Goal: Task Accomplishment & Management: Manage account settings

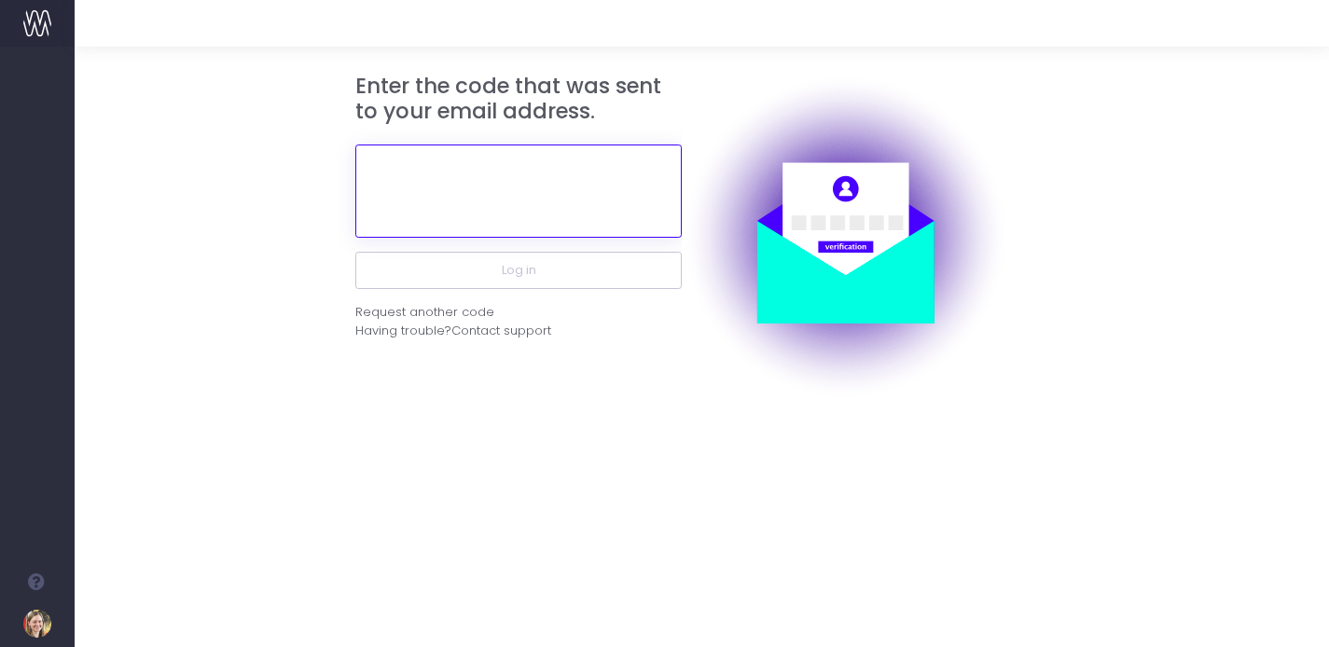
click at [511, 218] on input "text" at bounding box center [518, 191] width 326 height 93
type input "880881"
click at [355, 252] on button "Log in" at bounding box center [518, 270] width 326 height 37
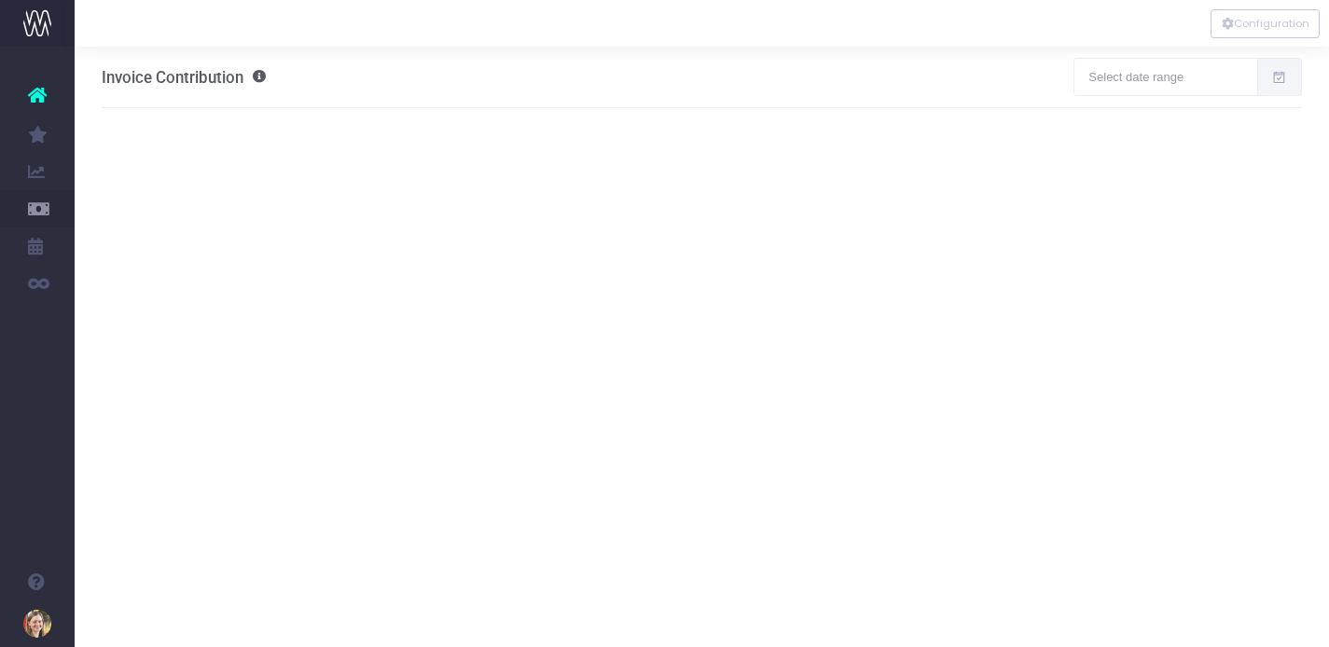
click at [1282, 77] on icon at bounding box center [1279, 77] width 16 height 0
type input "[DATE]"
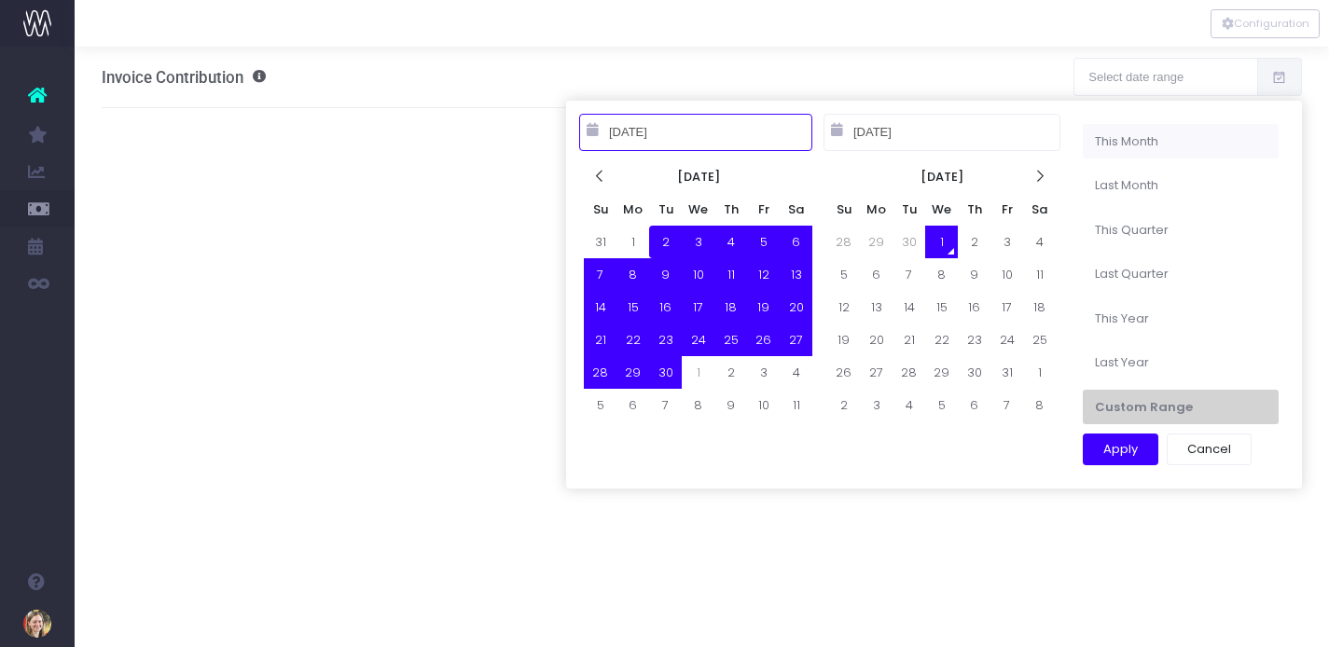
type input "[DATE]"
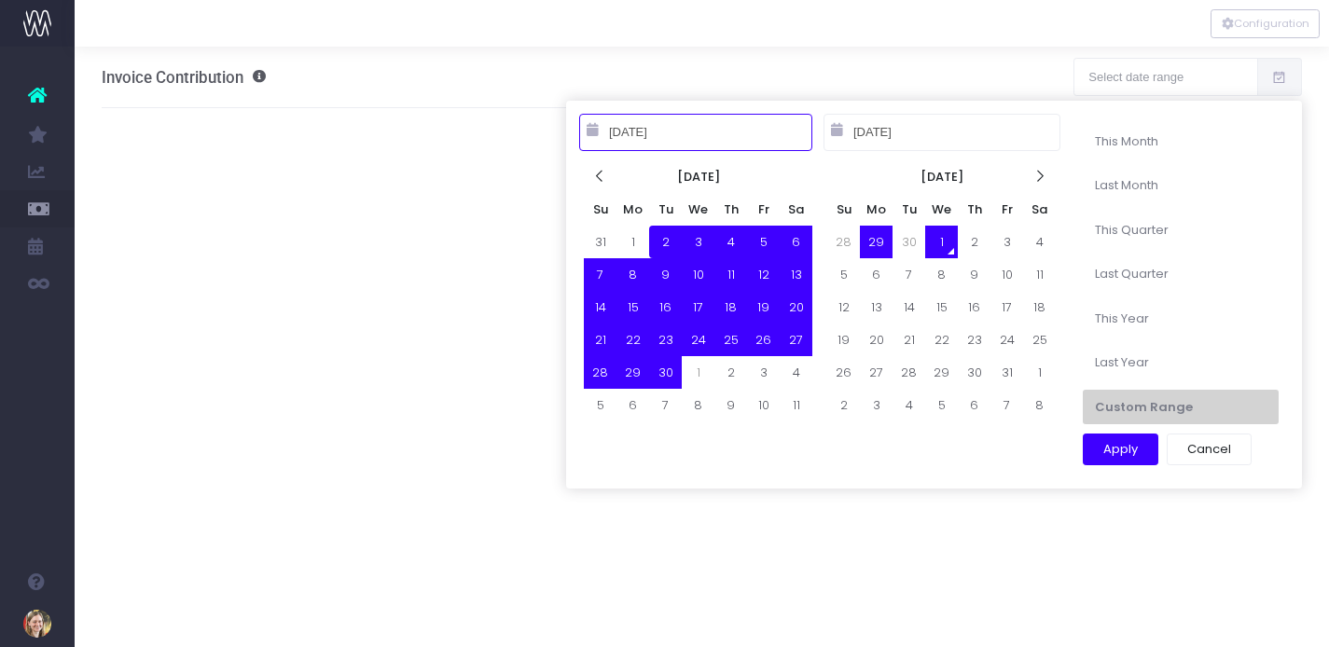
type input "[DATE]"
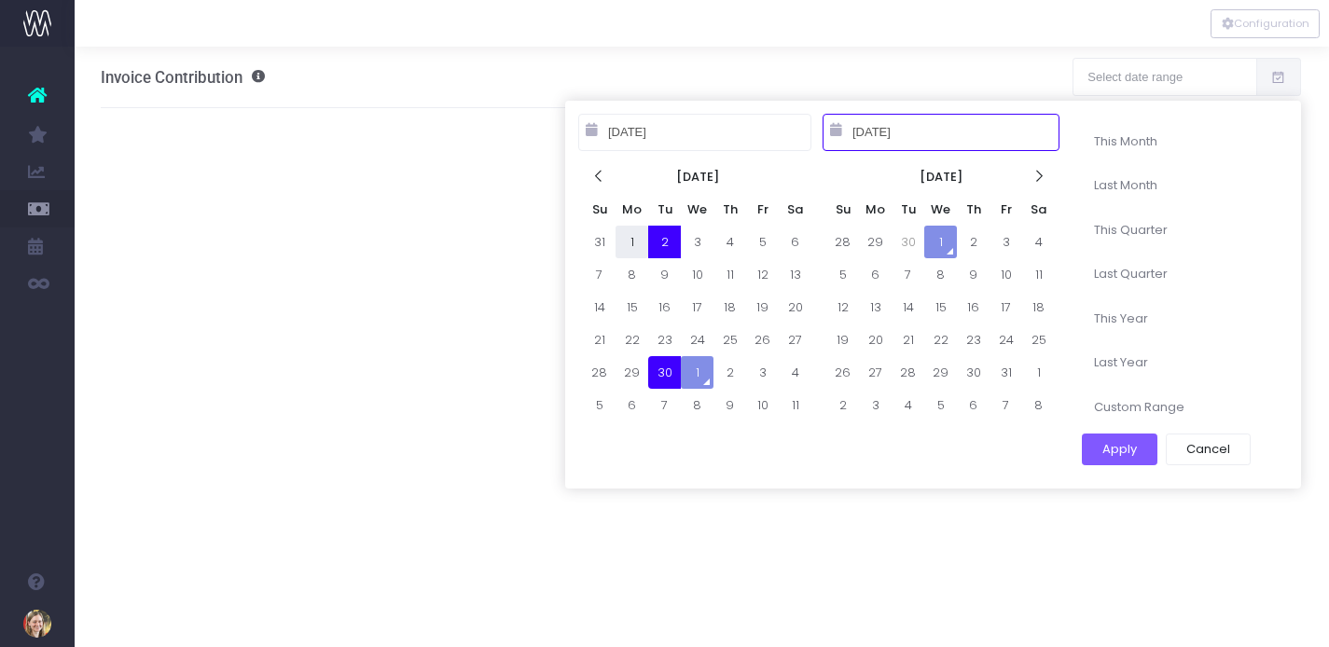
type input "[DATE]"
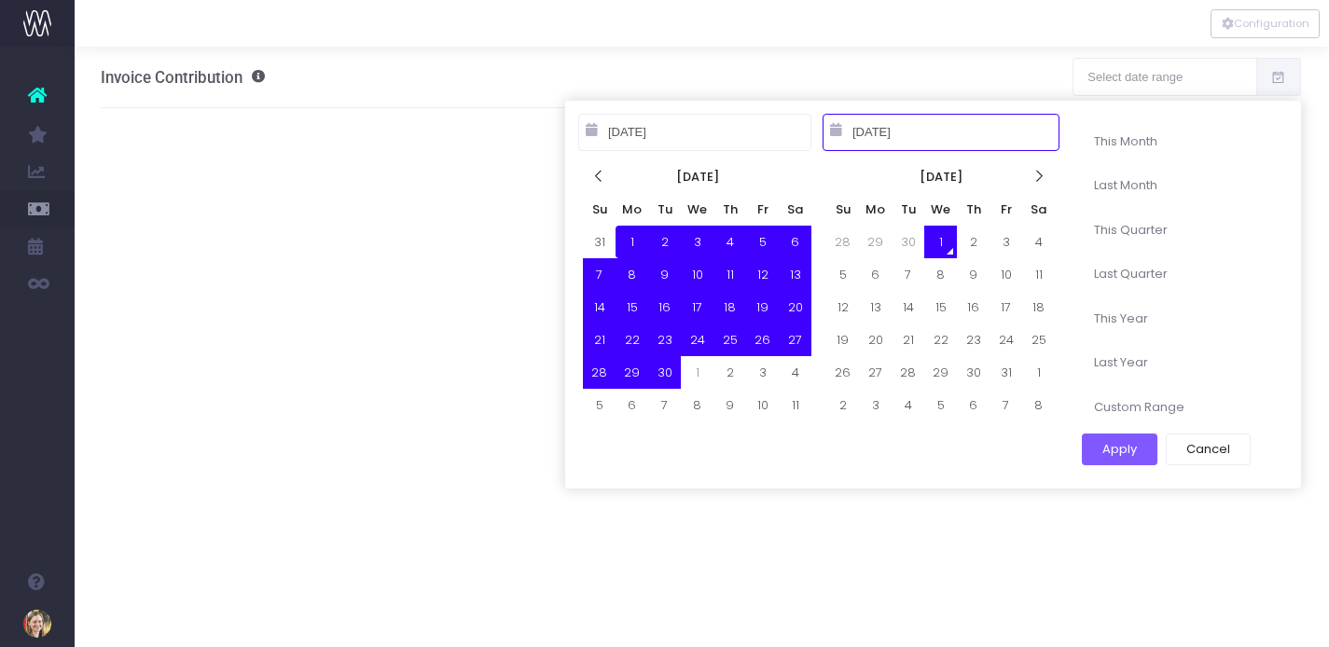
type input "[DATE]"
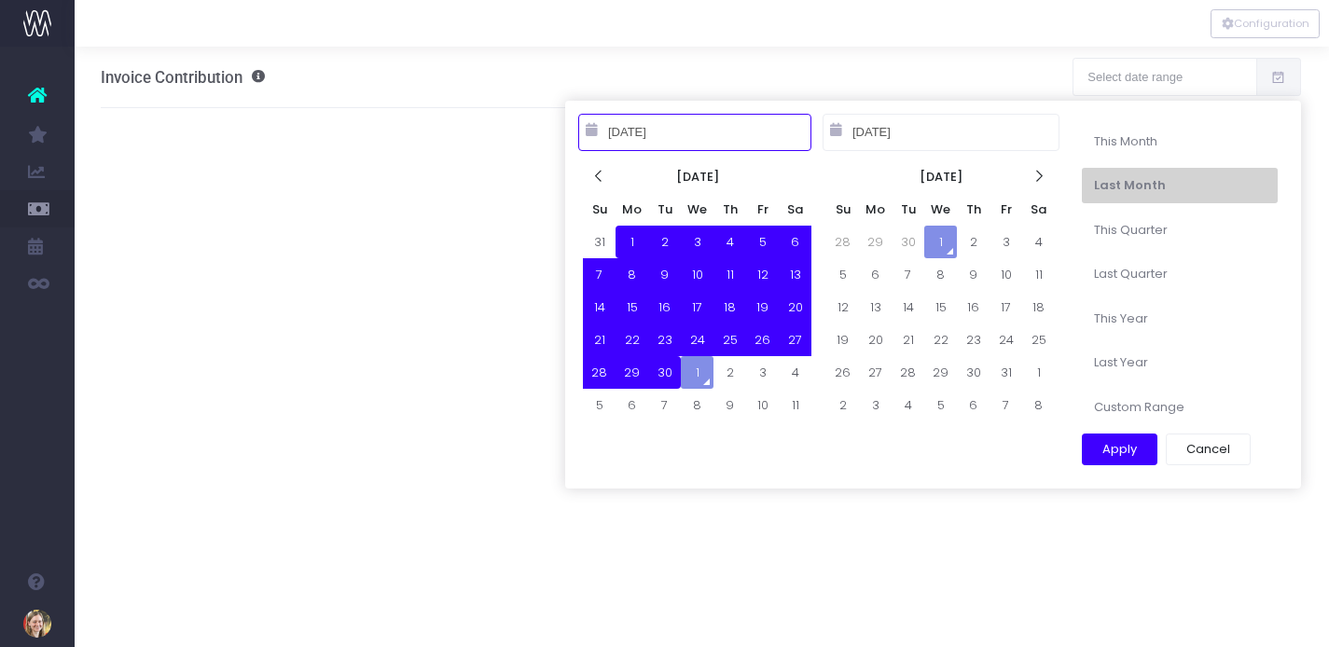
type input "[DATE]"
click at [1118, 452] on button "Apply" at bounding box center [1120, 450] width 76 height 32
type input "[DATE] – [DATE]"
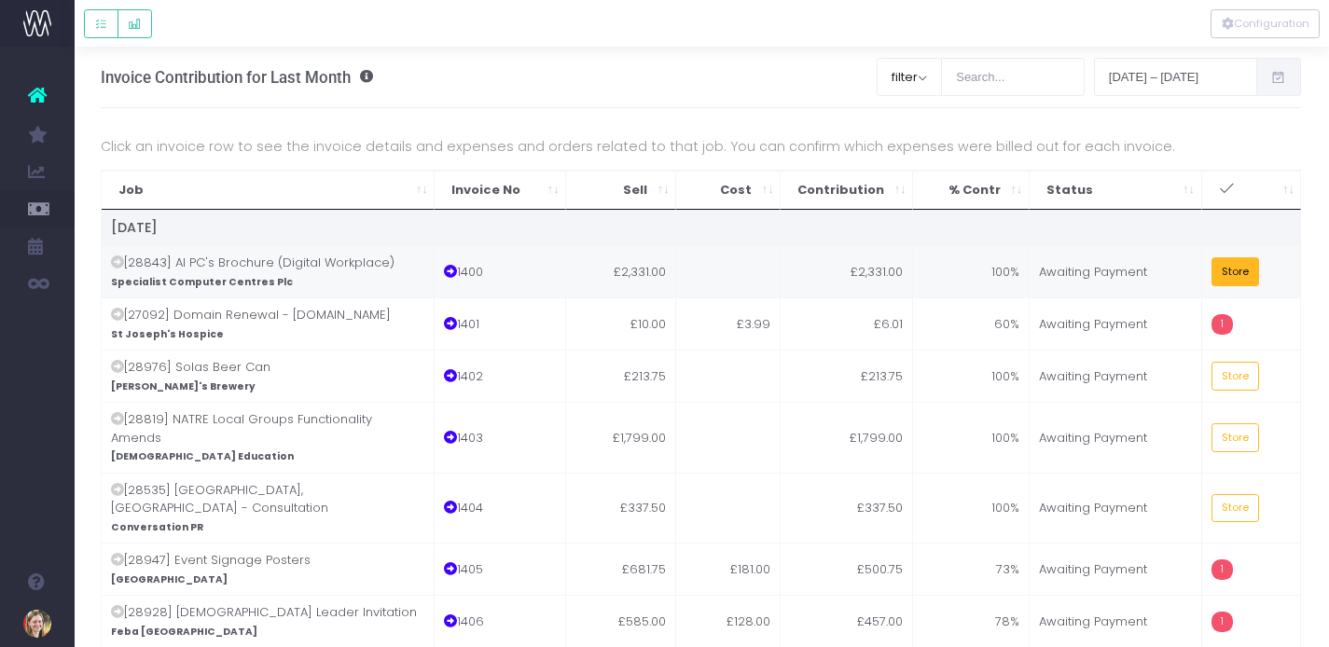
click at [1223, 274] on button "Store" at bounding box center [1236, 271] width 49 height 29
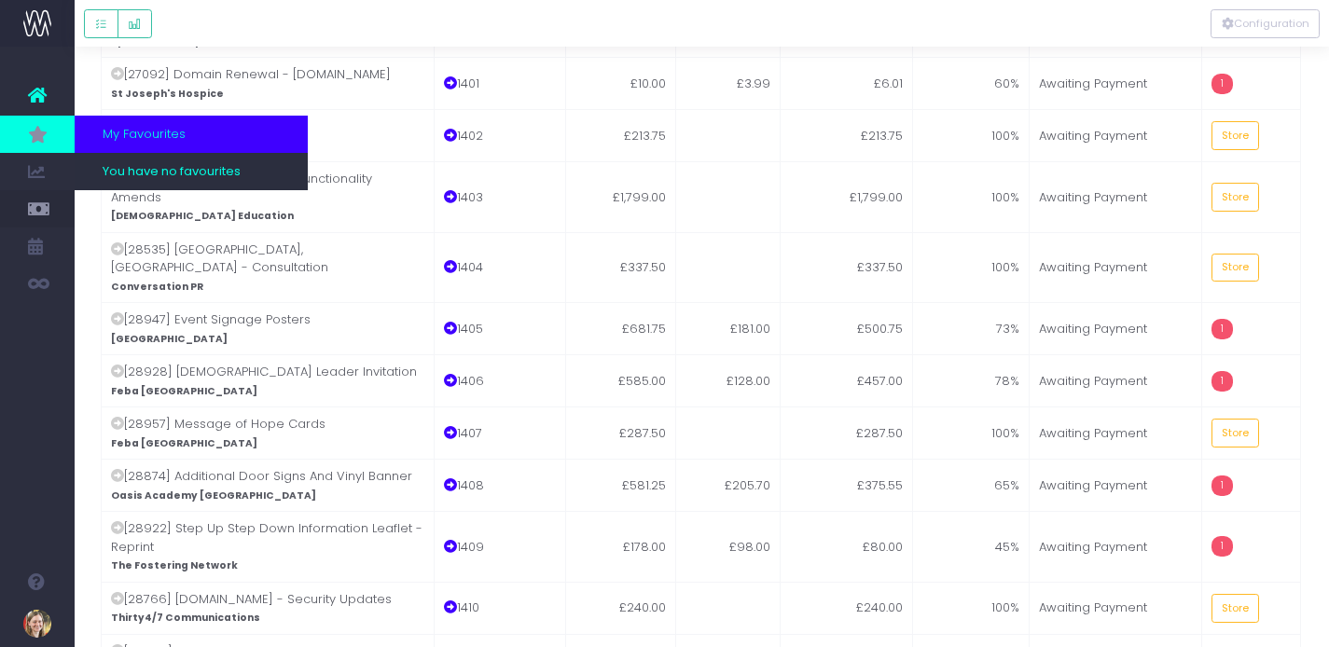
scroll to position [245, 1]
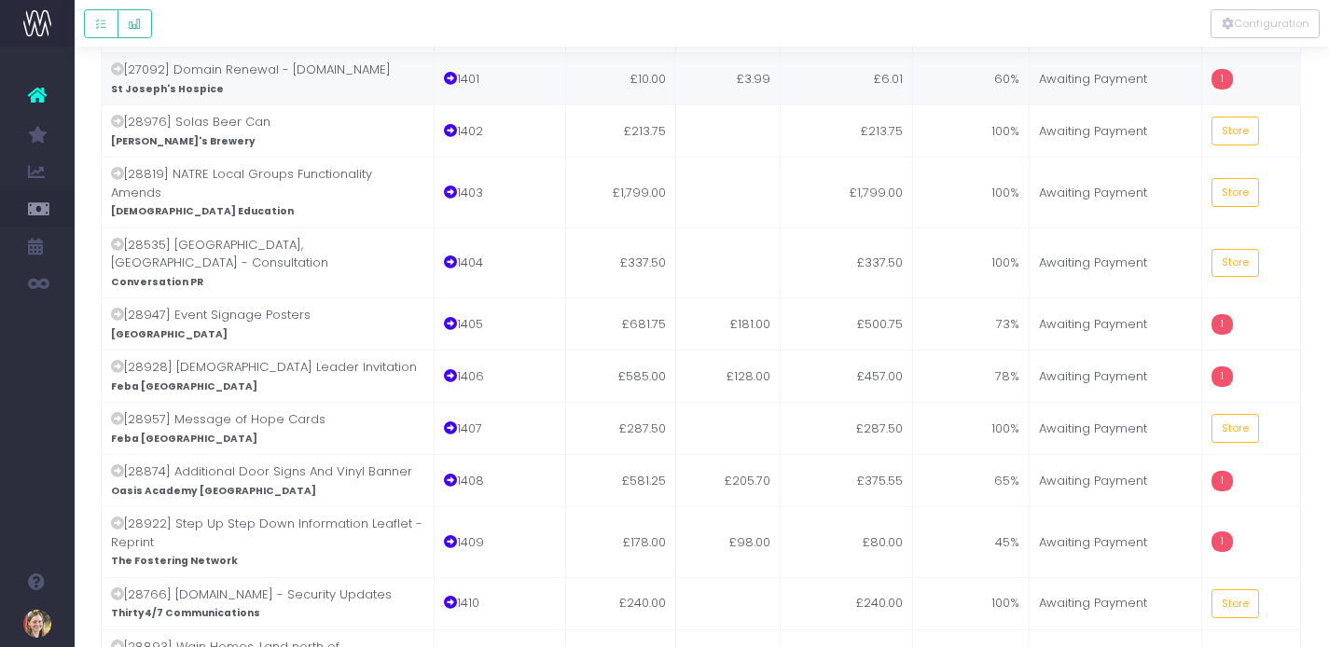
click at [695, 93] on td "£3.99" at bounding box center [728, 78] width 104 height 52
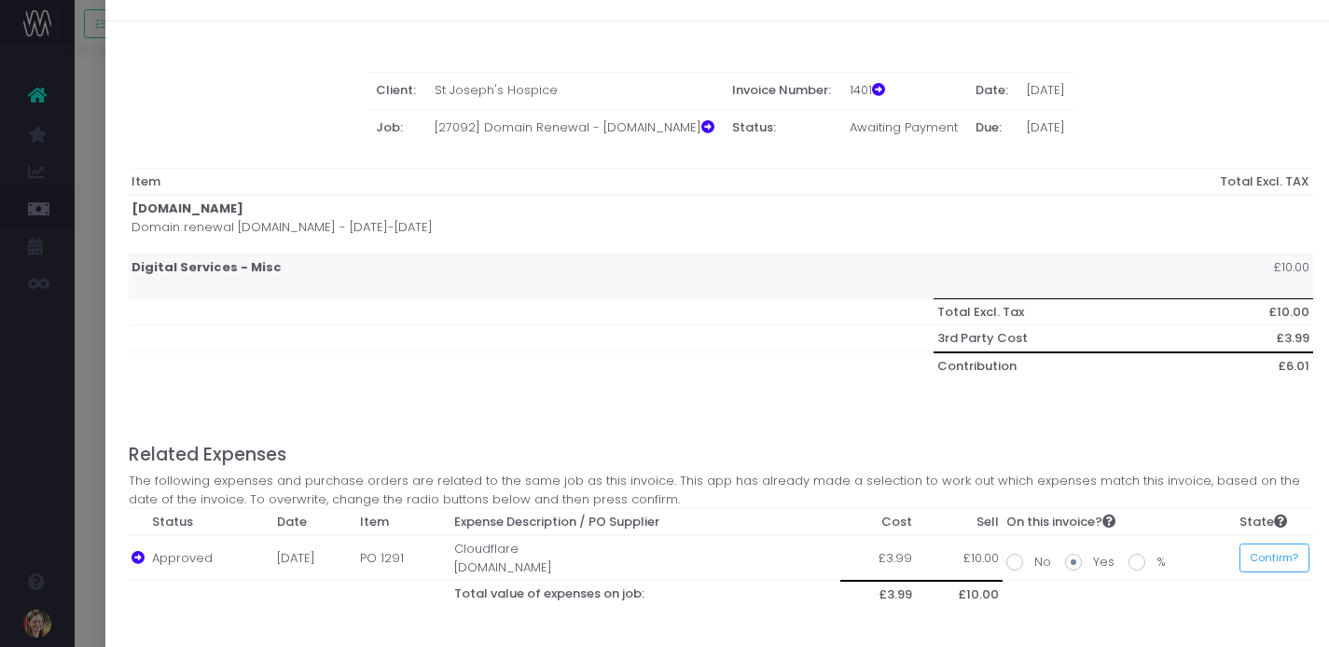
scroll to position [83, 0]
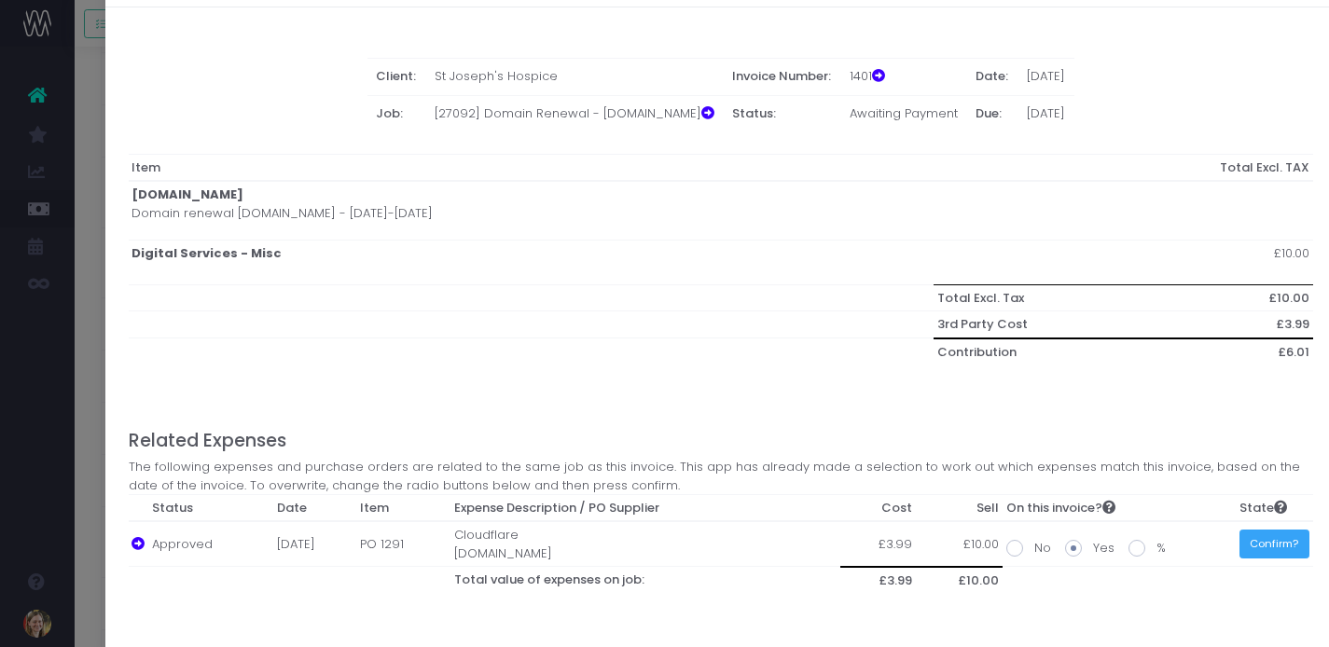
click at [1262, 540] on button "Confirm?" at bounding box center [1275, 544] width 70 height 29
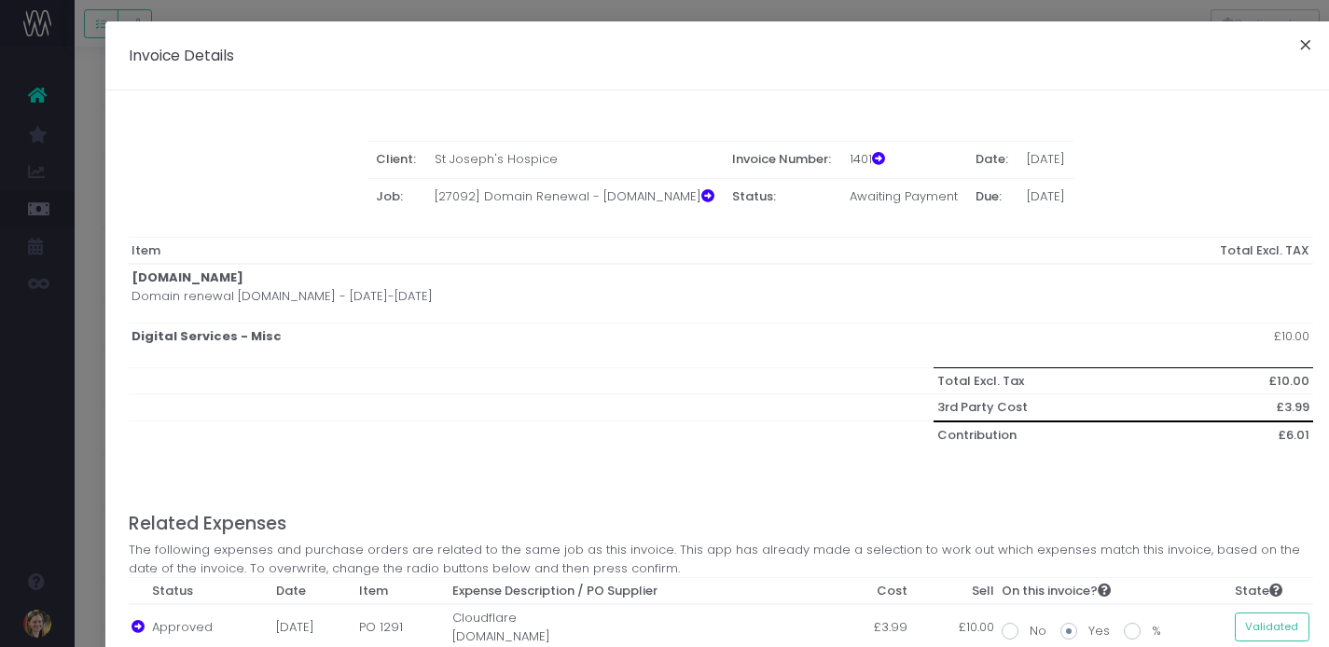
click at [1301, 41] on button "×" at bounding box center [1305, 48] width 39 height 30
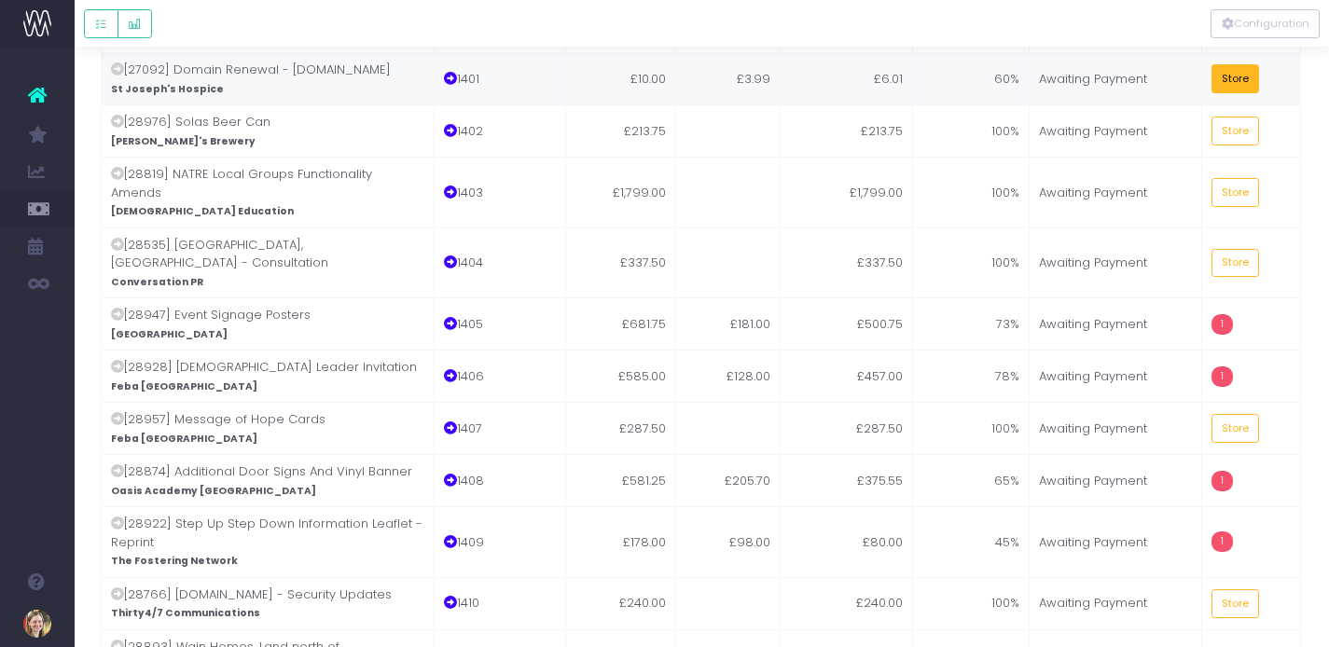
click at [1240, 83] on button "Store" at bounding box center [1236, 78] width 49 height 29
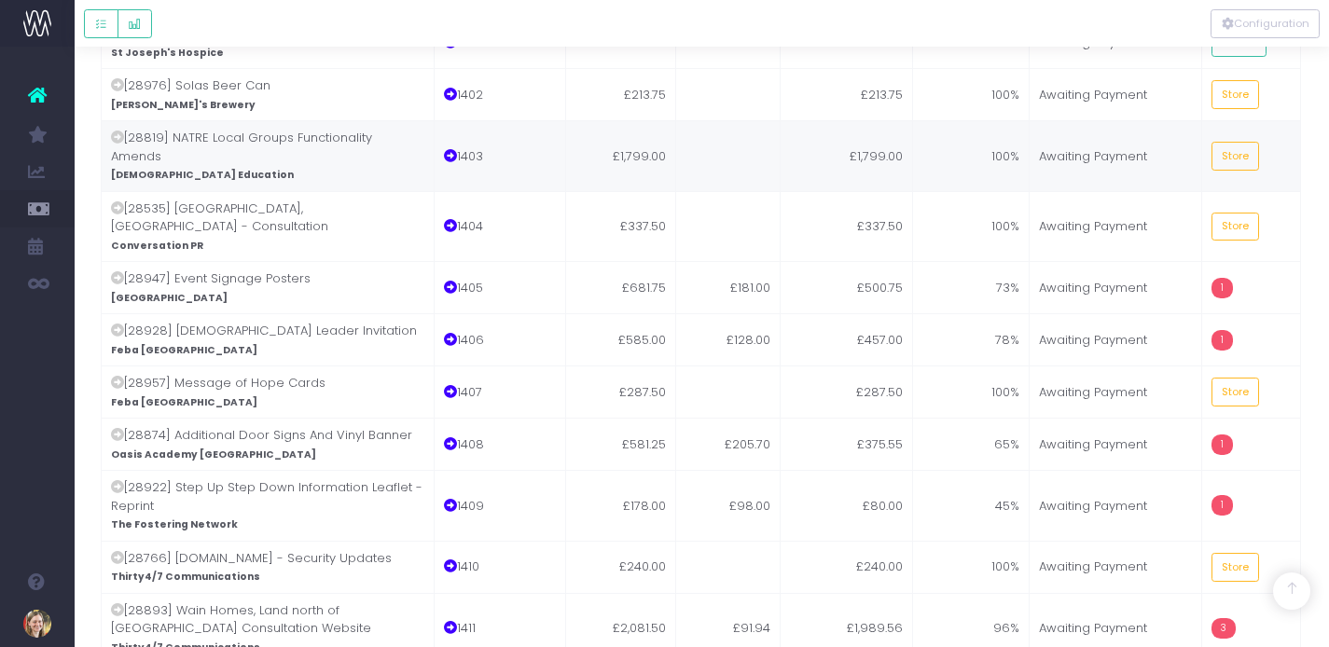
scroll to position [284, 1]
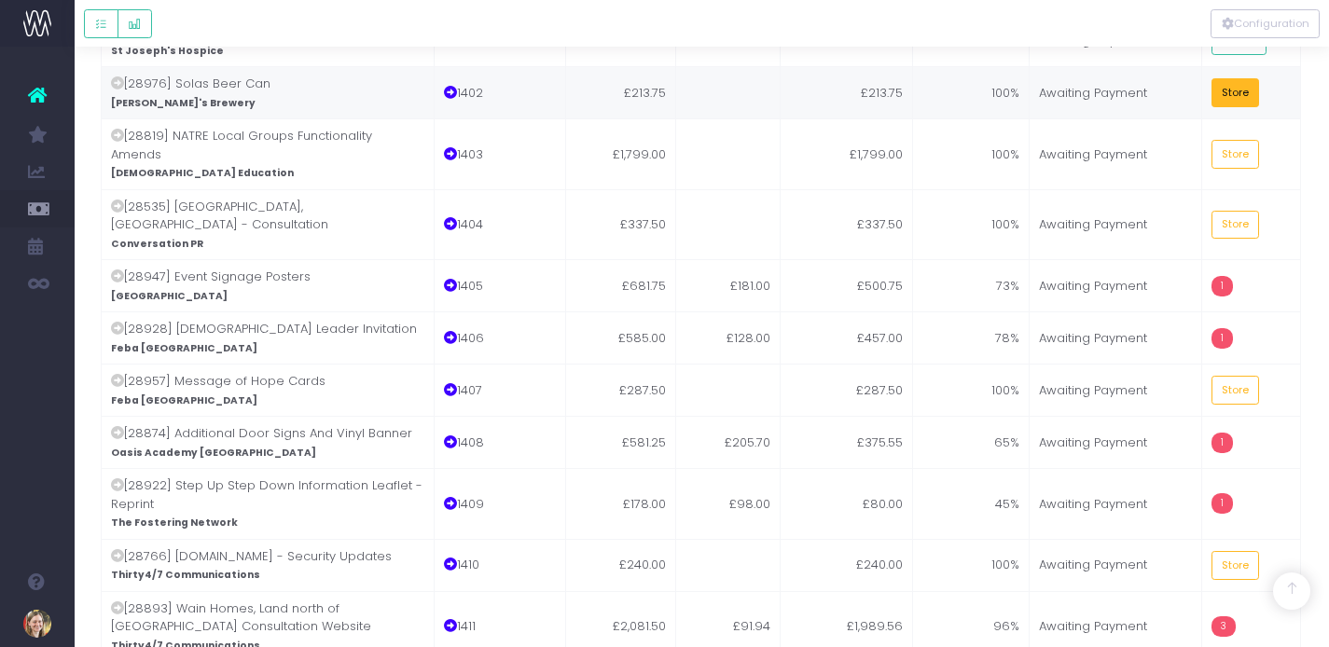
click at [1228, 94] on button "Store" at bounding box center [1236, 92] width 49 height 29
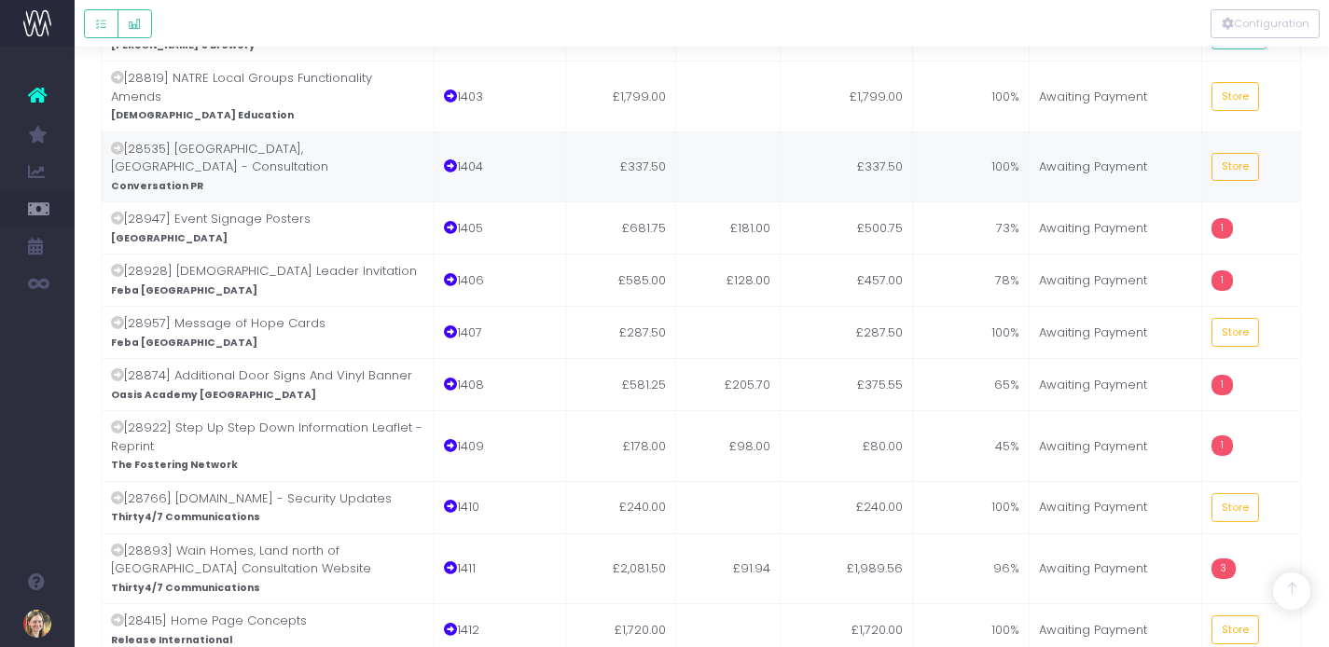
scroll to position [349, 1]
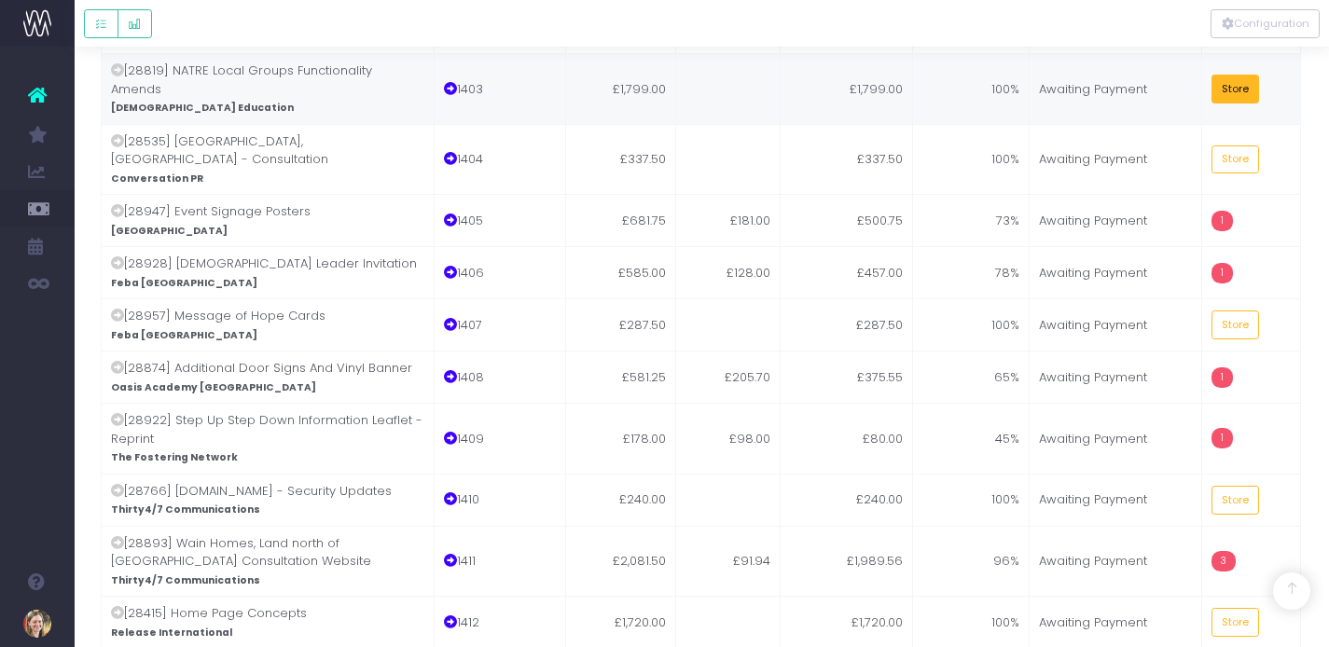
click at [1222, 85] on button "Store" at bounding box center [1236, 89] width 49 height 29
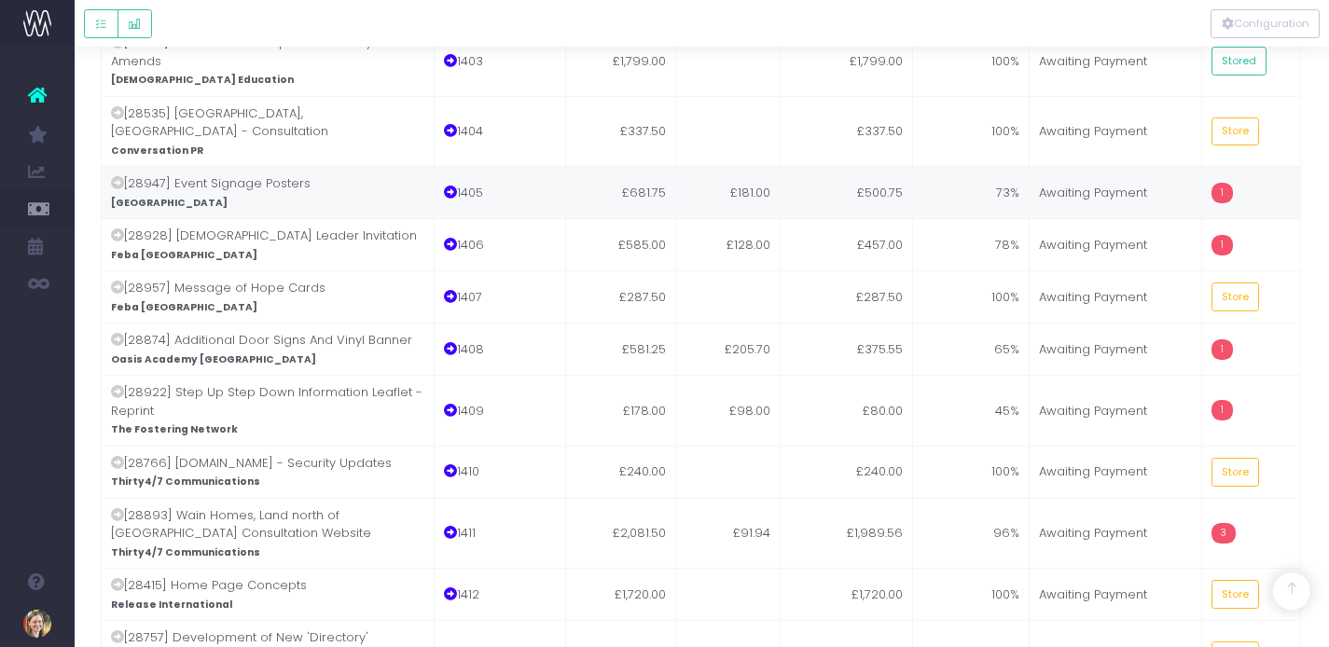
scroll to position [387, 1]
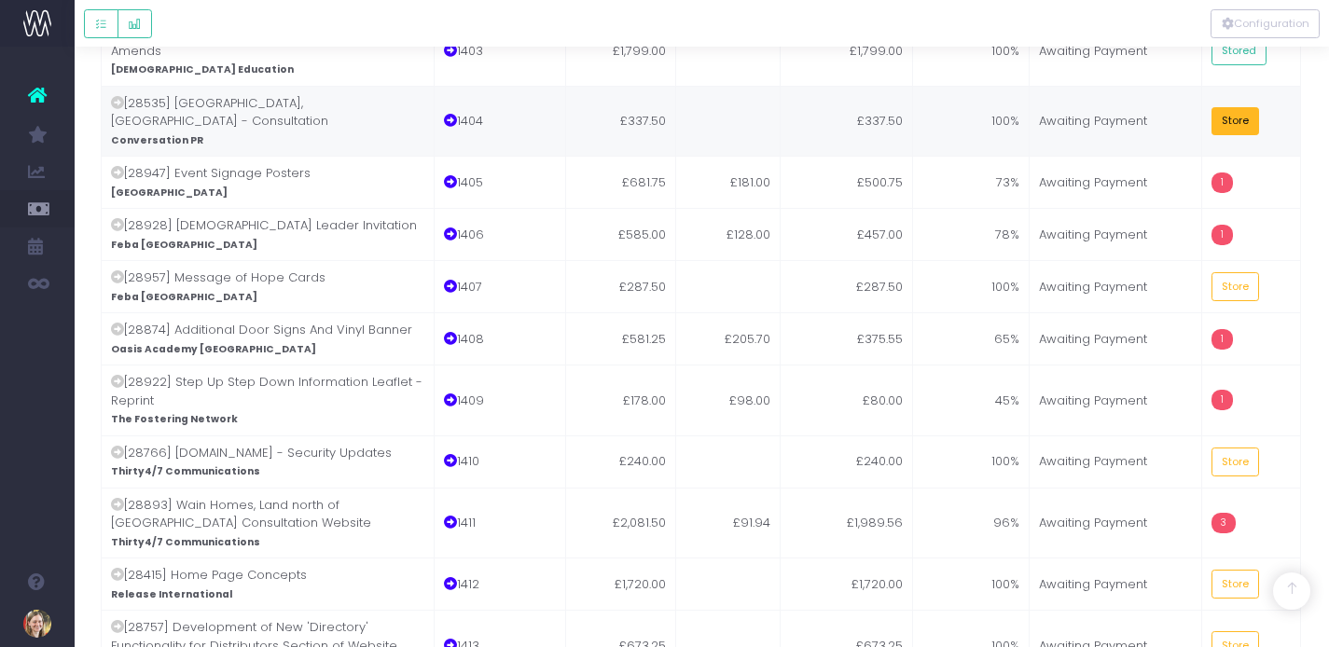
click at [1236, 107] on button "Store" at bounding box center [1236, 121] width 49 height 29
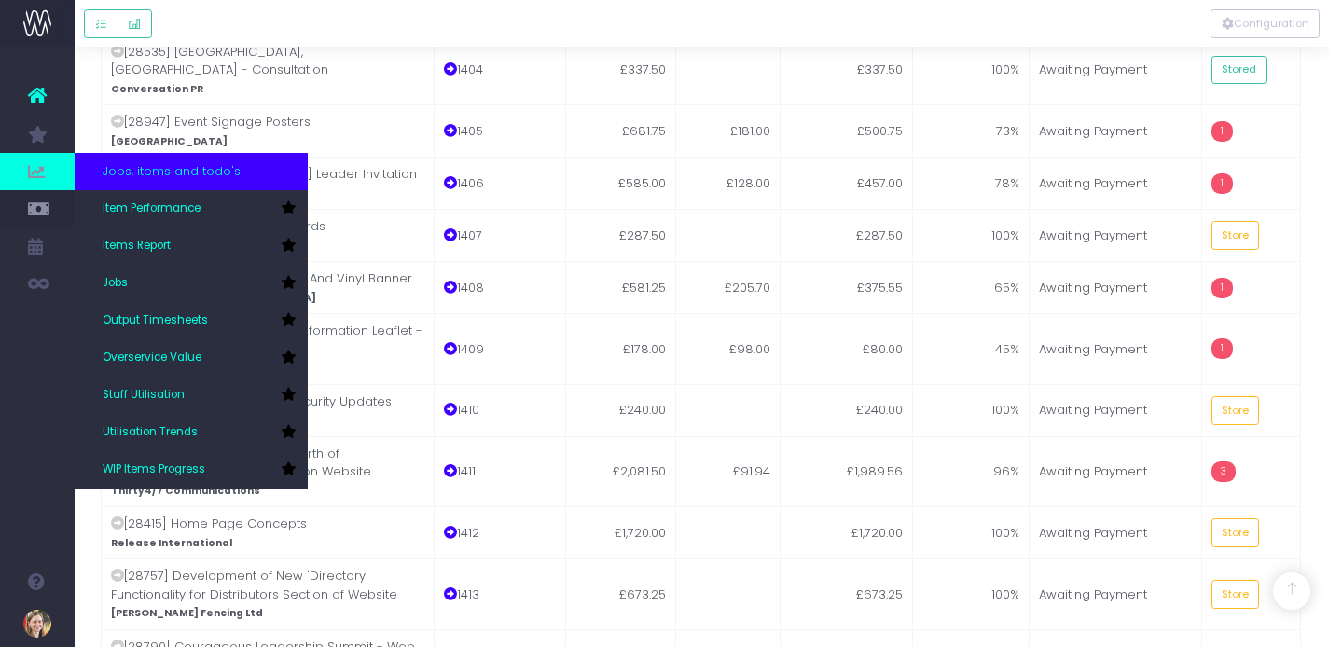
scroll to position [438, 0]
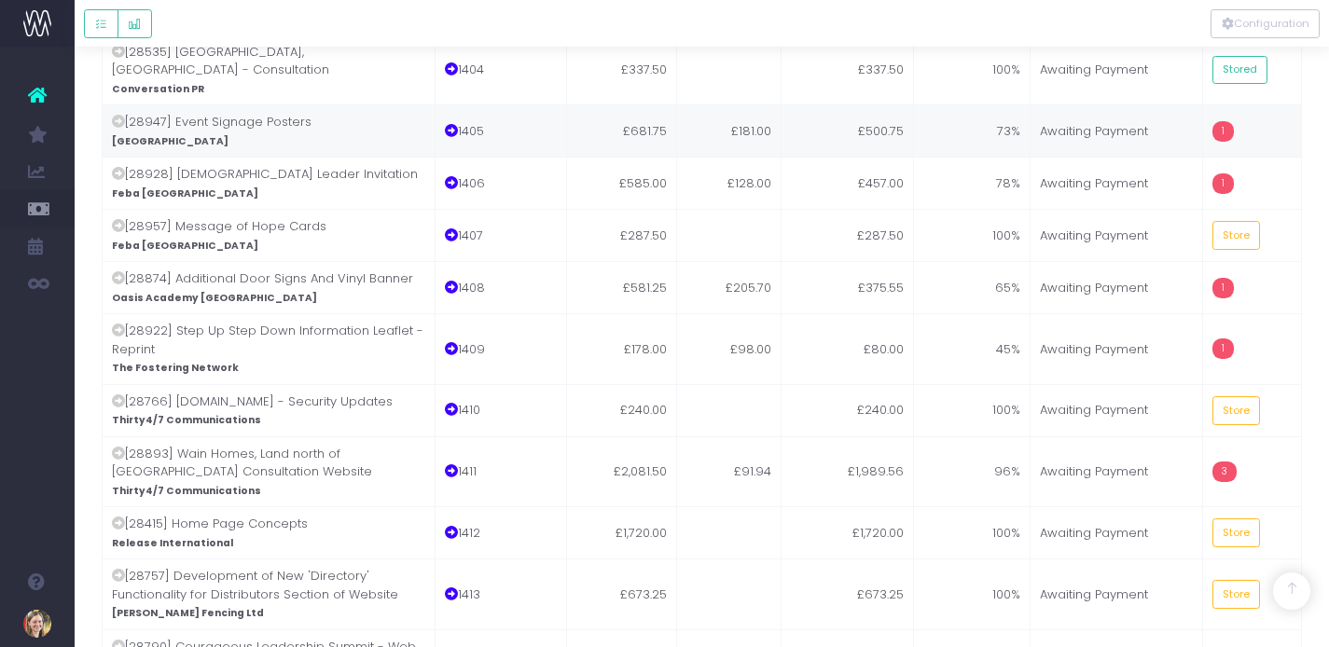
click at [792, 104] on td "£500.75" at bounding box center [848, 130] width 132 height 52
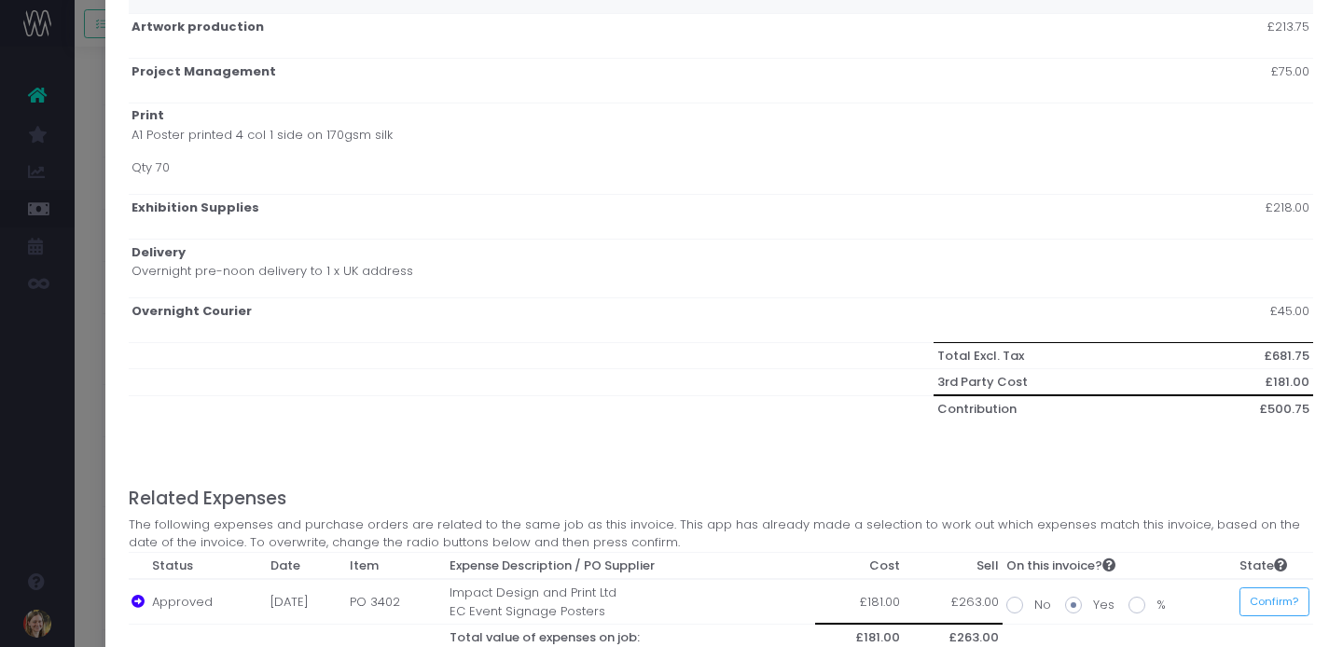
scroll to position [486, 0]
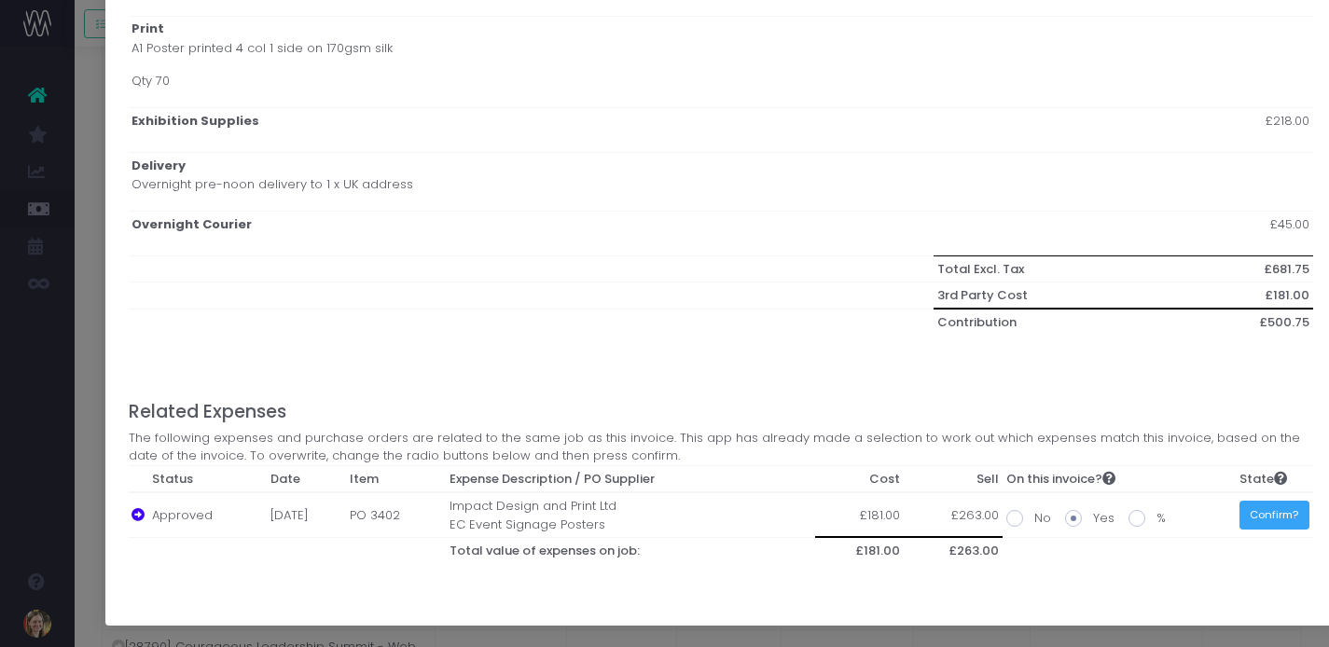
click at [1293, 519] on button "Confirm?" at bounding box center [1275, 515] width 70 height 29
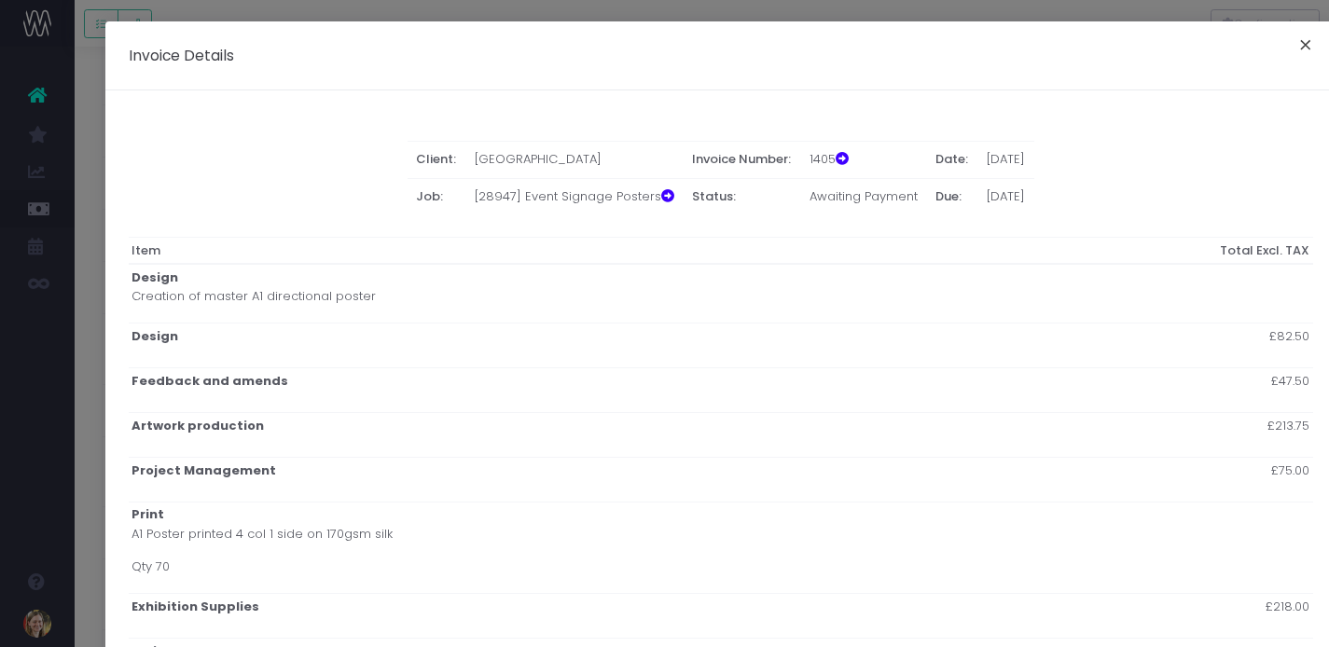
click at [1299, 42] on button "×" at bounding box center [1305, 48] width 39 height 30
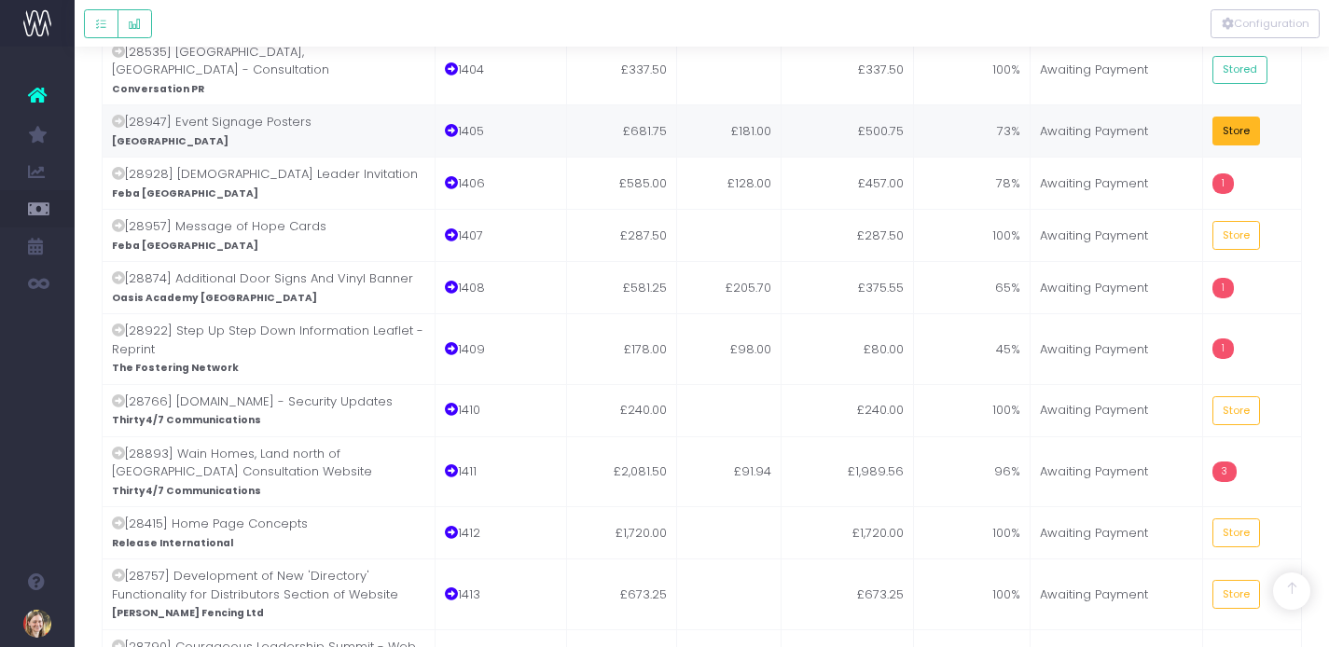
click at [1231, 117] on button "Store" at bounding box center [1237, 131] width 49 height 29
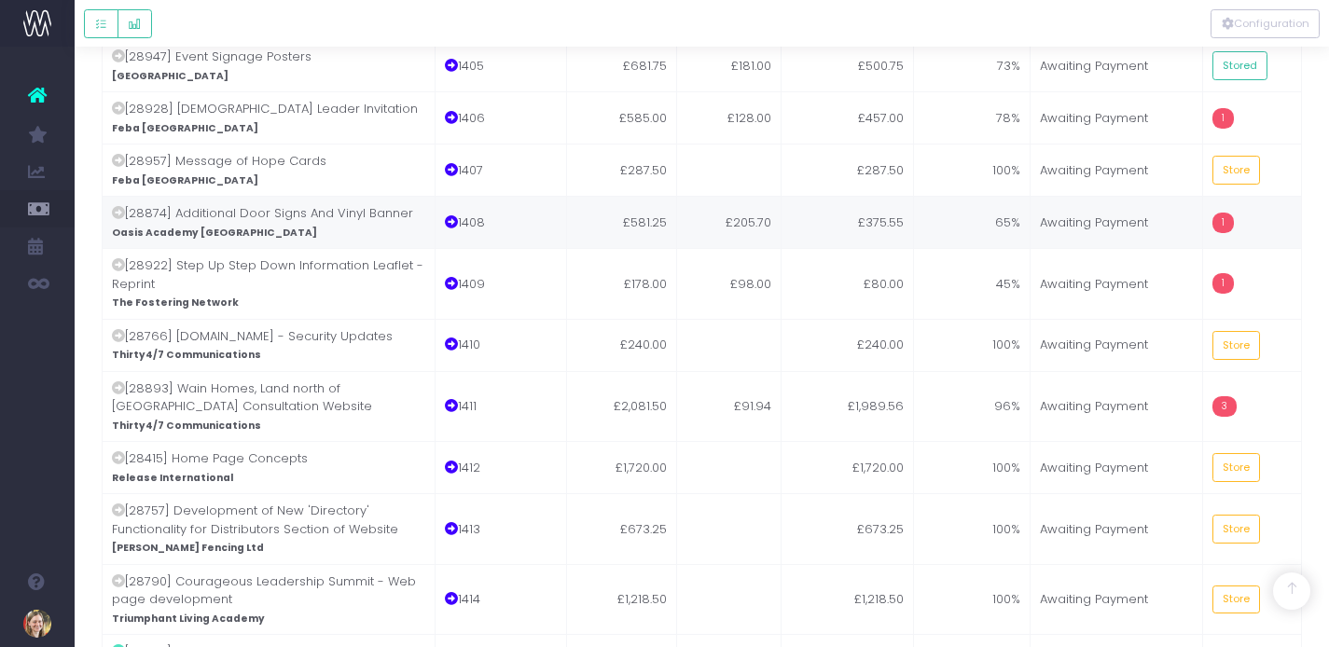
scroll to position [507, 0]
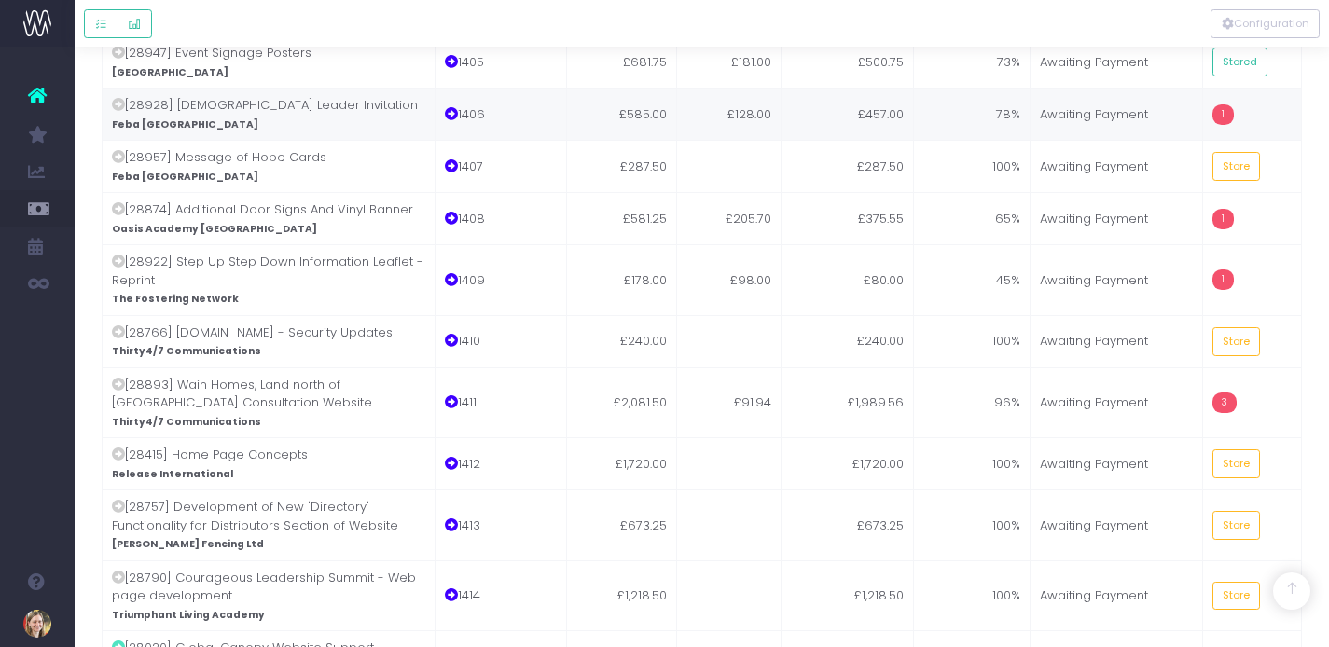
click at [746, 88] on td "£128.00" at bounding box center [729, 114] width 104 height 52
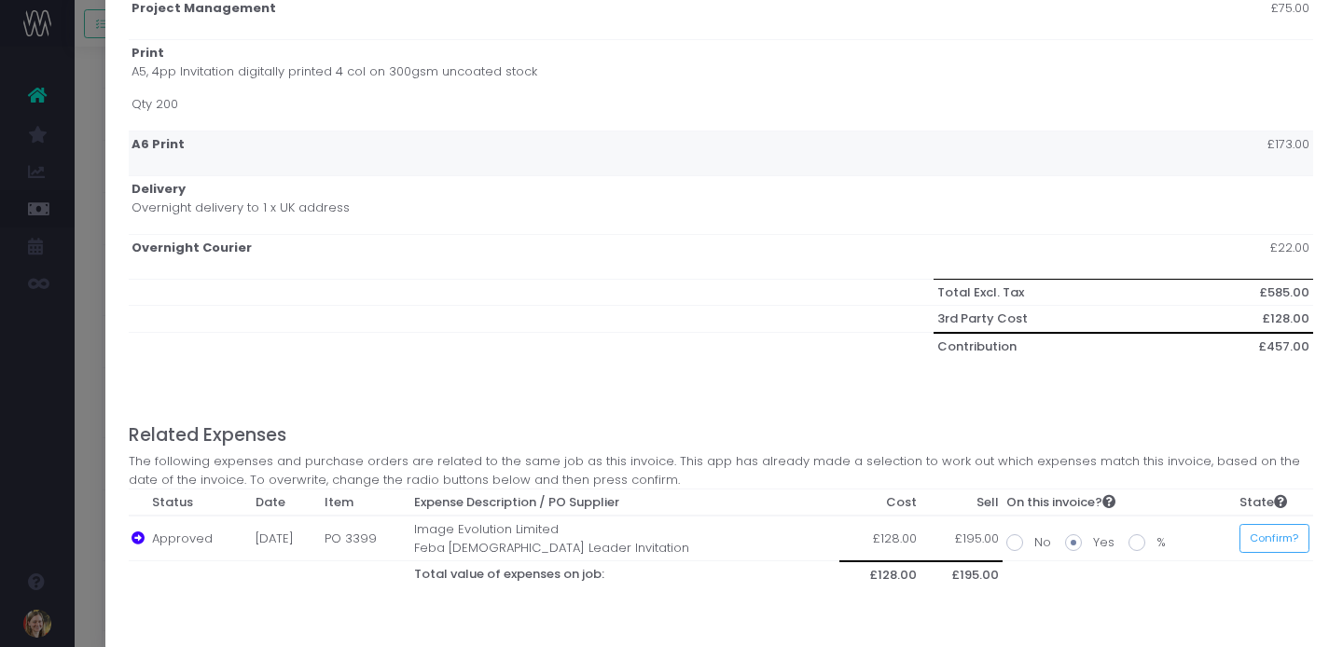
scroll to position [441, 0]
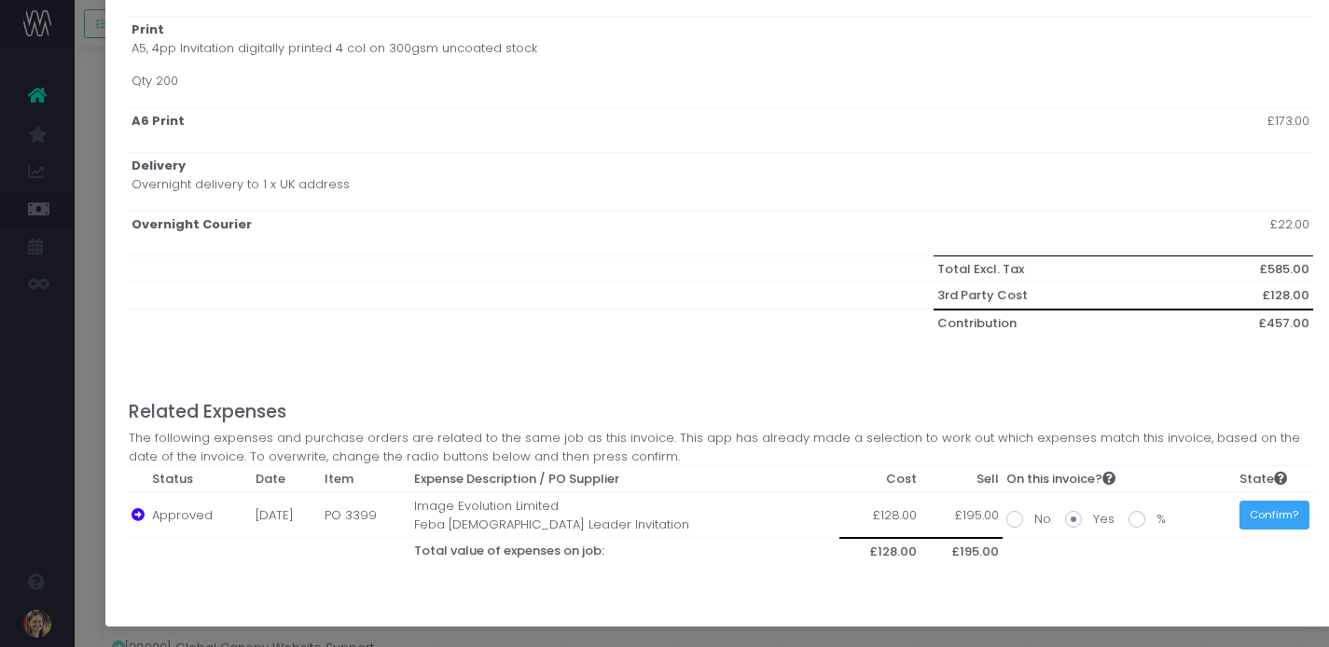
click at [1269, 515] on button "Confirm?" at bounding box center [1275, 515] width 70 height 29
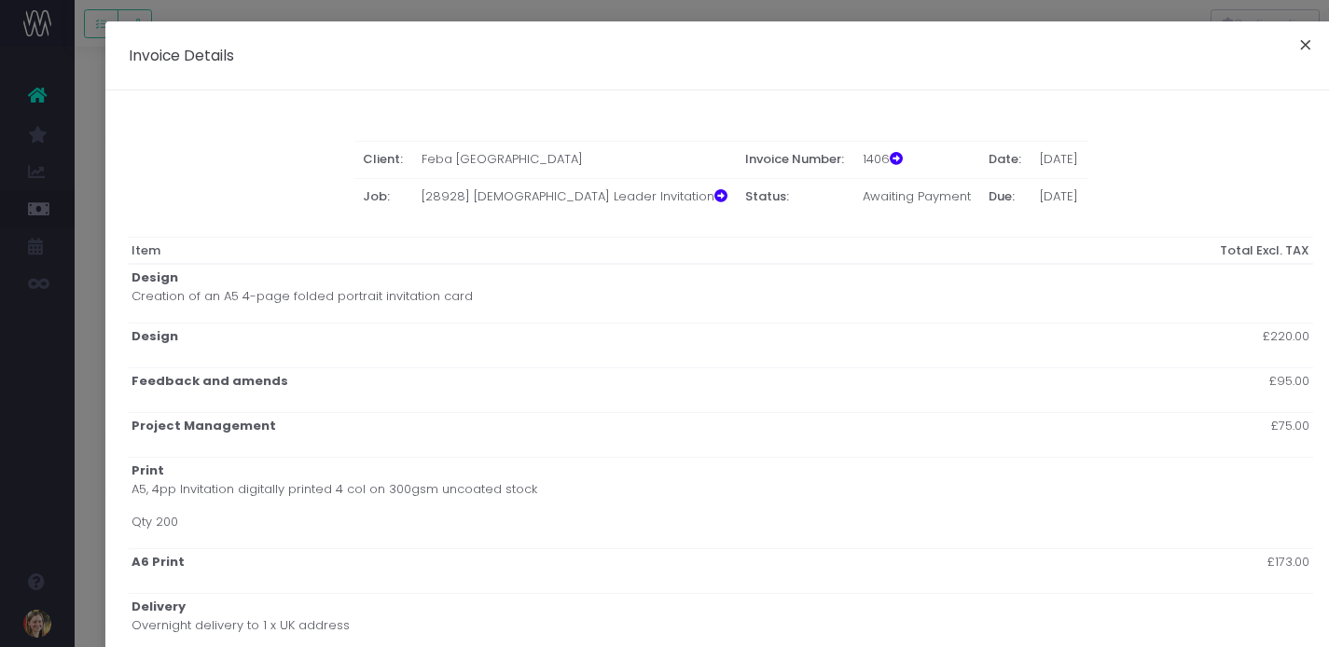
click at [1298, 45] on button "×" at bounding box center [1305, 48] width 39 height 30
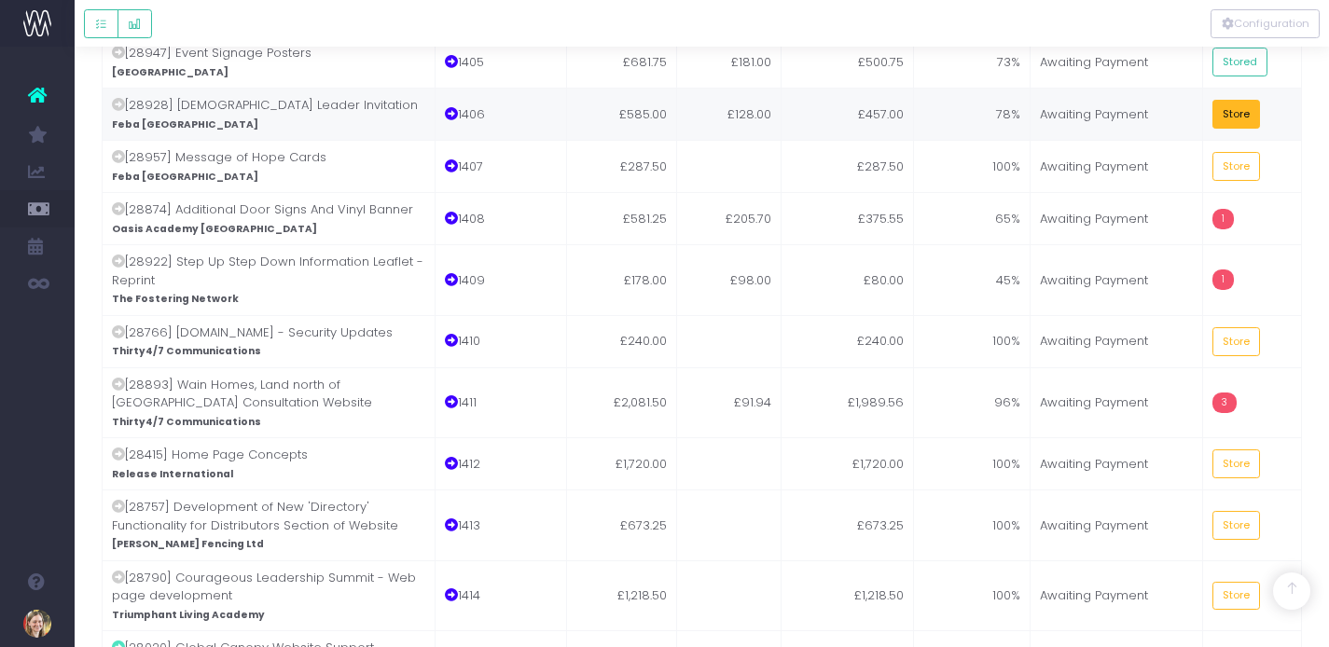
click at [1236, 100] on button "Store" at bounding box center [1237, 114] width 49 height 29
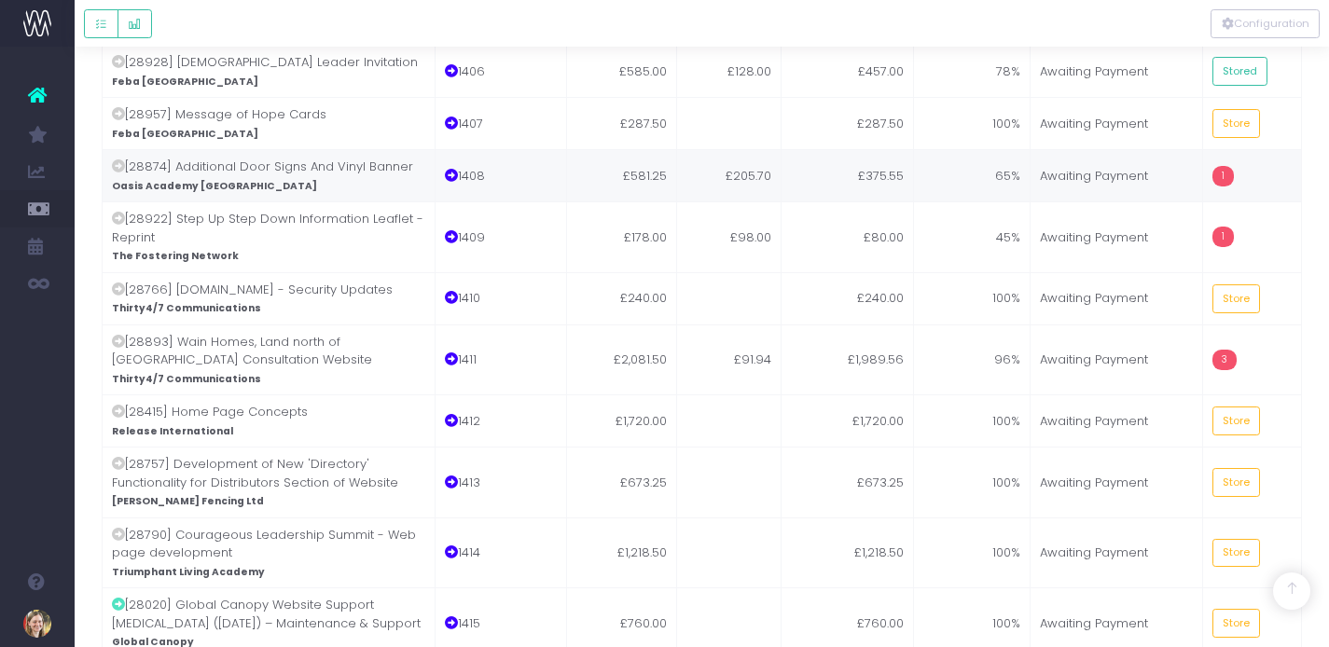
scroll to position [555, 0]
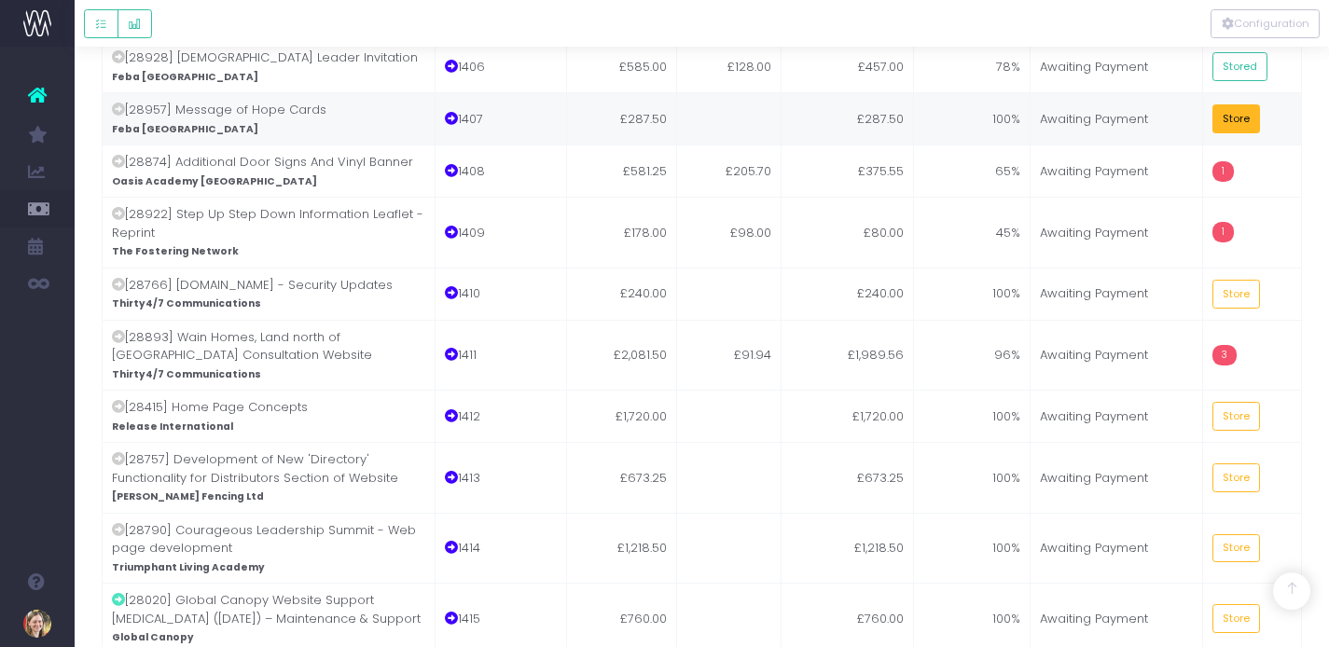
click at [1227, 104] on button "Store" at bounding box center [1237, 118] width 49 height 29
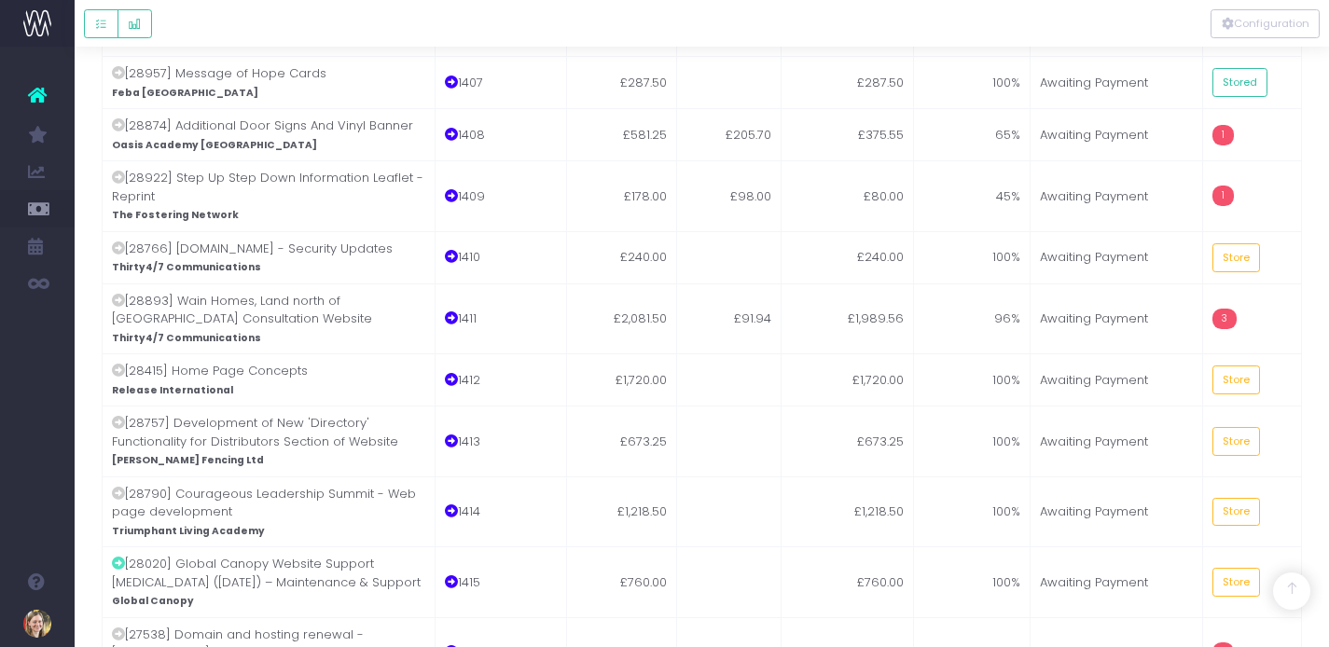
scroll to position [597, 0]
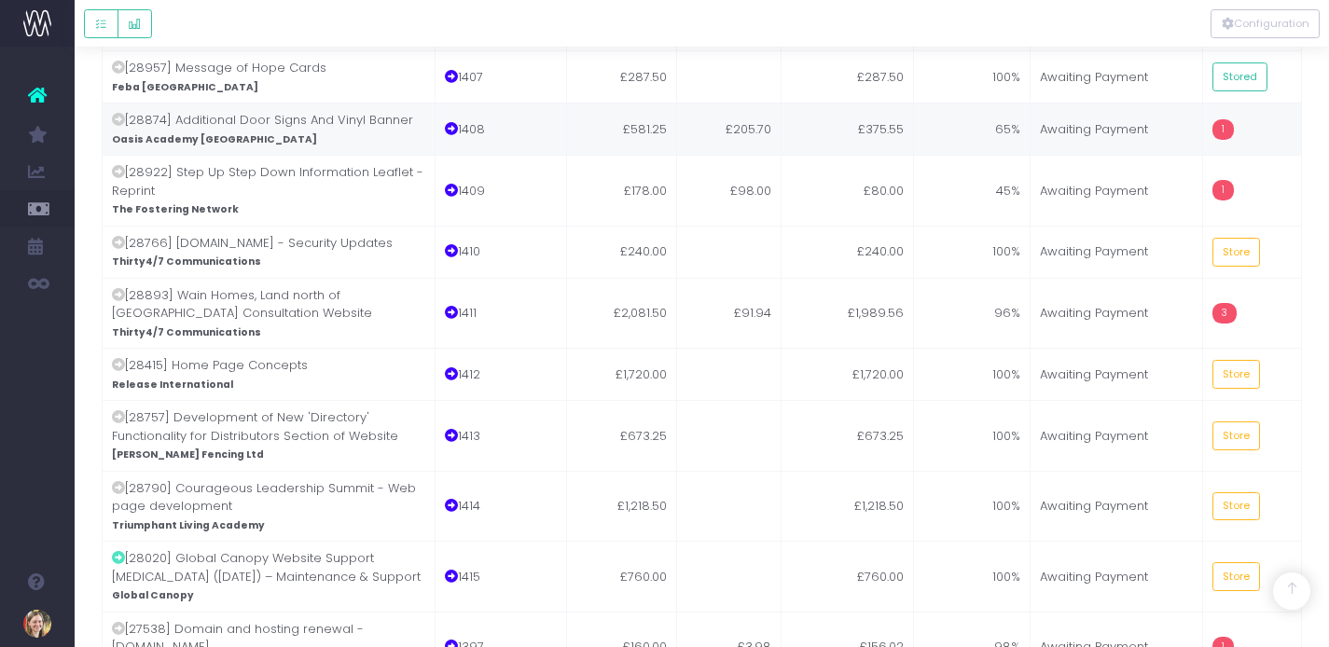
click at [750, 103] on td "£205.70" at bounding box center [729, 129] width 104 height 52
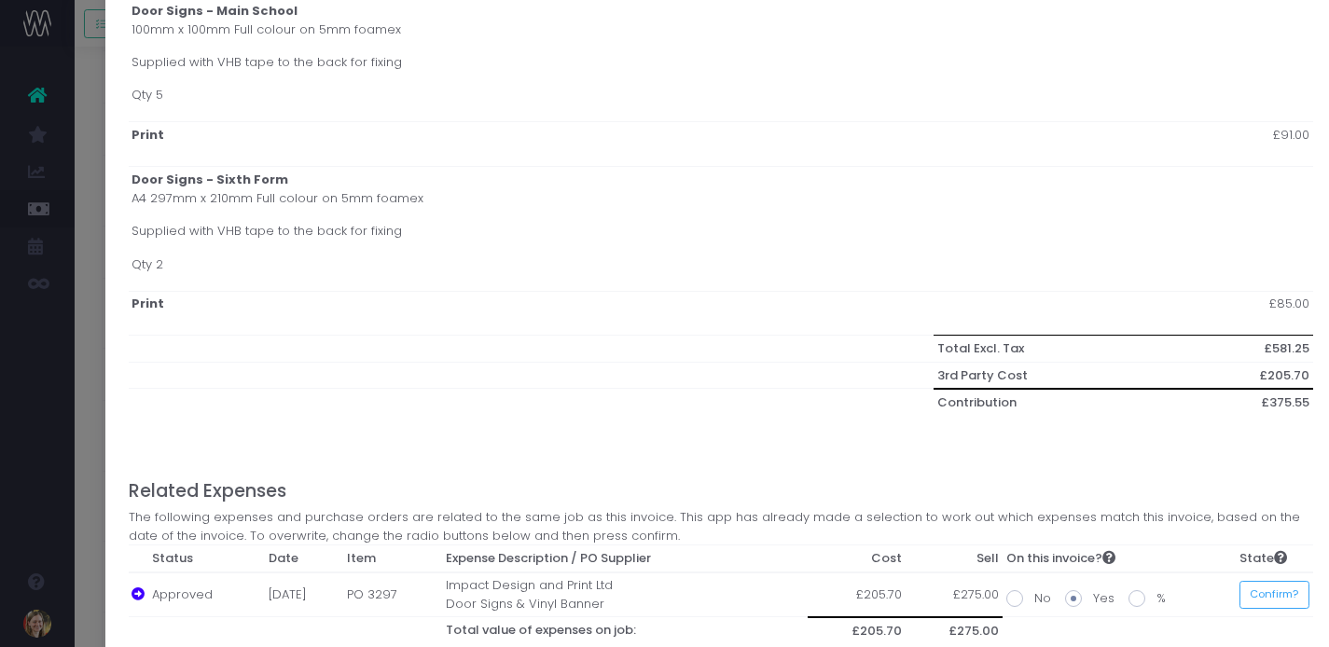
scroll to position [797, 0]
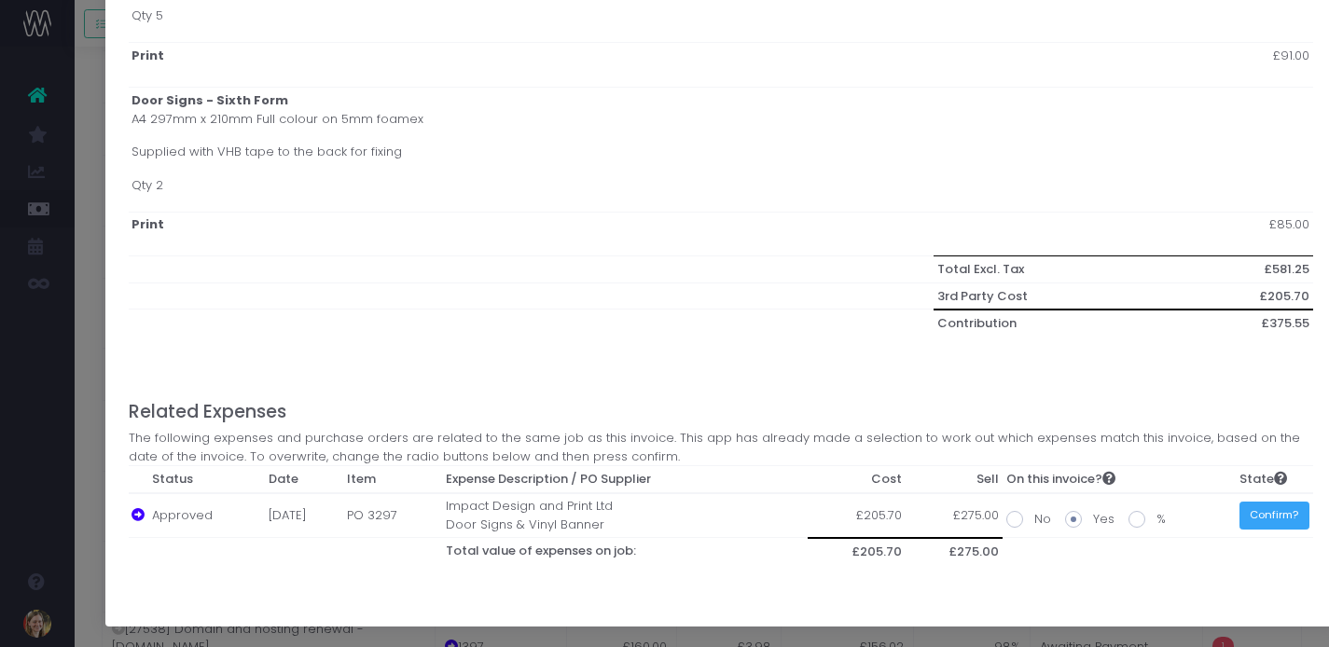
click at [1259, 519] on button "Confirm?" at bounding box center [1275, 516] width 70 height 29
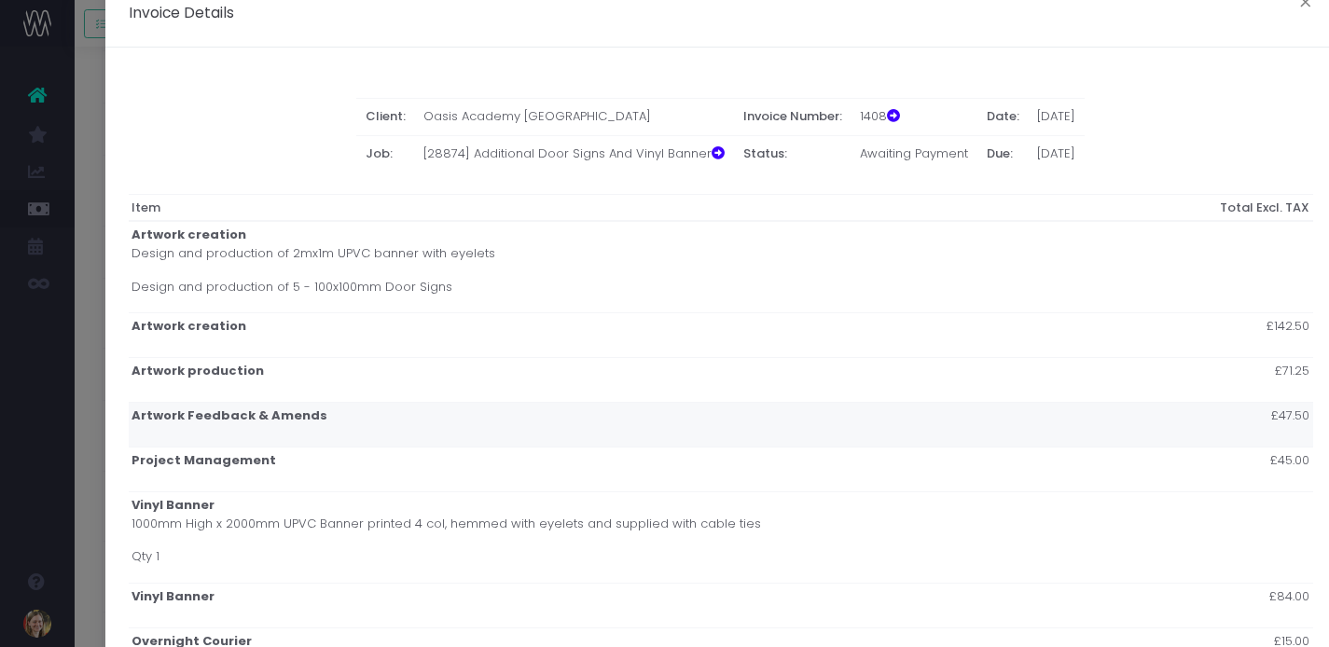
scroll to position [0, 0]
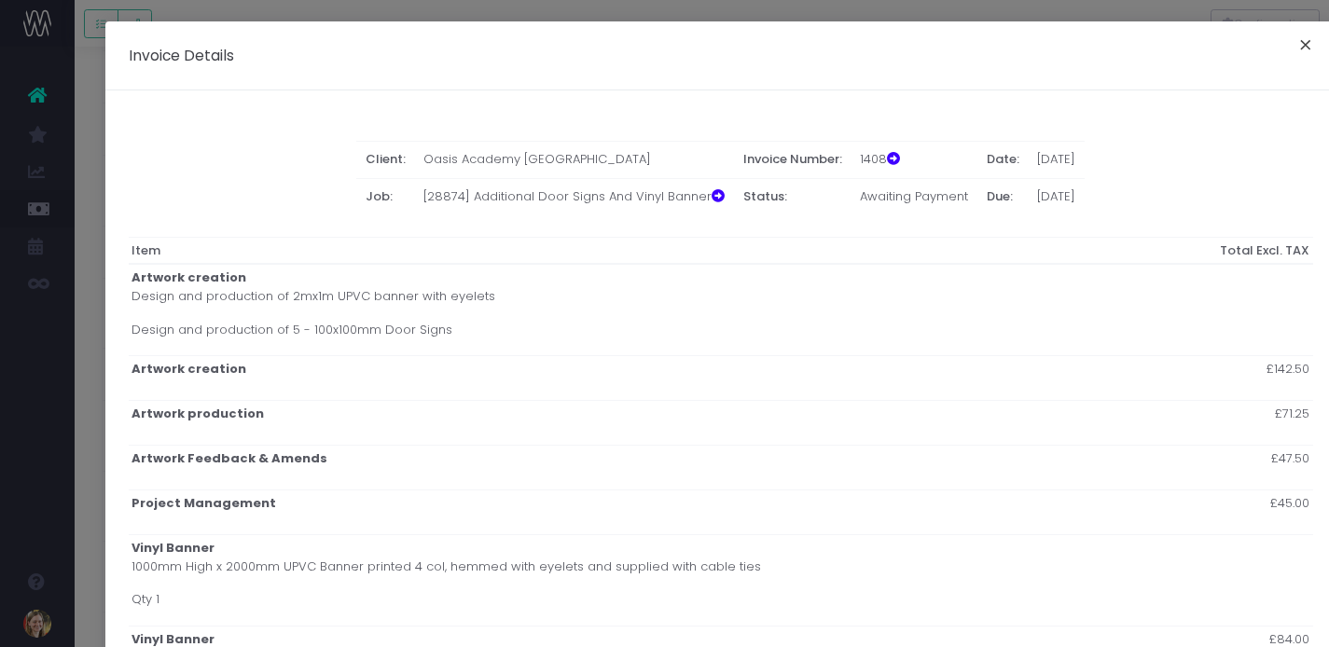
click at [1305, 48] on button "×" at bounding box center [1305, 48] width 39 height 30
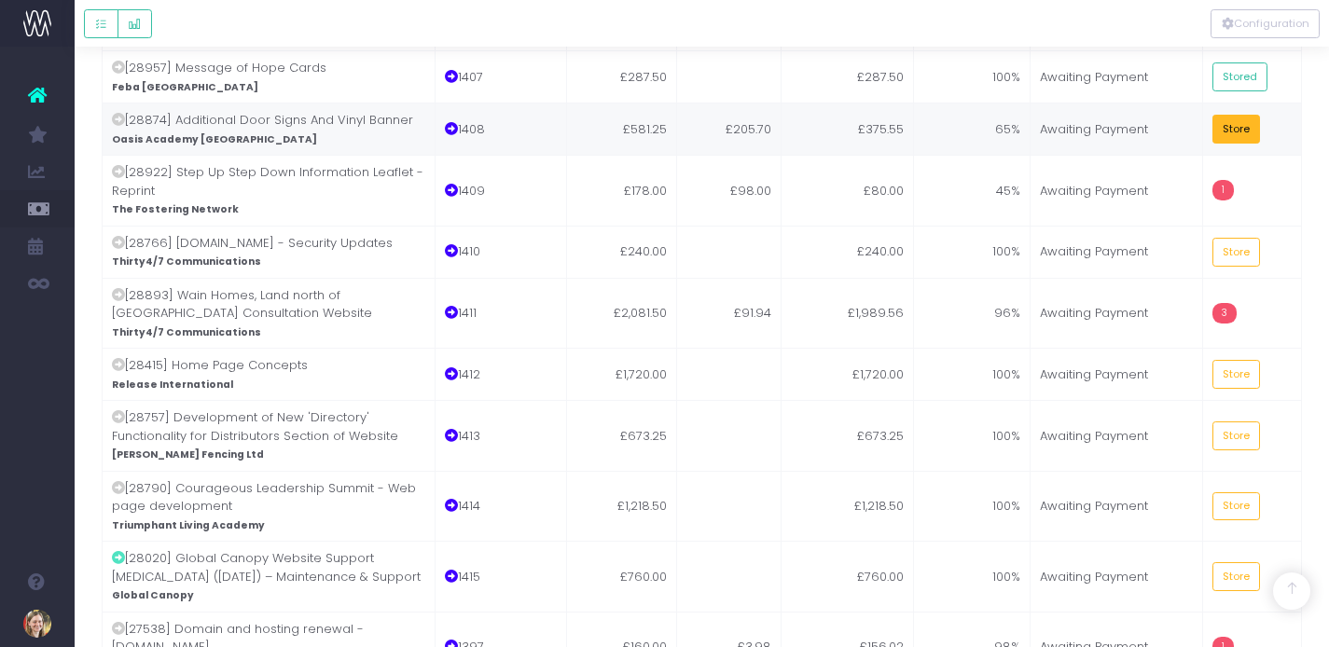
click at [1234, 115] on button "Store" at bounding box center [1237, 129] width 49 height 29
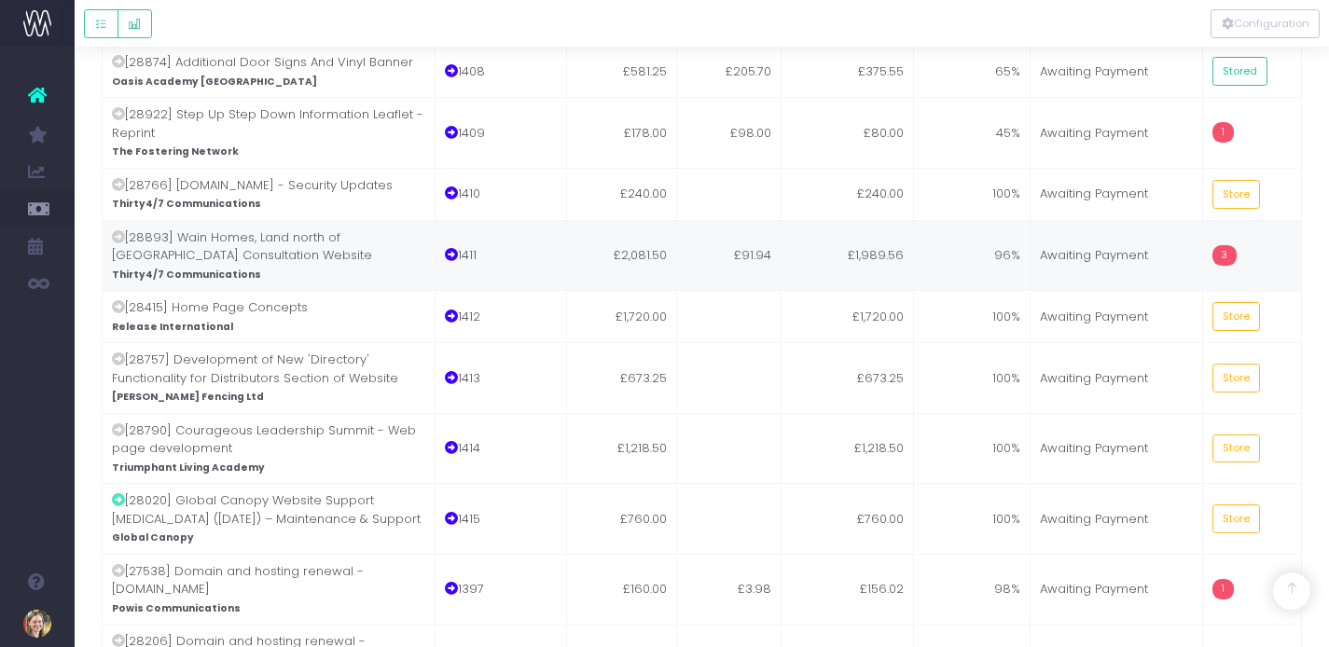
scroll to position [657, 0]
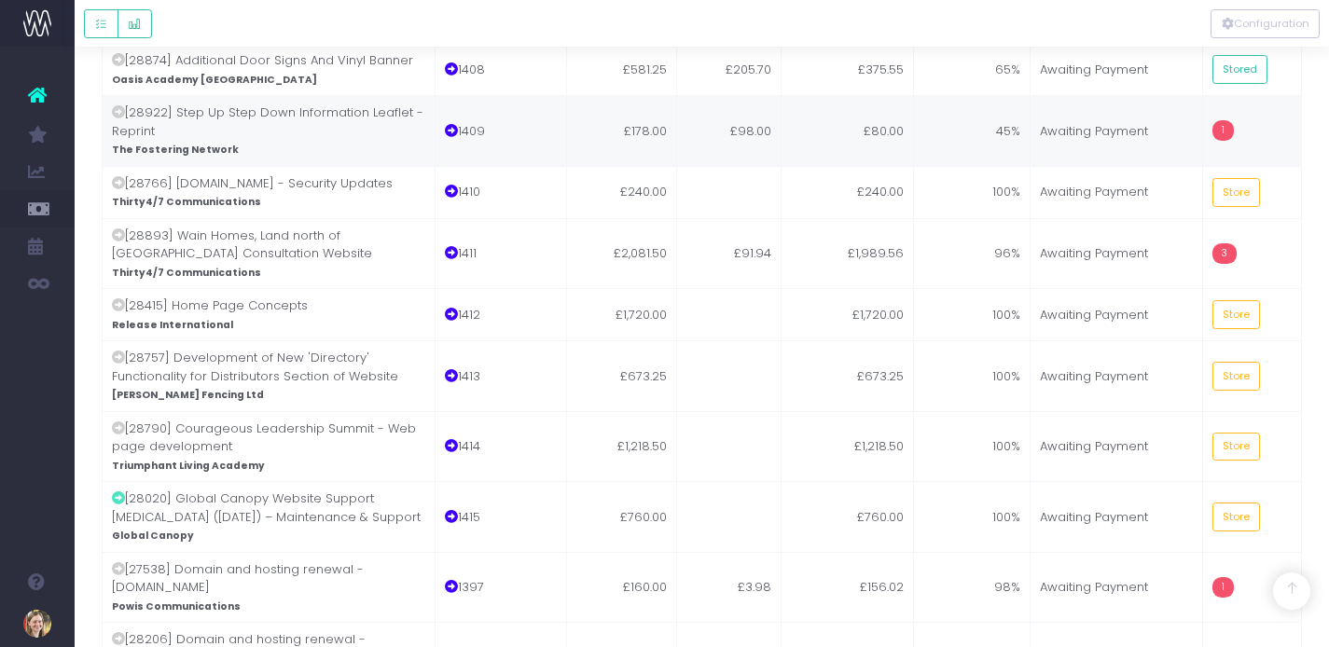
click at [742, 105] on td "£98.00" at bounding box center [729, 130] width 104 height 71
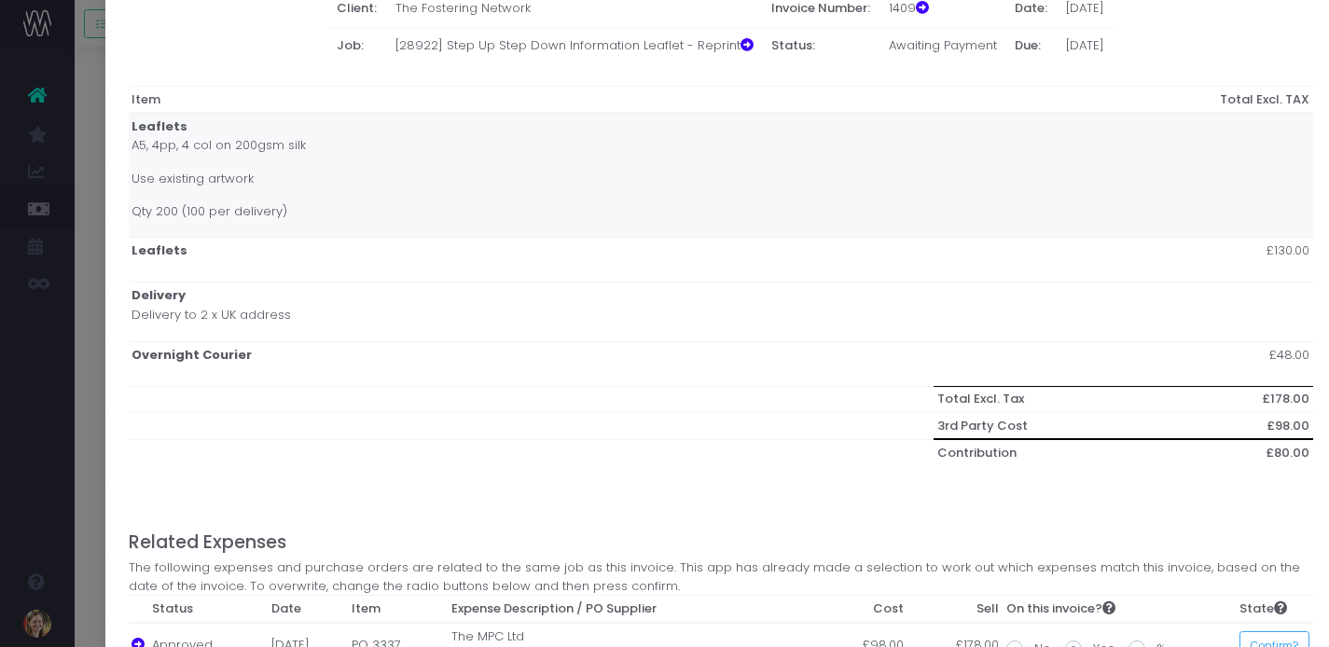
scroll to position [282, 0]
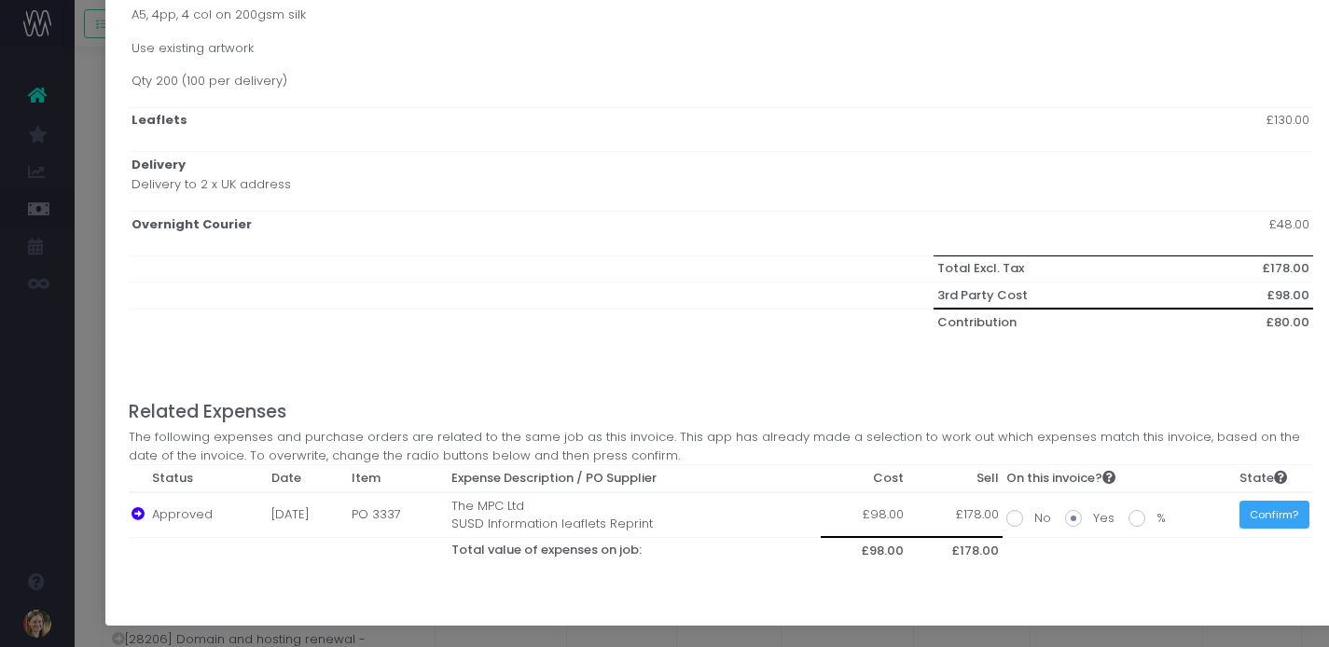
click at [1261, 508] on button "Confirm?" at bounding box center [1275, 515] width 70 height 29
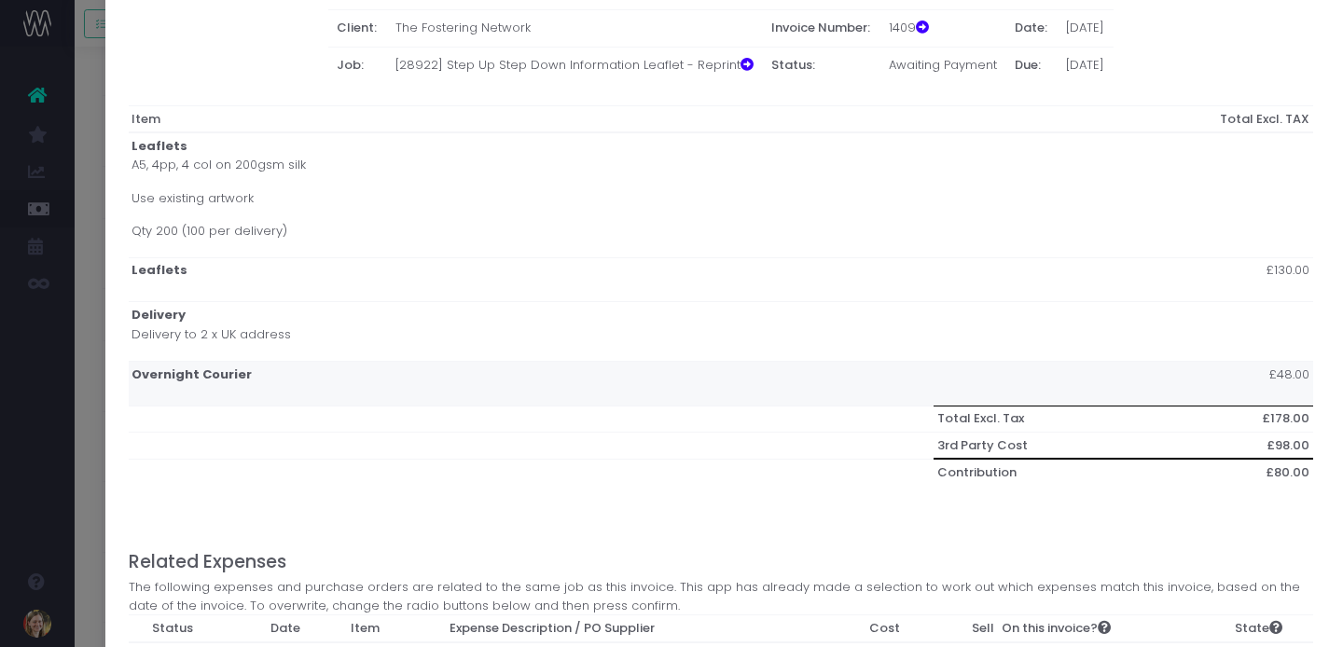
scroll to position [0, 0]
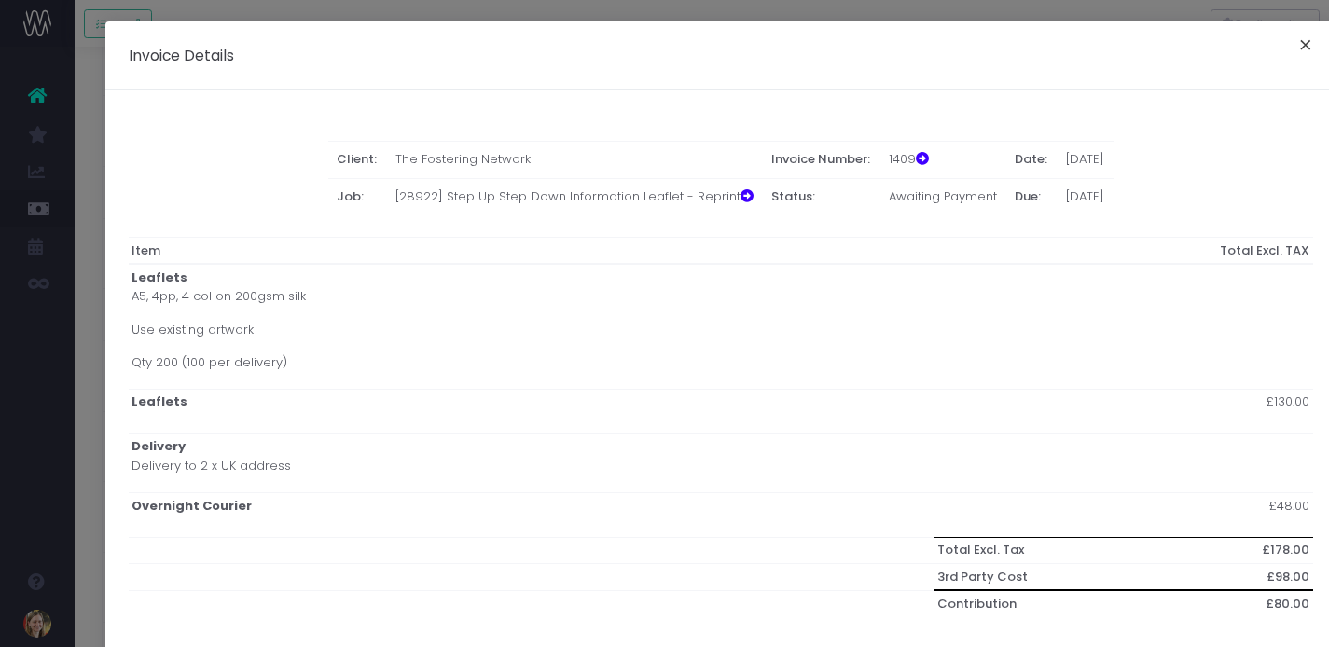
click at [1299, 41] on button "×" at bounding box center [1305, 48] width 39 height 30
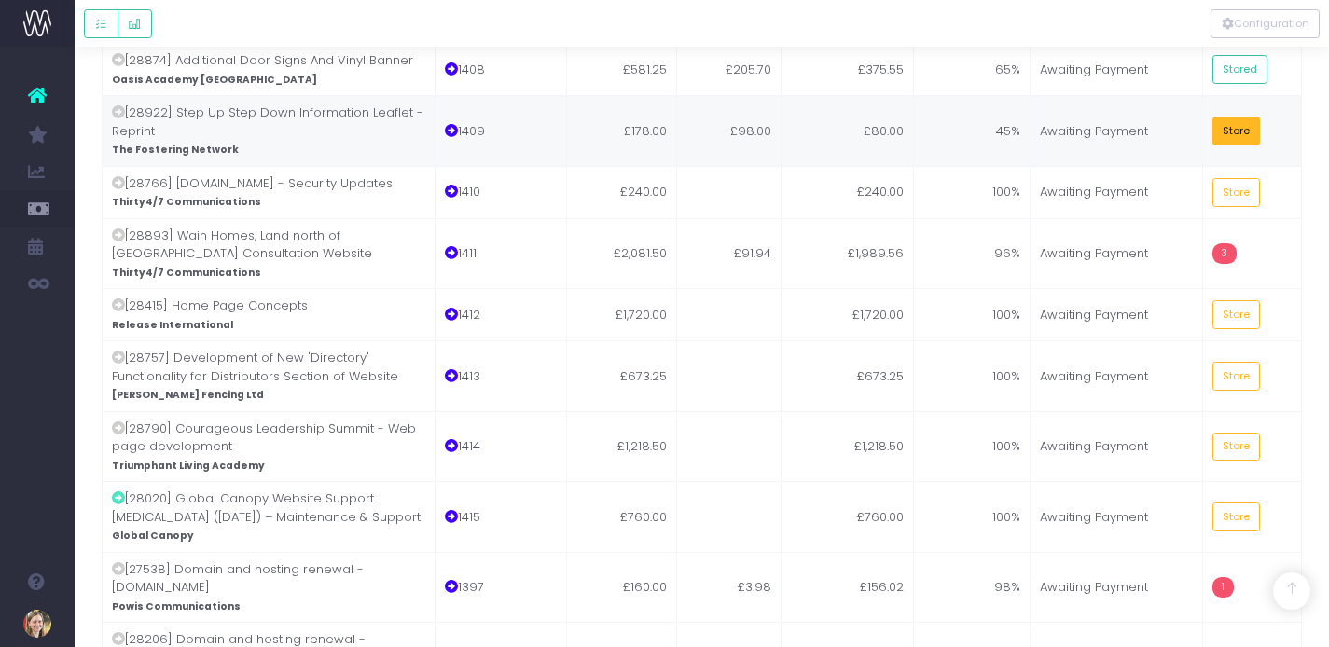
click at [1233, 117] on button "Store" at bounding box center [1237, 131] width 49 height 29
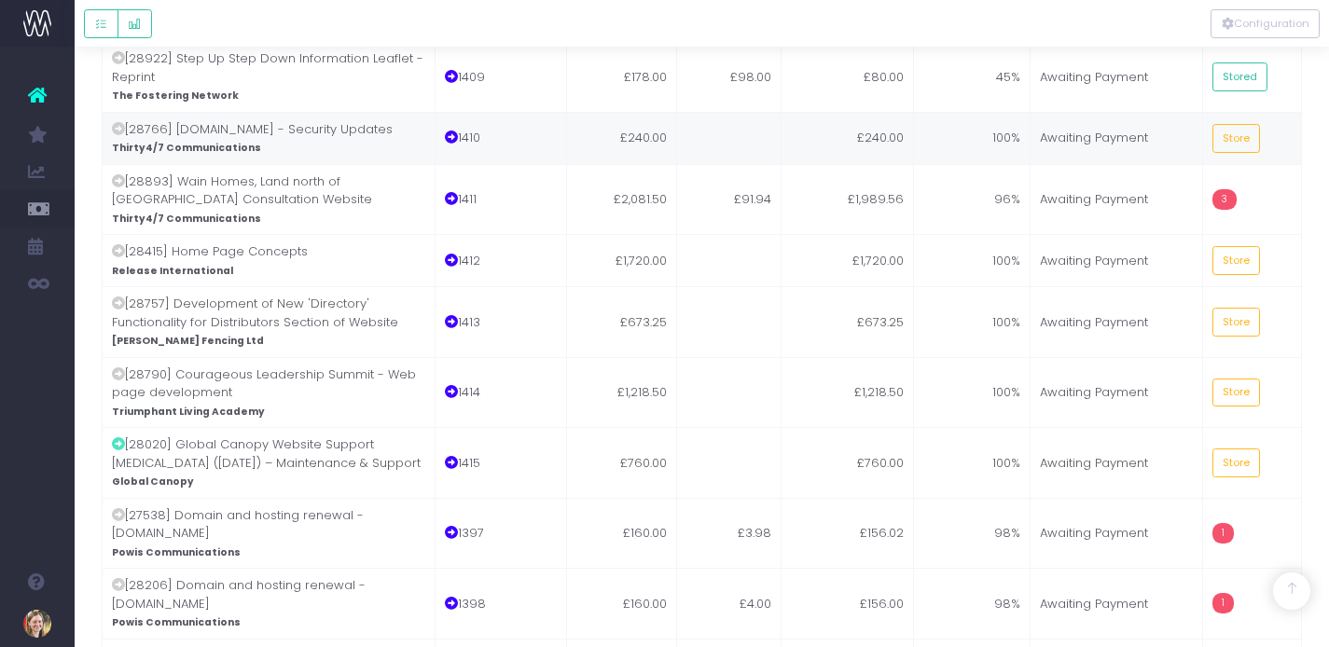
scroll to position [714, 0]
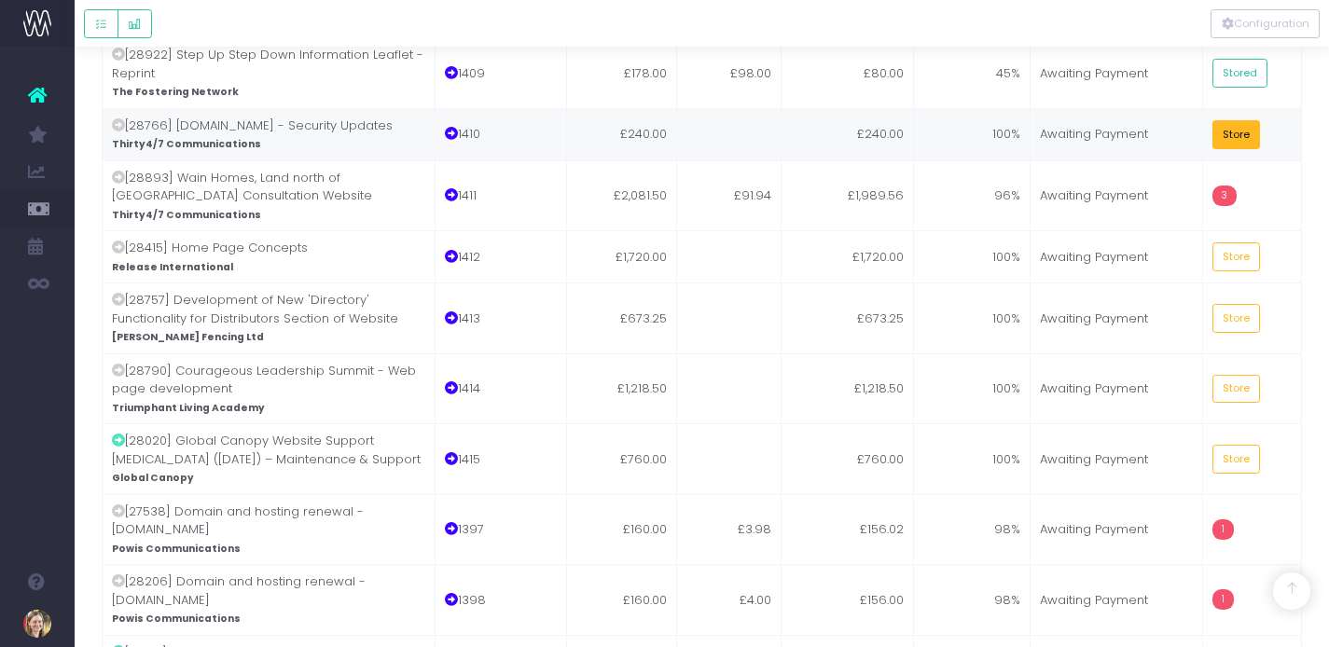
click at [1229, 120] on button "Store" at bounding box center [1237, 134] width 49 height 29
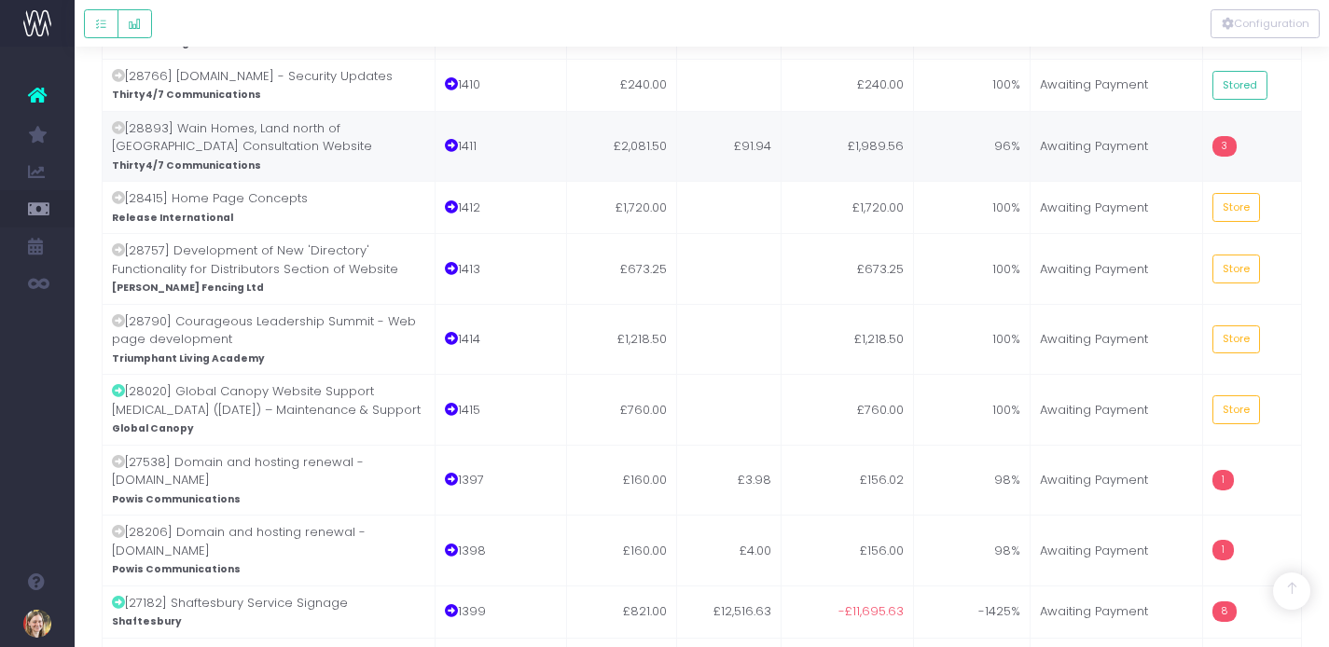
scroll to position [767, 0]
click at [744, 116] on td "£91.94" at bounding box center [729, 143] width 104 height 71
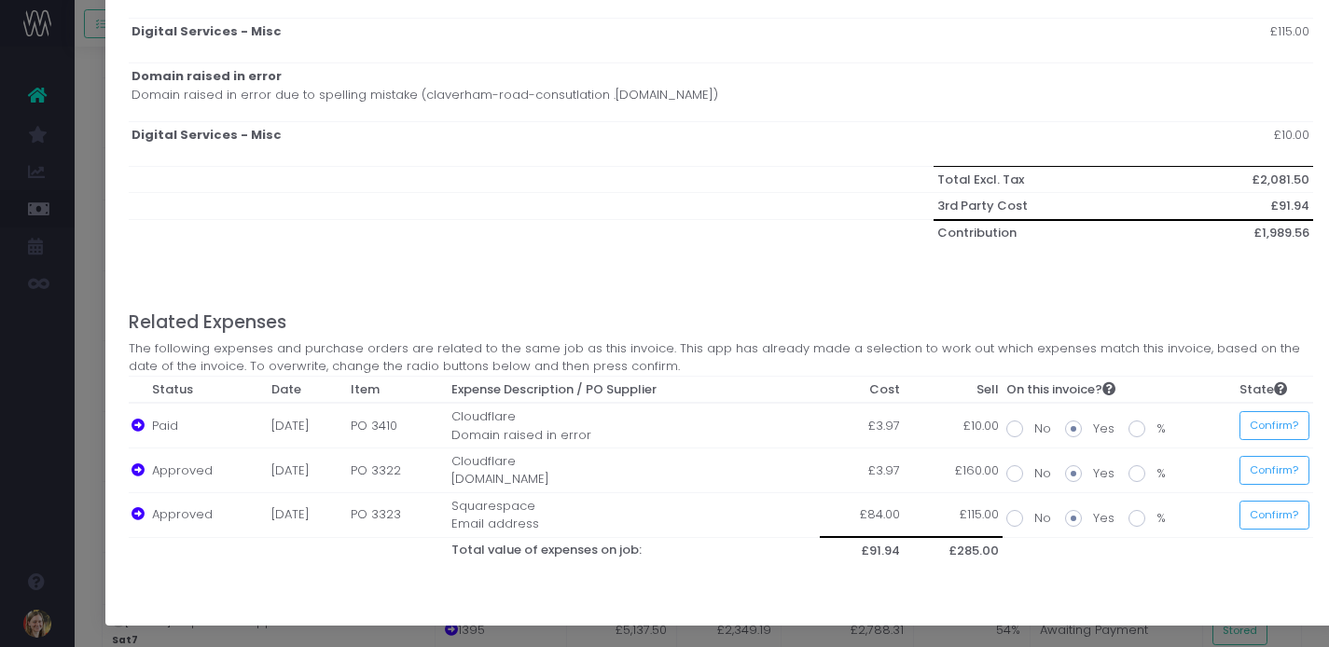
scroll to position [808, 0]
click at [1299, 432] on button "Confirm?" at bounding box center [1275, 425] width 70 height 29
click at [1304, 464] on button "Confirm?" at bounding box center [1270, 470] width 70 height 29
click at [1296, 507] on button "Confirm?" at bounding box center [1270, 515] width 70 height 29
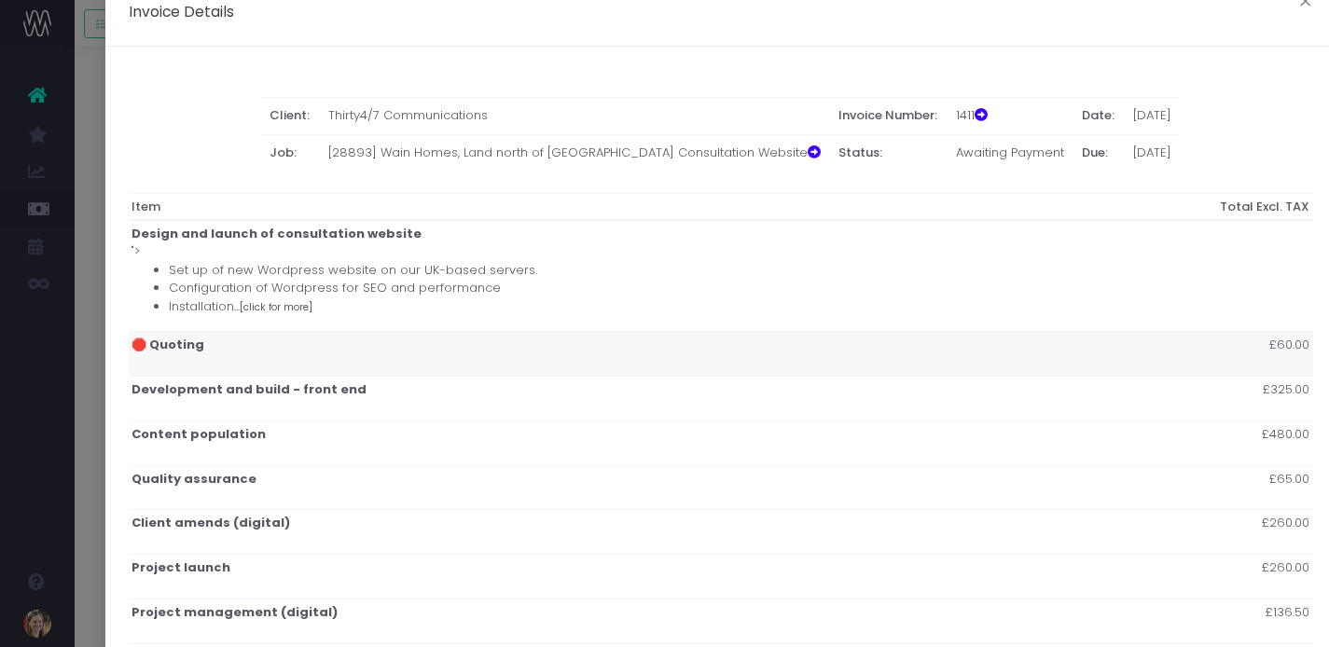
scroll to position [0, 0]
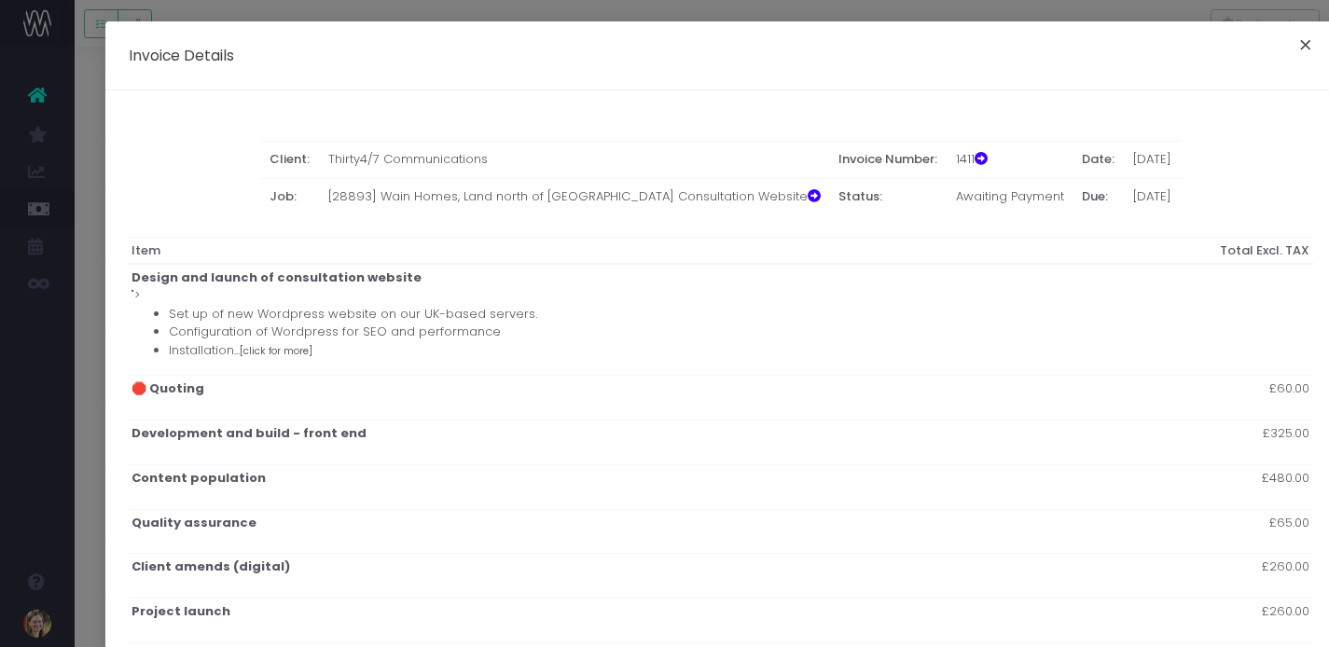
click at [1301, 38] on button "×" at bounding box center [1305, 48] width 39 height 30
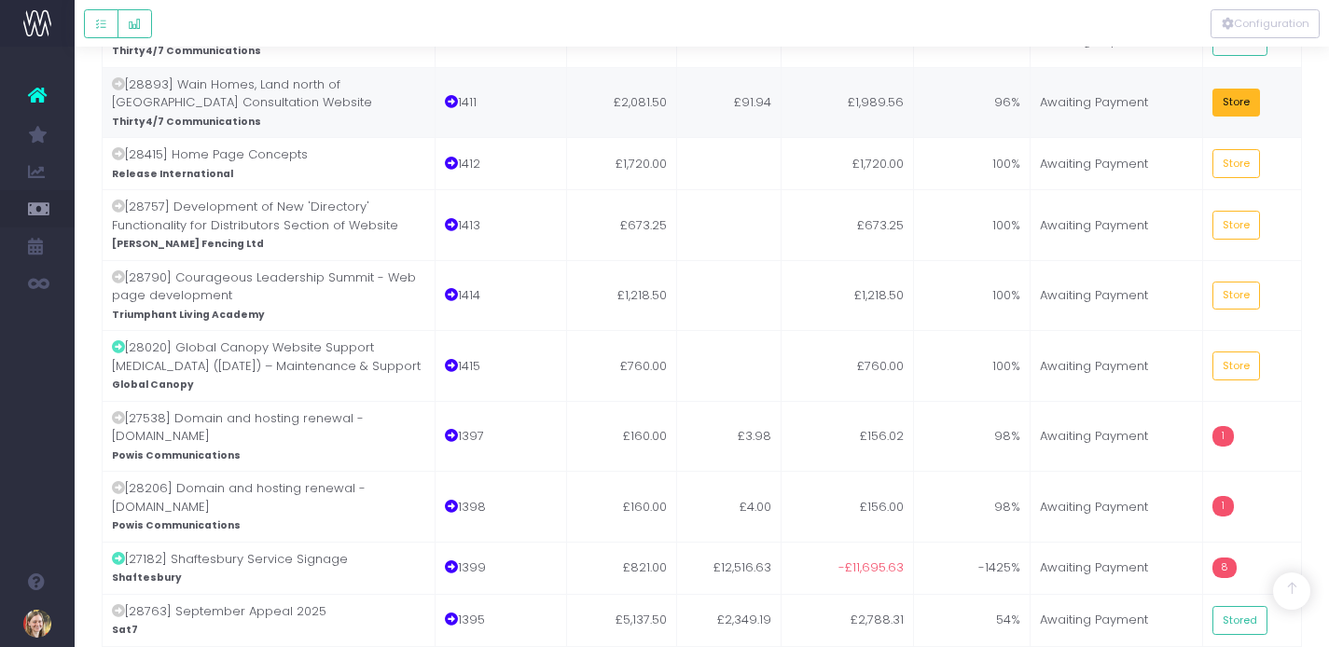
click at [1245, 89] on button "Store" at bounding box center [1237, 103] width 49 height 29
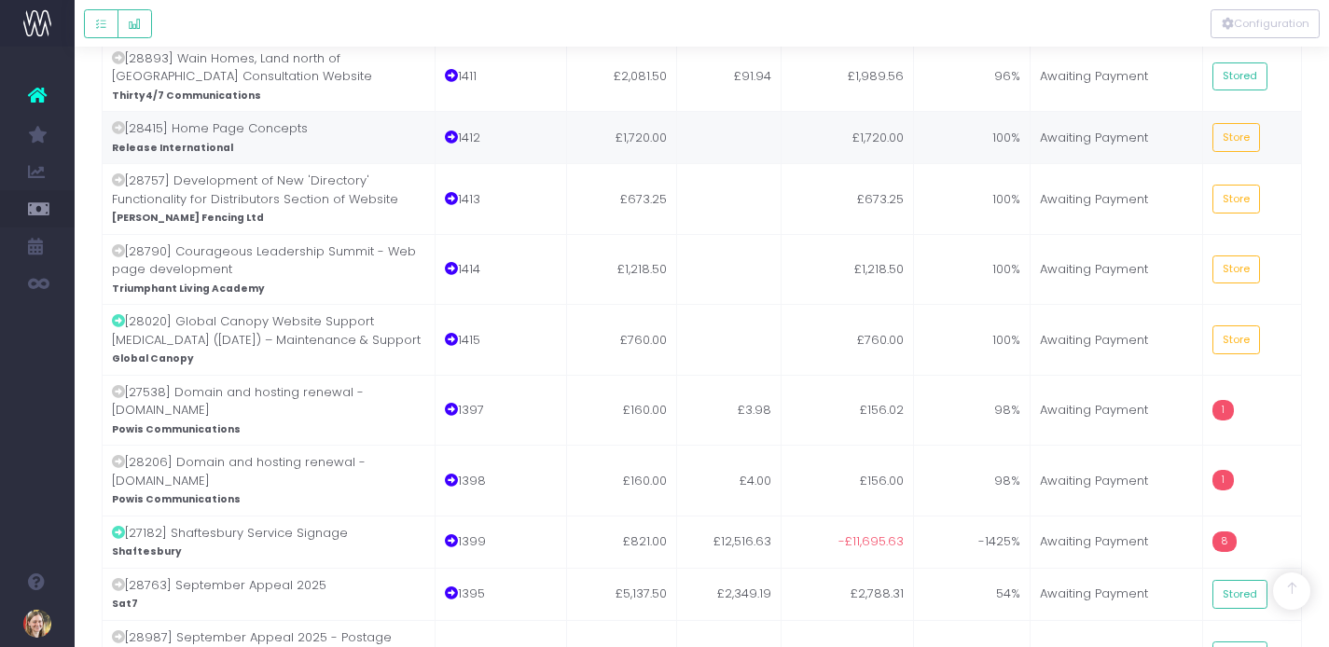
scroll to position [836, 0]
drag, startPoint x: 1223, startPoint y: 101, endPoint x: 1195, endPoint y: 113, distance: 30.5
click at [1223, 121] on button "Store" at bounding box center [1237, 135] width 49 height 29
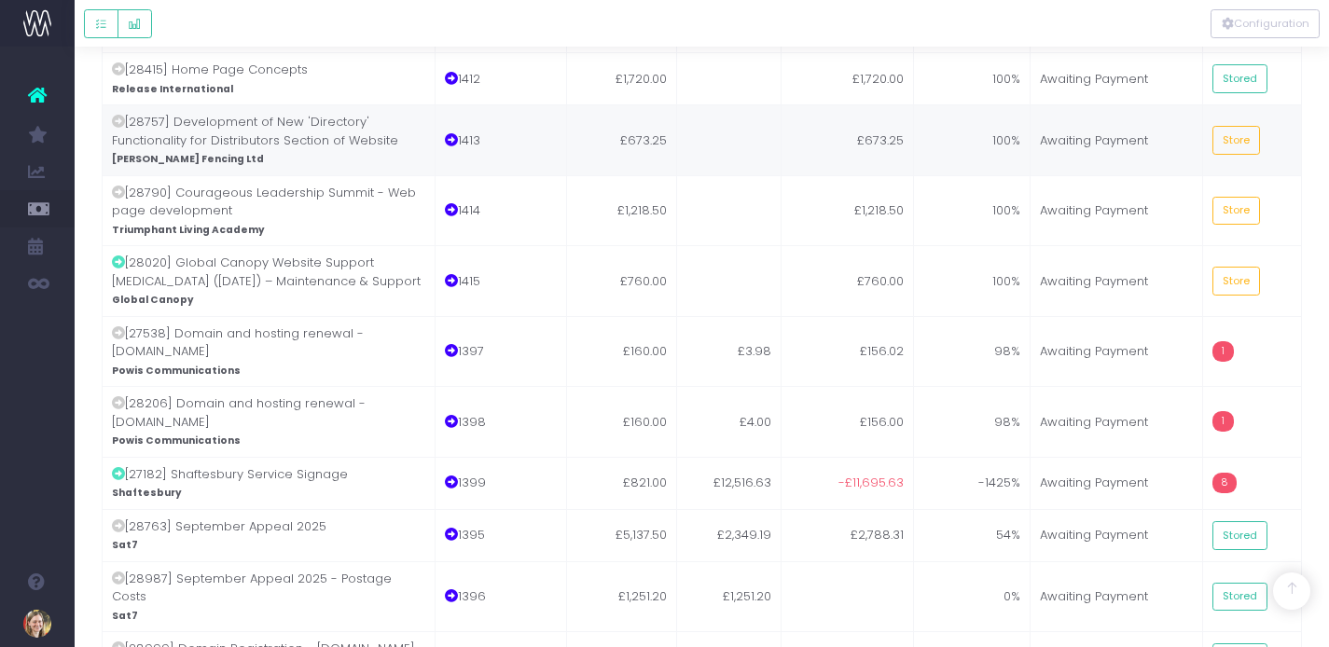
scroll to position [898, 0]
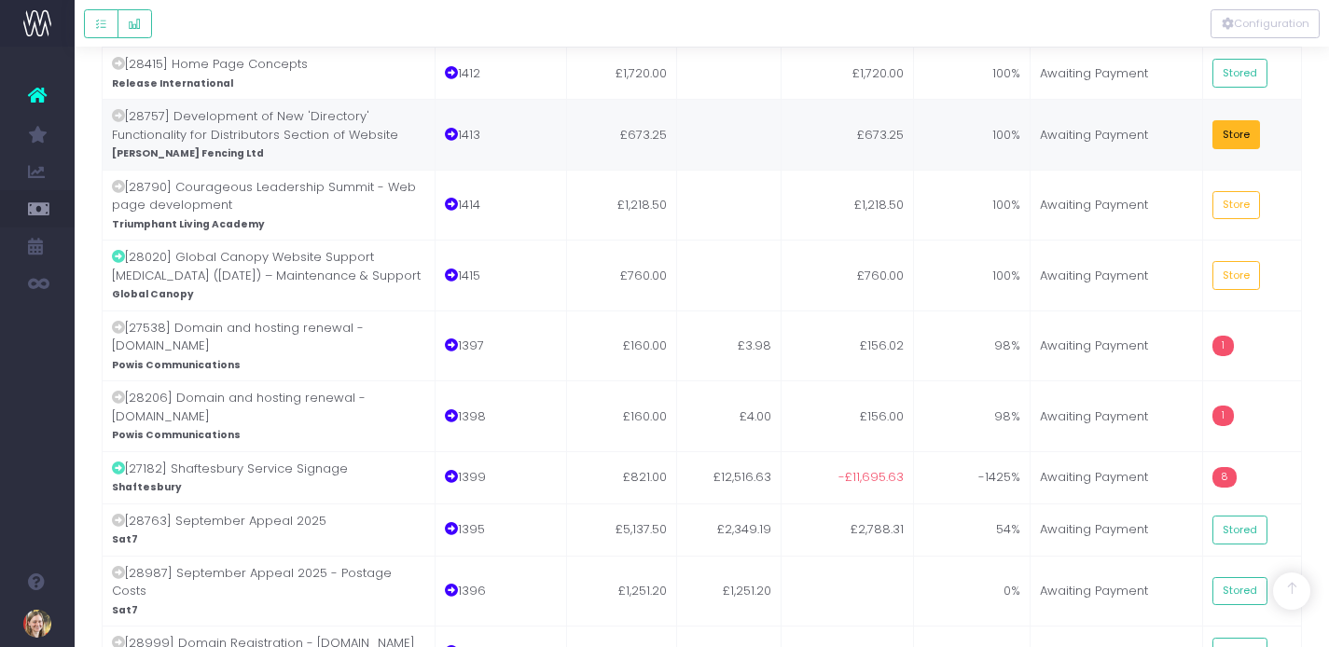
click at [1241, 120] on button "Store" at bounding box center [1237, 134] width 49 height 29
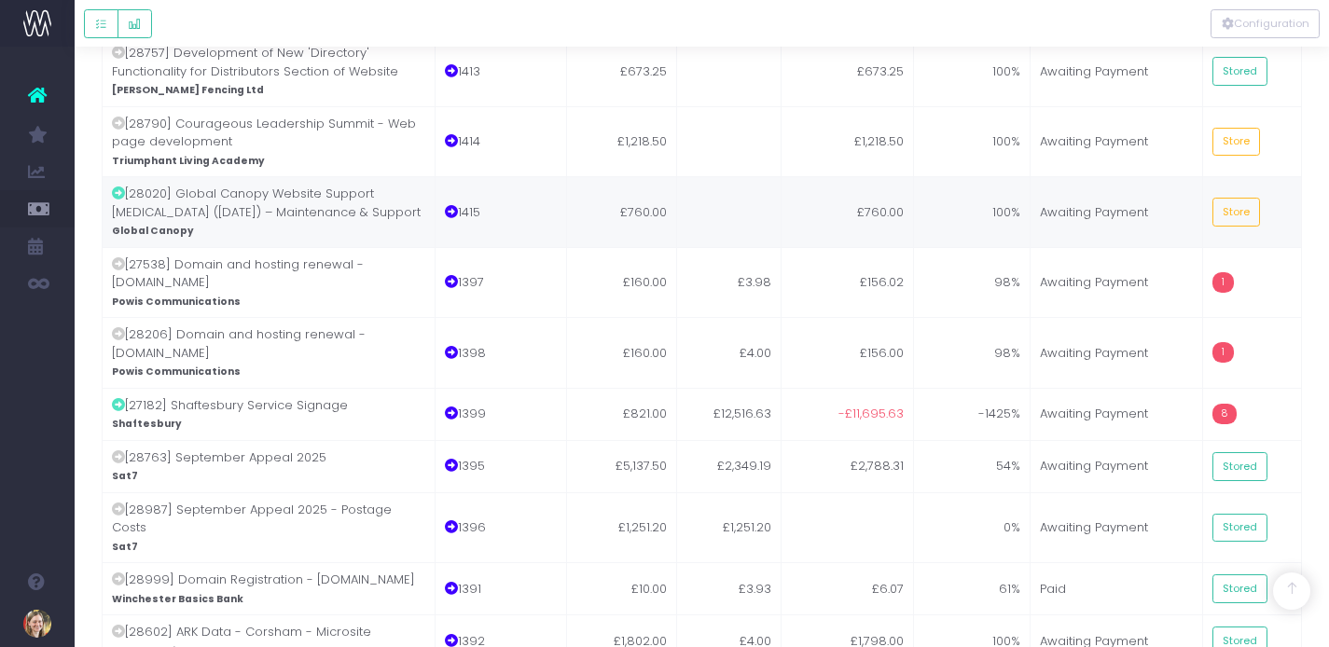
scroll to position [963, 0]
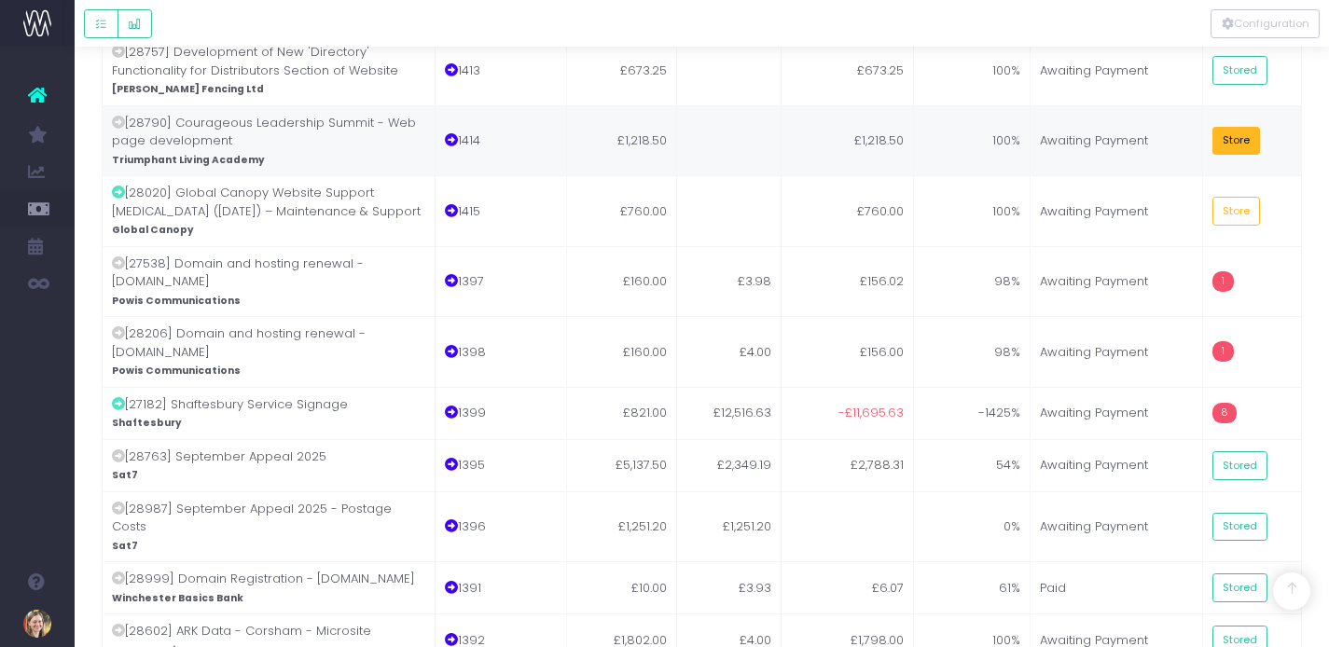
click at [1235, 127] on button "Store" at bounding box center [1237, 141] width 49 height 29
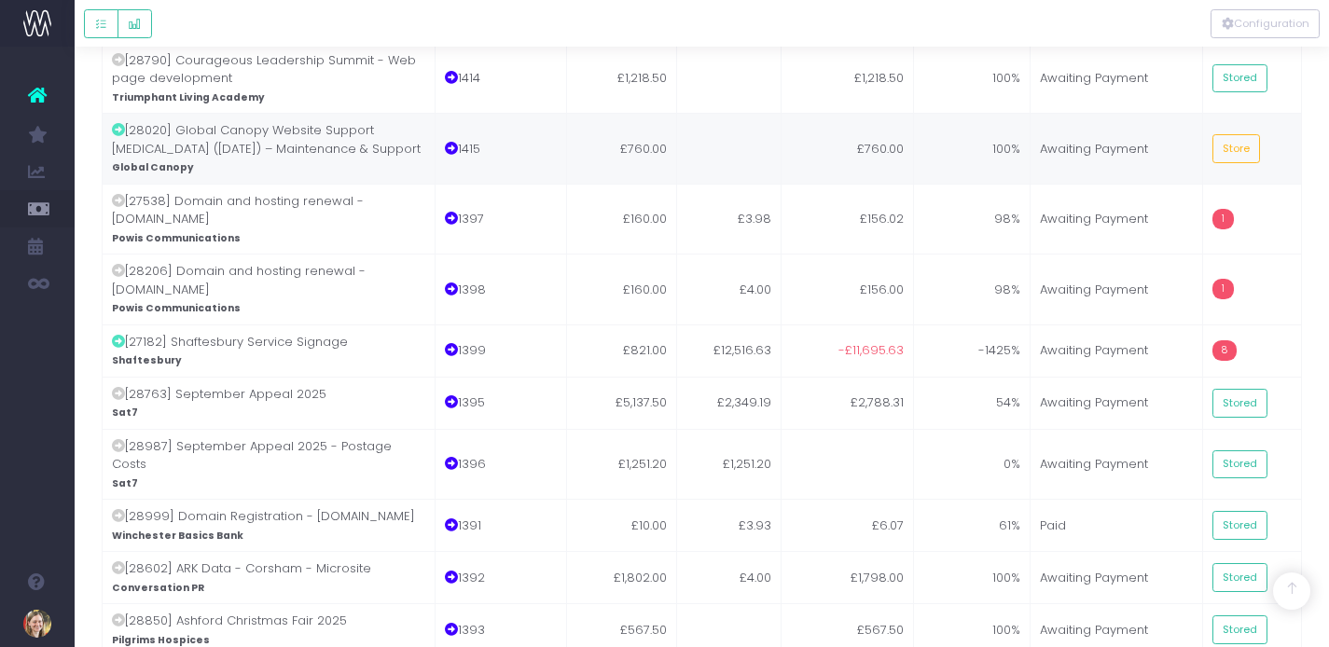
scroll to position [1029, 0]
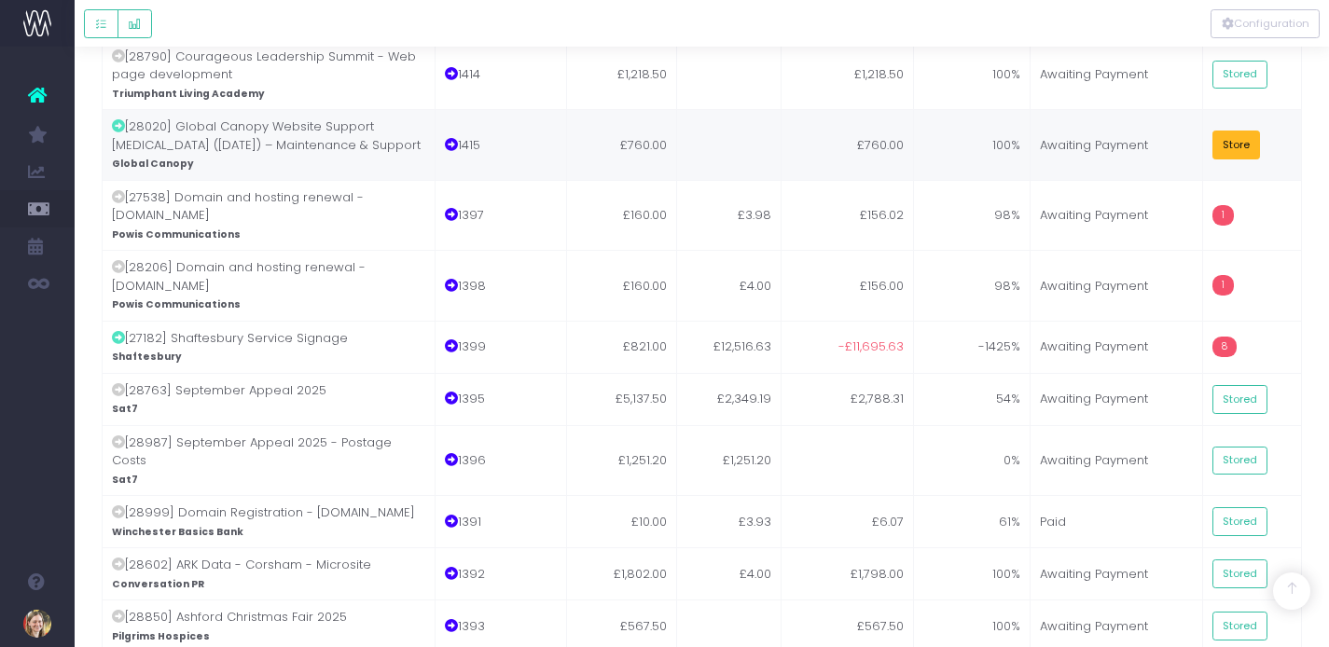
click at [1226, 131] on button "Store" at bounding box center [1237, 145] width 49 height 29
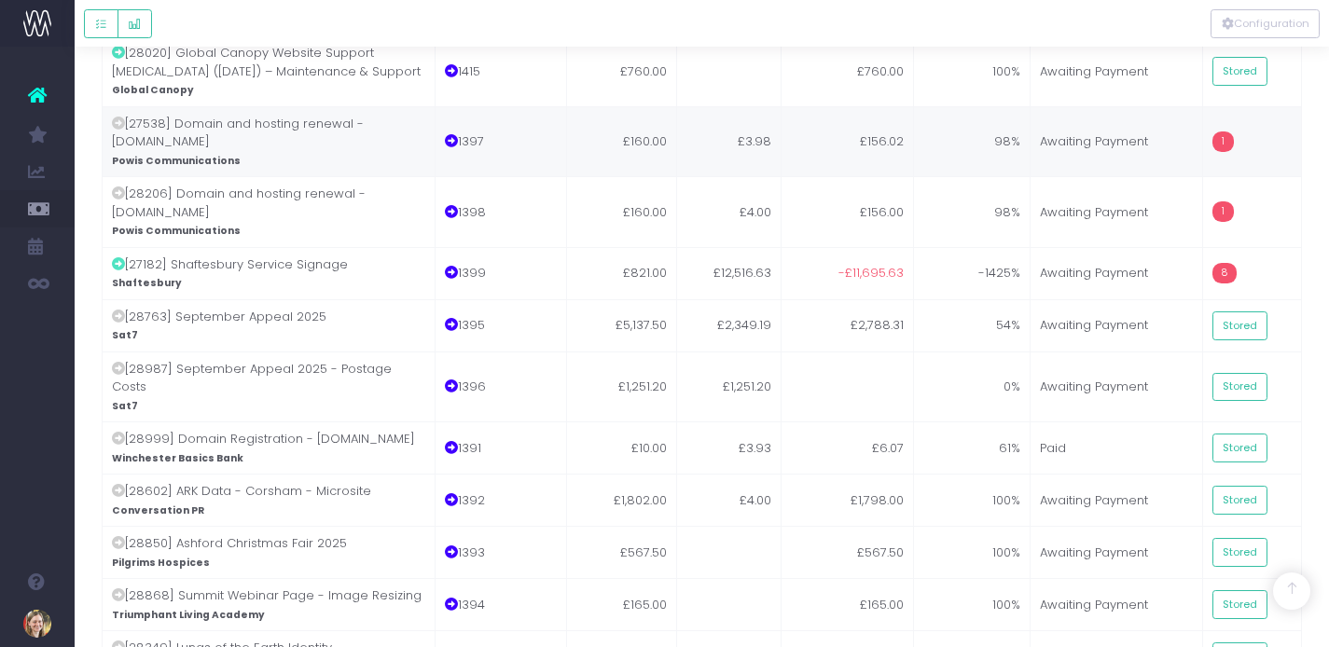
scroll to position [1106, 0]
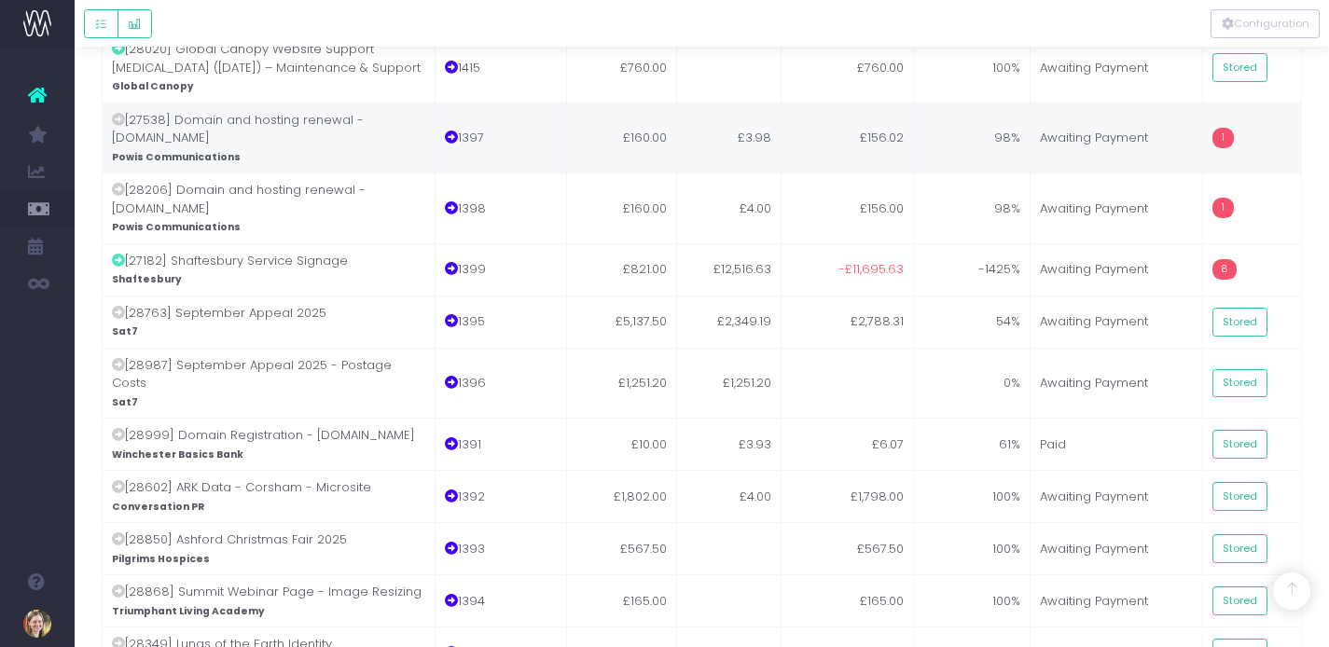
click at [750, 105] on td "£3.98" at bounding box center [729, 138] width 104 height 71
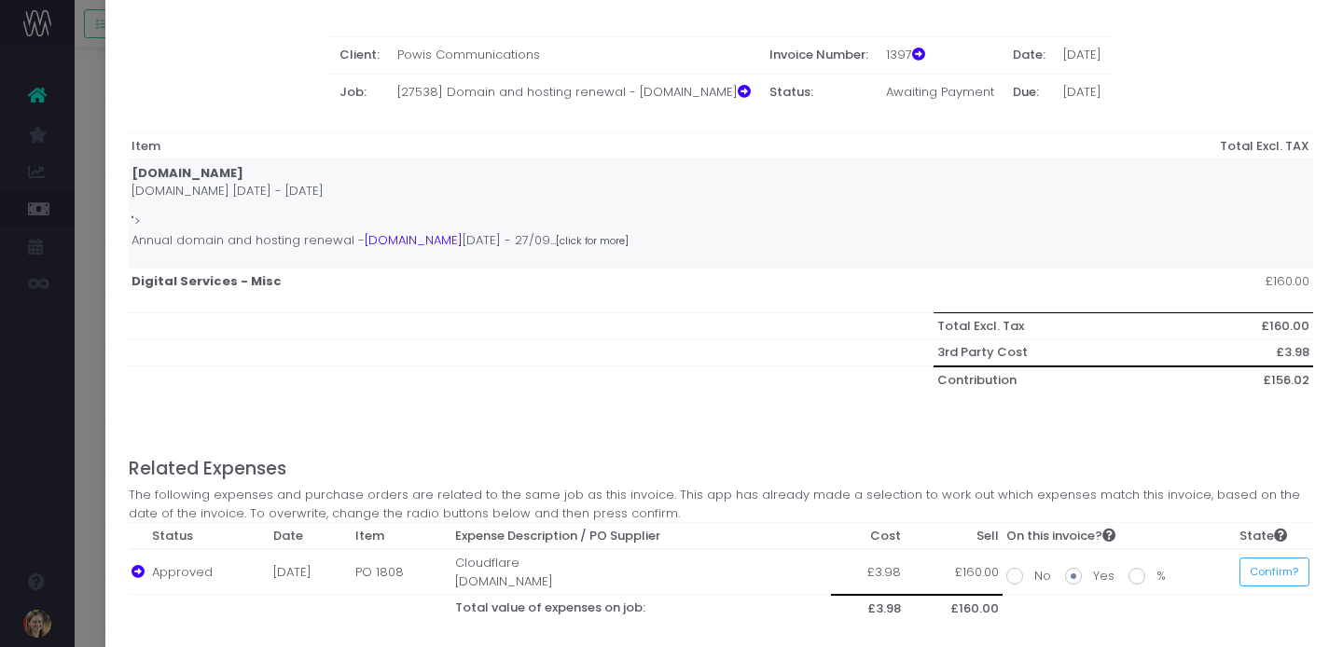
scroll to position [161, 0]
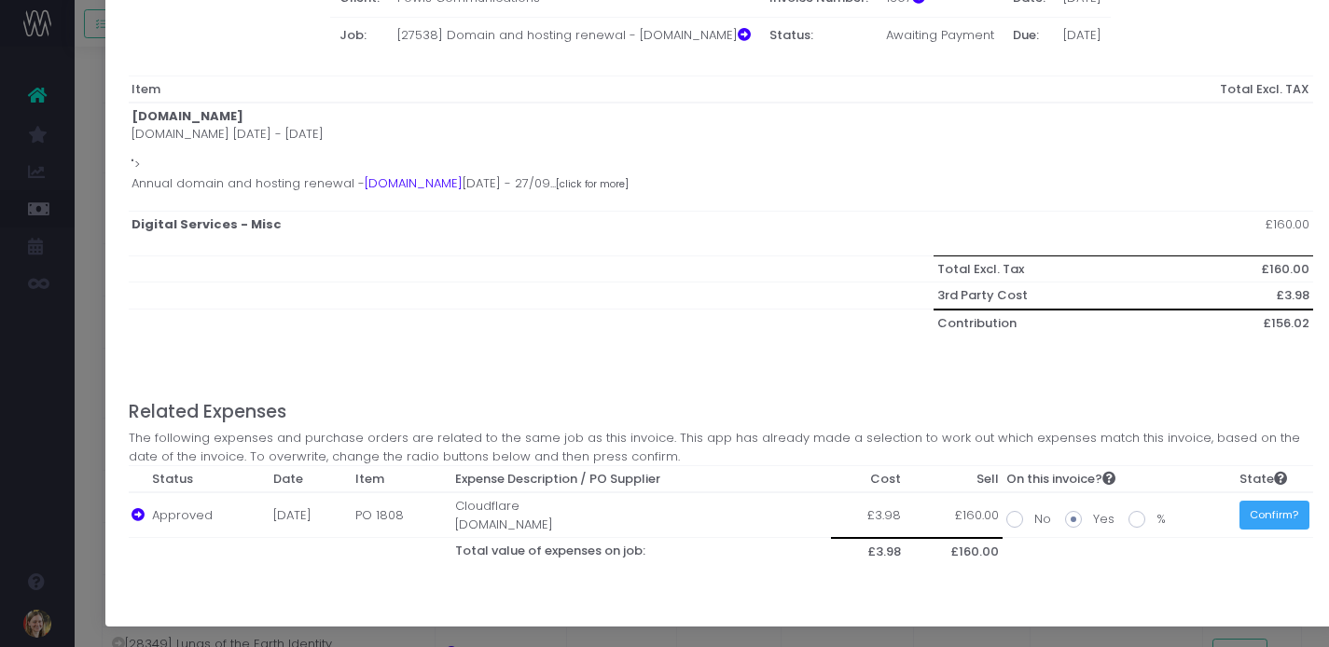
click at [1302, 517] on button "Confirm?" at bounding box center [1275, 515] width 70 height 29
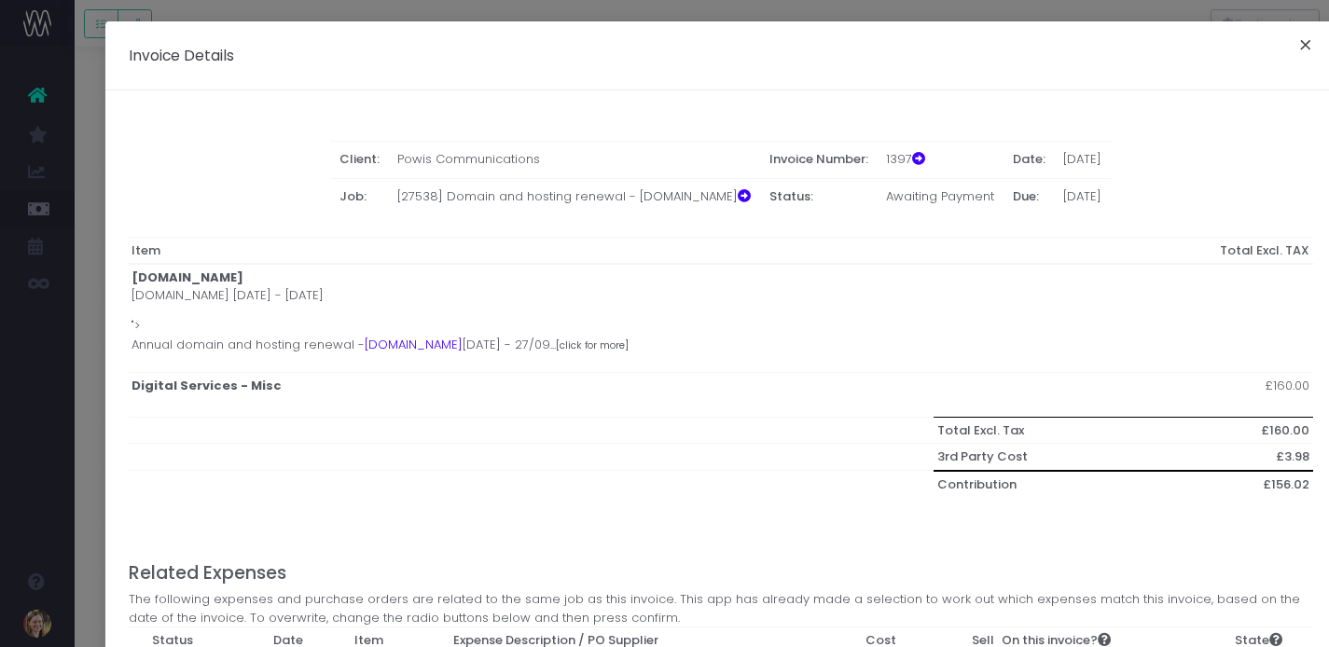
click at [1301, 40] on button "×" at bounding box center [1305, 48] width 39 height 30
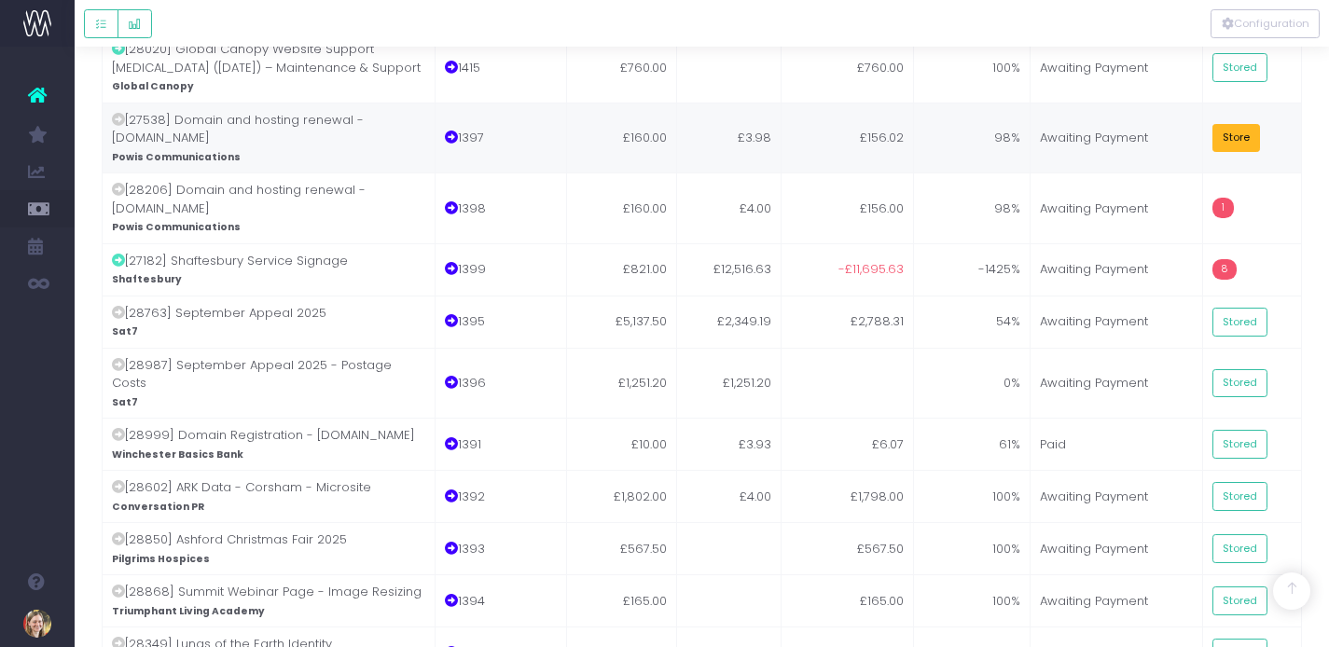
click at [1225, 124] on button "Store" at bounding box center [1237, 138] width 49 height 29
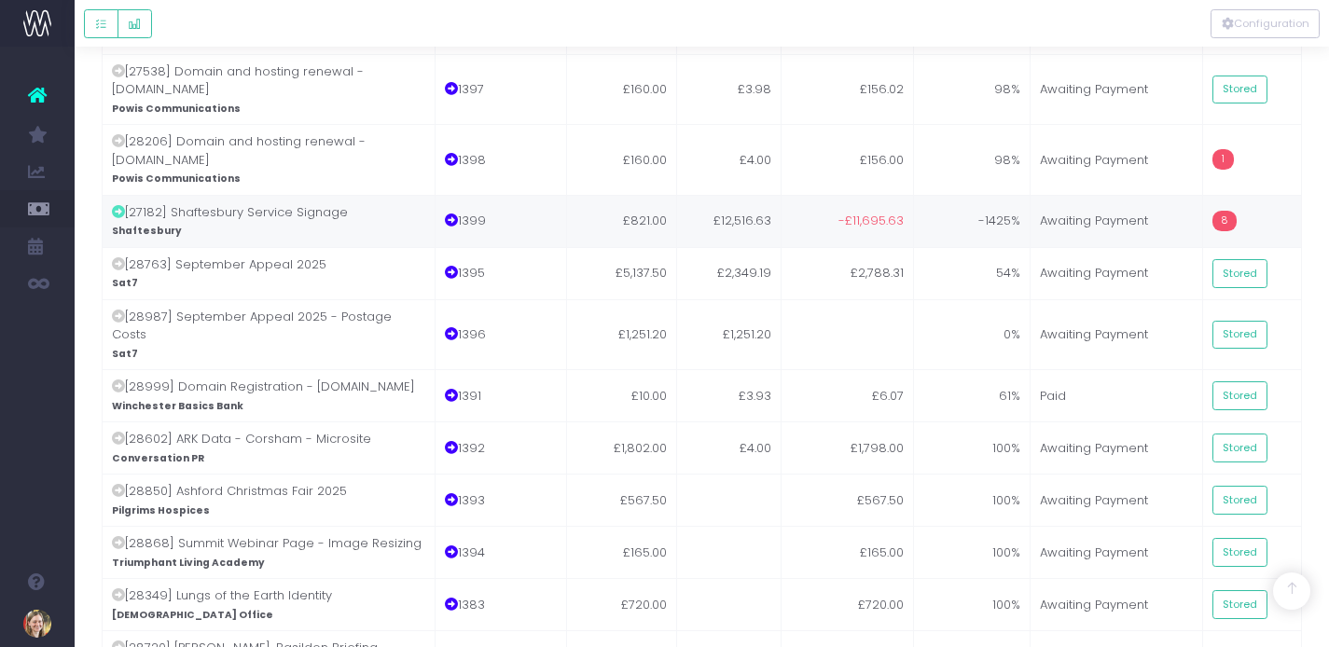
scroll to position [1160, 0]
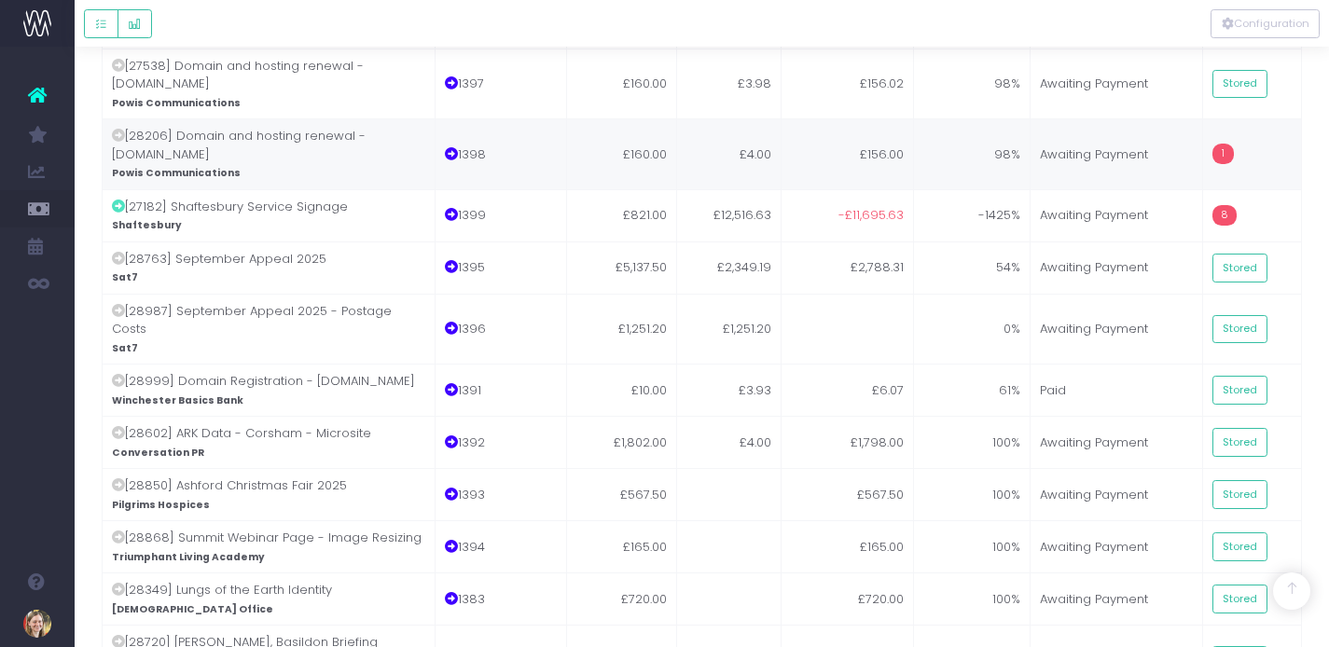
click at [882, 125] on td "£156.00" at bounding box center [848, 153] width 132 height 71
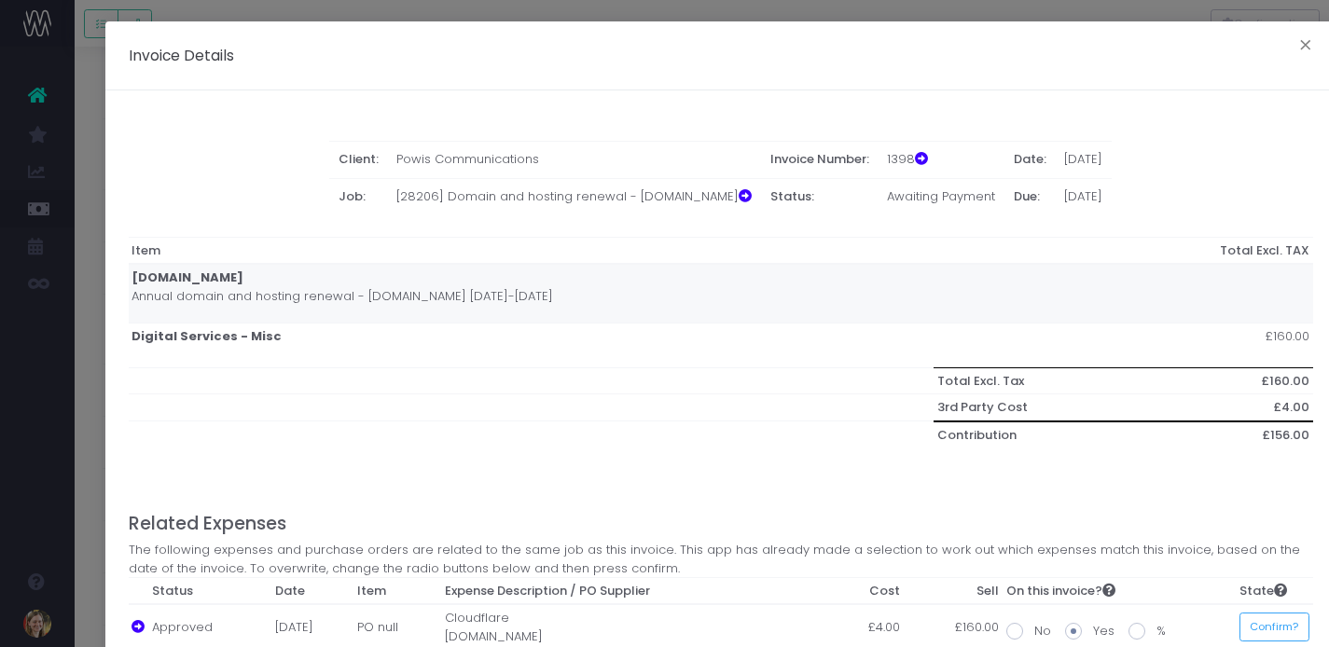
scroll to position [112, 0]
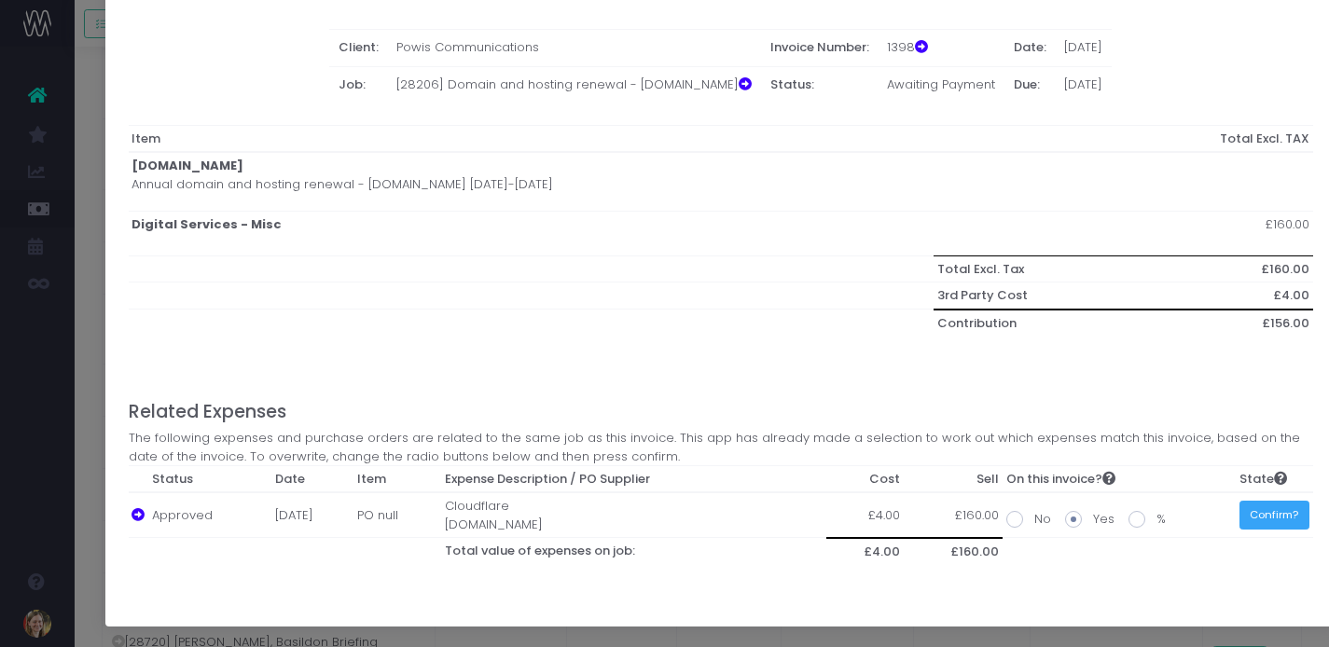
click at [1267, 521] on button "Confirm?" at bounding box center [1275, 515] width 70 height 29
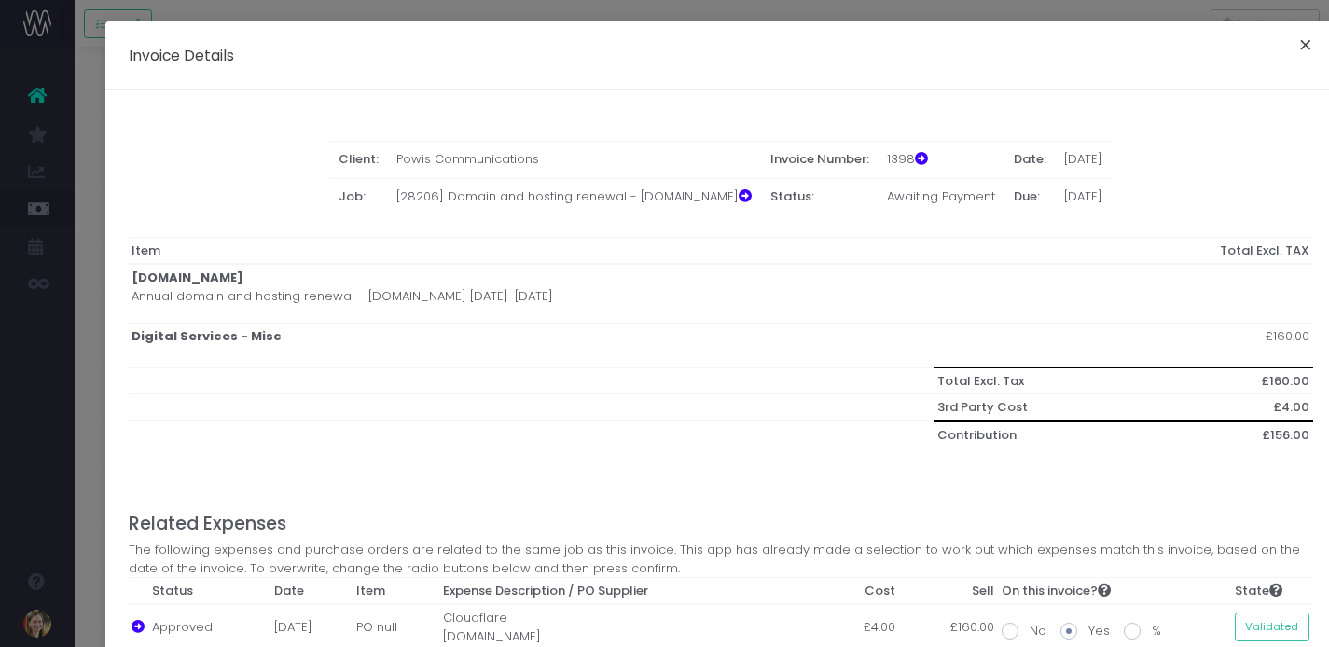
click at [1297, 38] on button "×" at bounding box center [1305, 48] width 39 height 30
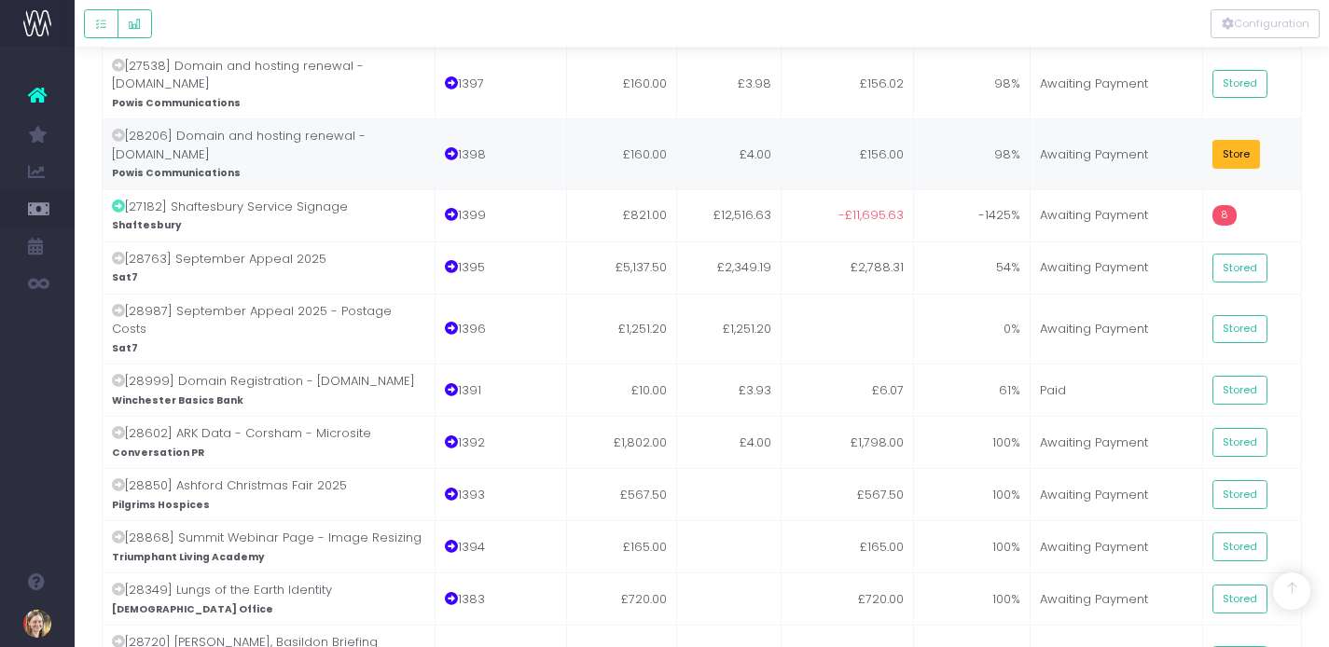
click at [1243, 140] on button "Store" at bounding box center [1237, 154] width 49 height 29
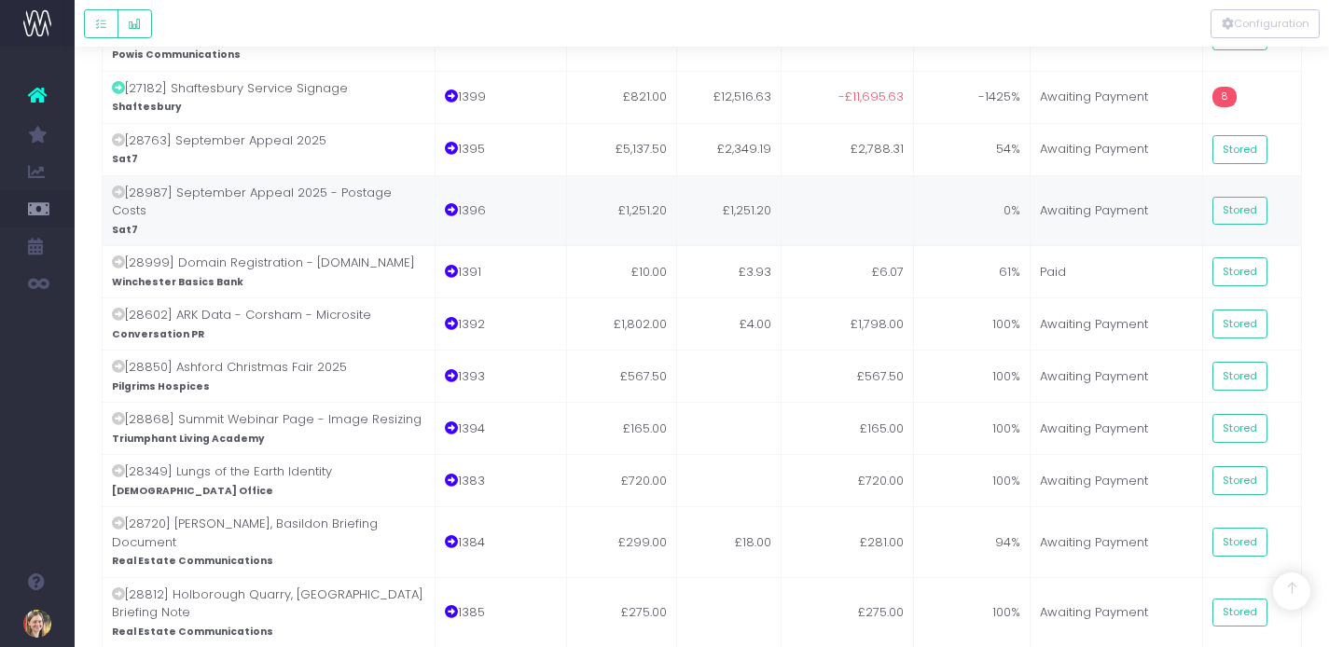
scroll to position [1268, 0]
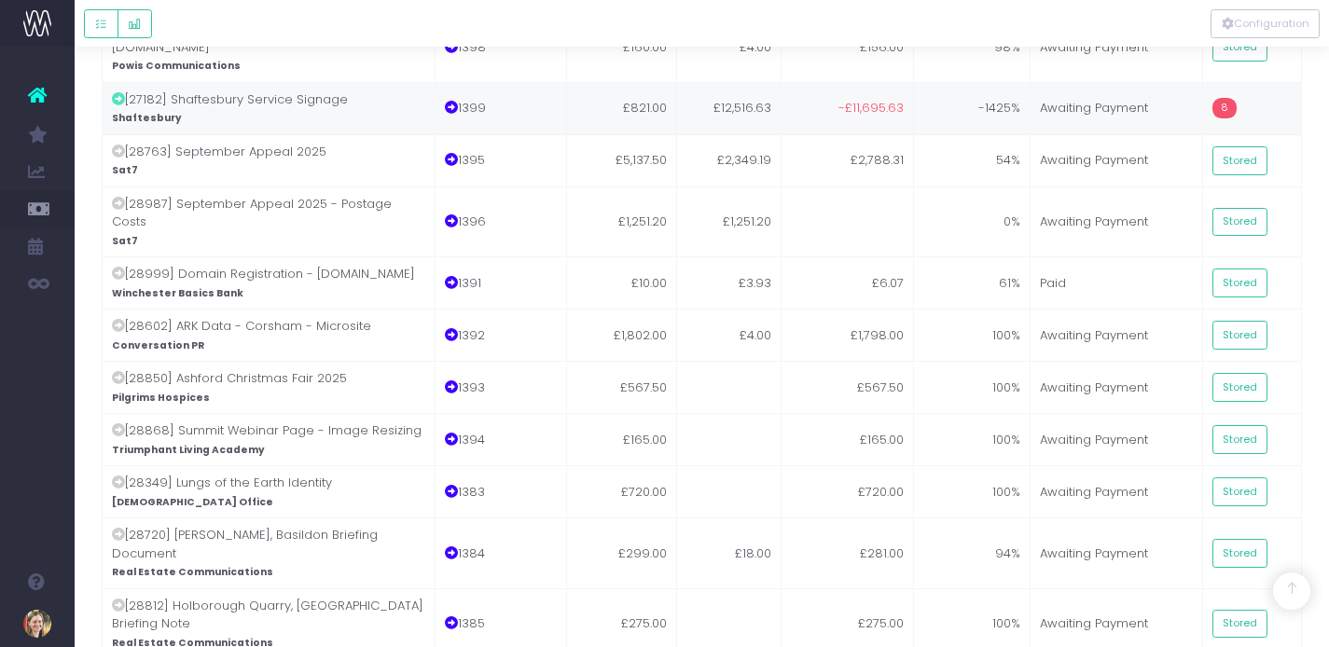
click at [753, 82] on td "£12,516.63" at bounding box center [729, 108] width 104 height 52
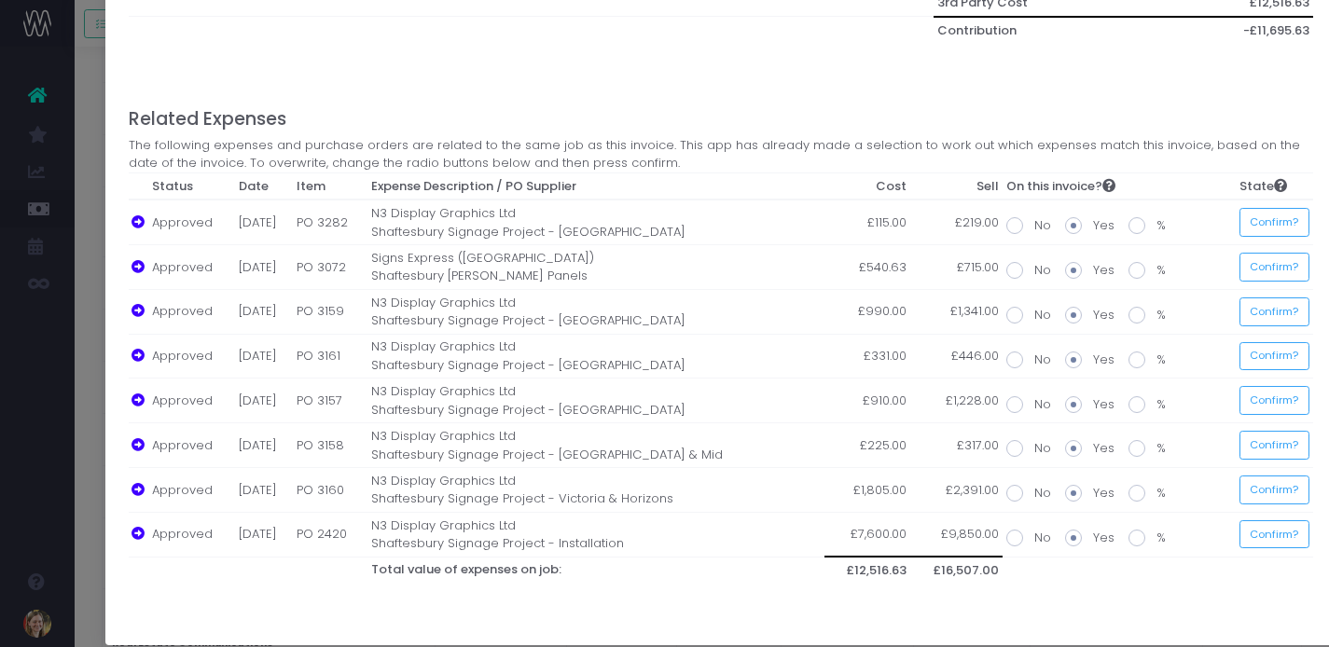
scroll to position [742, 0]
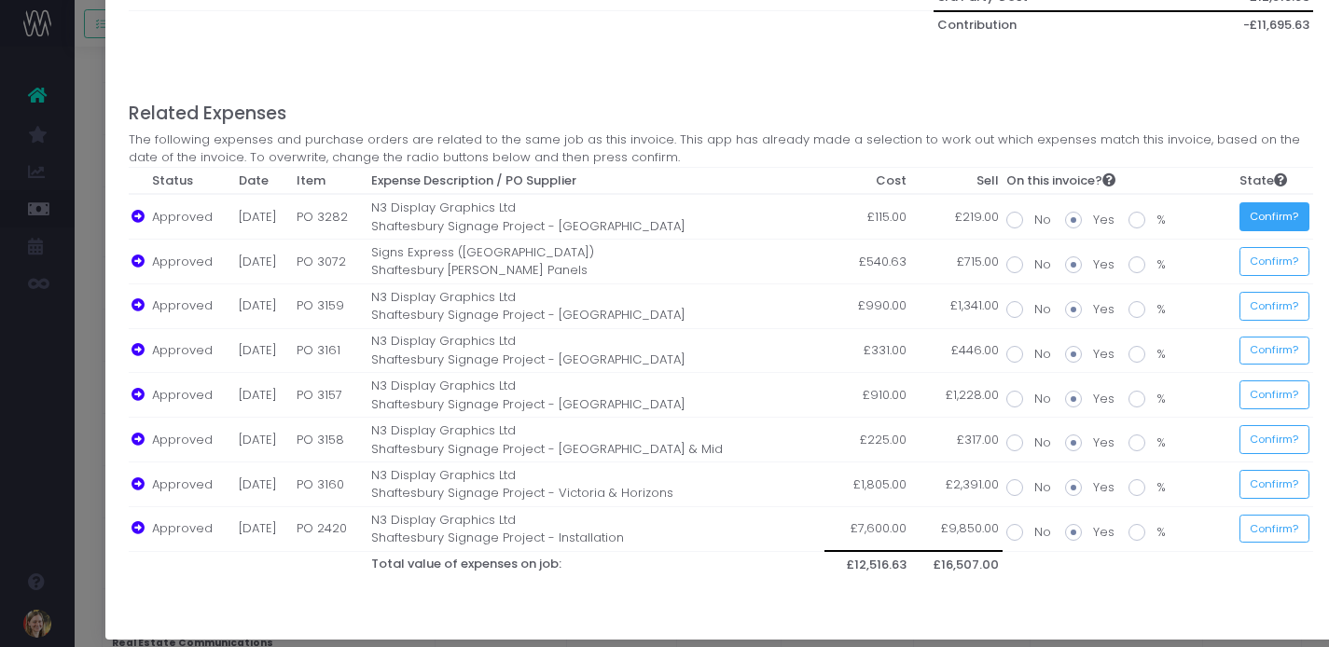
drag, startPoint x: 1271, startPoint y: 216, endPoint x: 1275, endPoint y: 230, distance: 14.5
click at [1271, 216] on button "Confirm?" at bounding box center [1275, 216] width 70 height 29
click at [1282, 263] on button "Confirm?" at bounding box center [1270, 261] width 70 height 29
click at [1283, 311] on button "Confirm?" at bounding box center [1270, 306] width 70 height 29
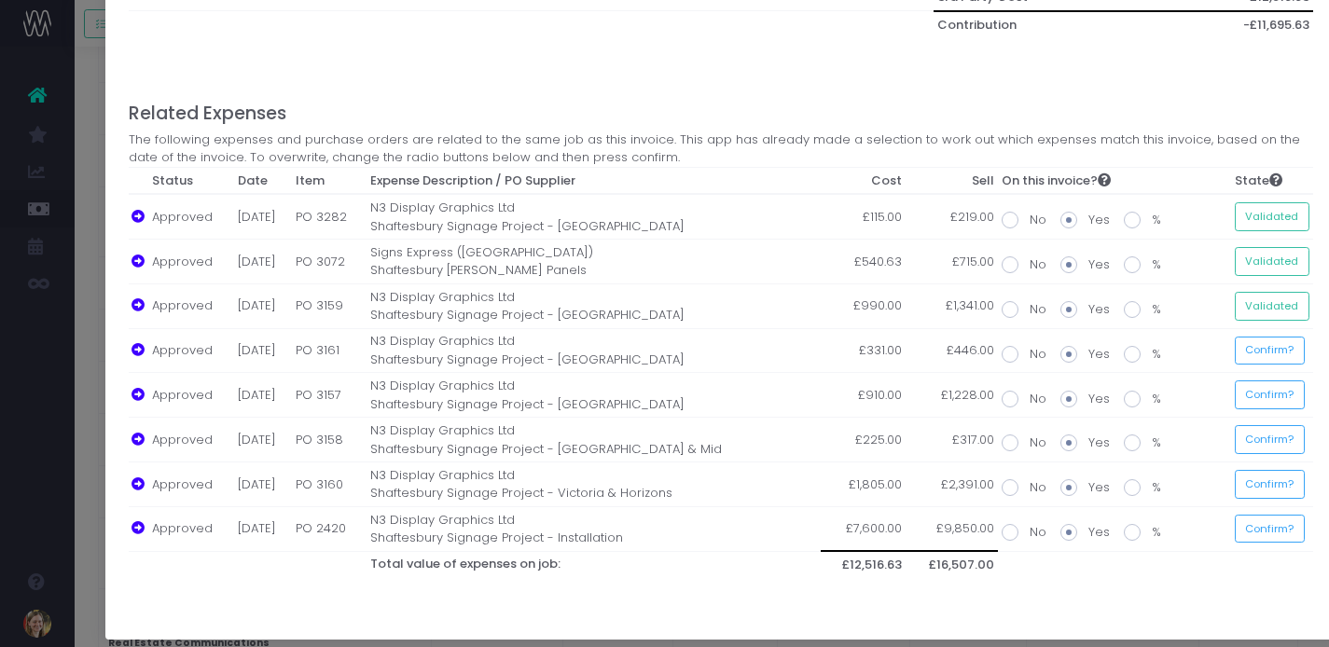
click at [1011, 222] on span at bounding box center [1010, 220] width 17 height 17
click at [1030, 222] on input "No" at bounding box center [1036, 217] width 12 height 12
radio input "true"
click at [1010, 312] on span at bounding box center [1010, 309] width 17 height 17
click at [1030, 312] on input "No" at bounding box center [1036, 306] width 12 height 12
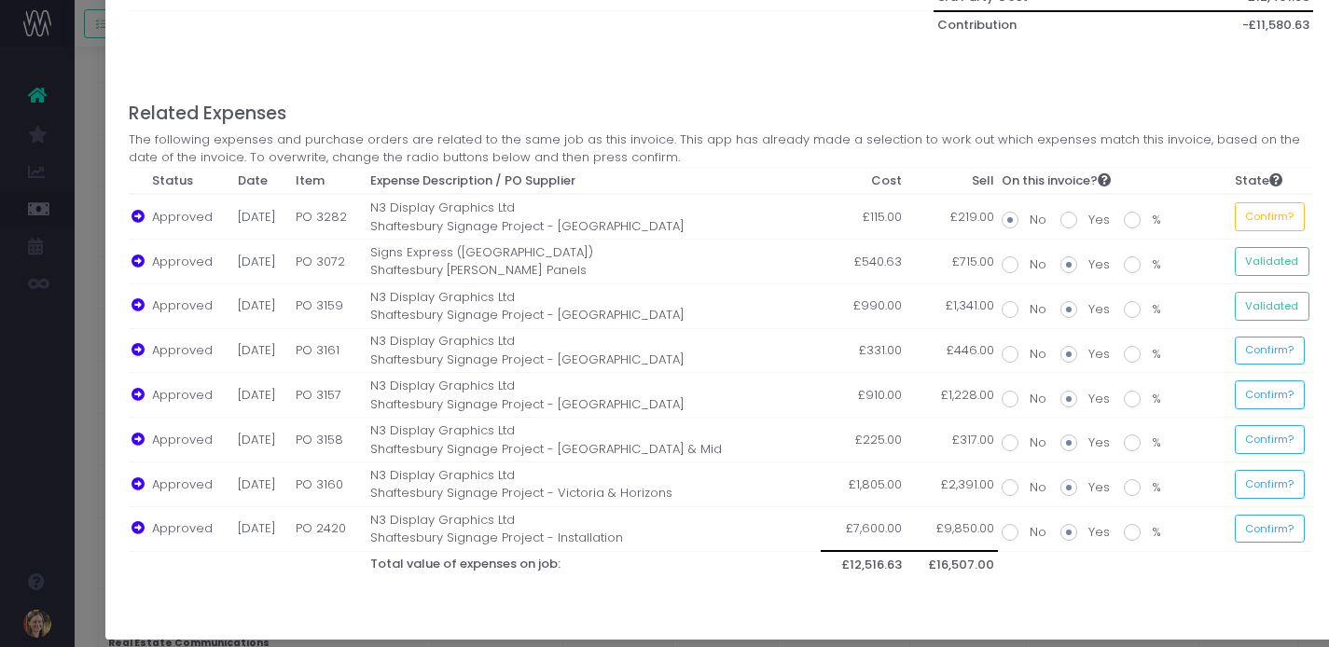
radio input "true"
click at [1013, 351] on span at bounding box center [1010, 354] width 17 height 17
click at [1030, 351] on input "No" at bounding box center [1036, 351] width 12 height 12
radio input "true"
click at [1012, 399] on span at bounding box center [1010, 399] width 17 height 17
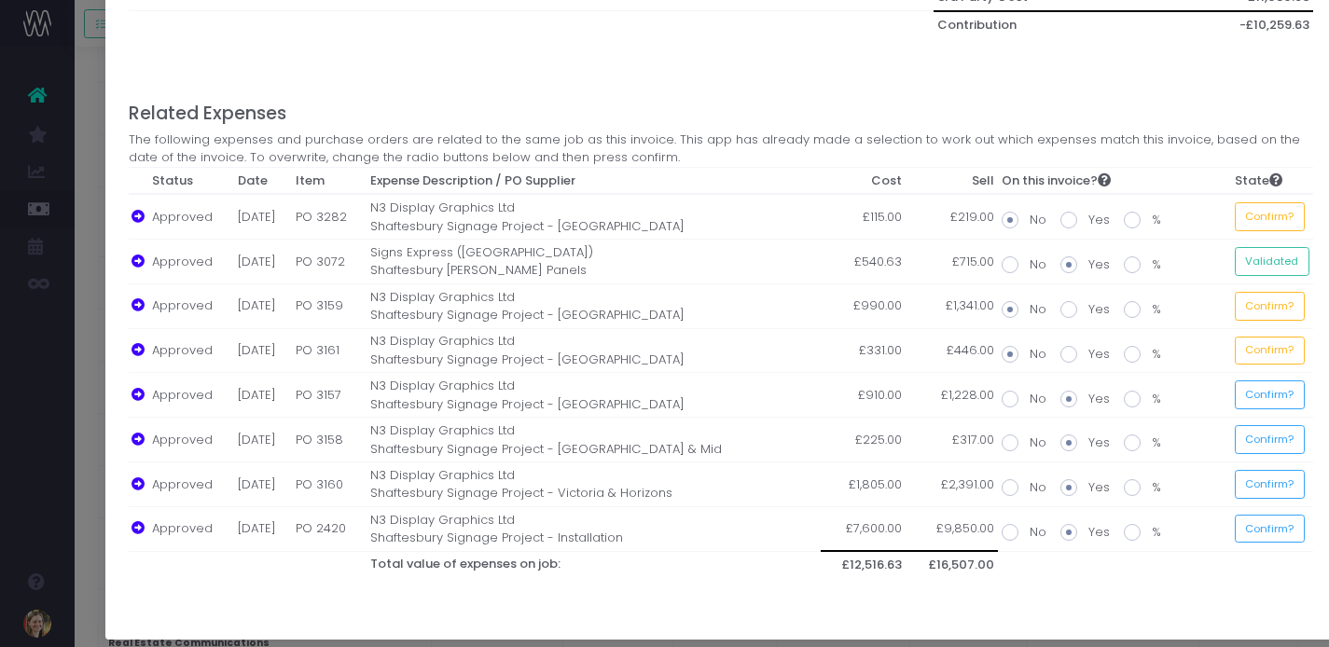
click at [1030, 399] on input "No" at bounding box center [1036, 396] width 12 height 12
radio input "true"
drag, startPoint x: 1017, startPoint y: 444, endPoint x: 1020, endPoint y: 455, distance: 11.8
click at [1017, 444] on span at bounding box center [1010, 443] width 17 height 17
click at [1030, 444] on input "No" at bounding box center [1036, 440] width 12 height 12
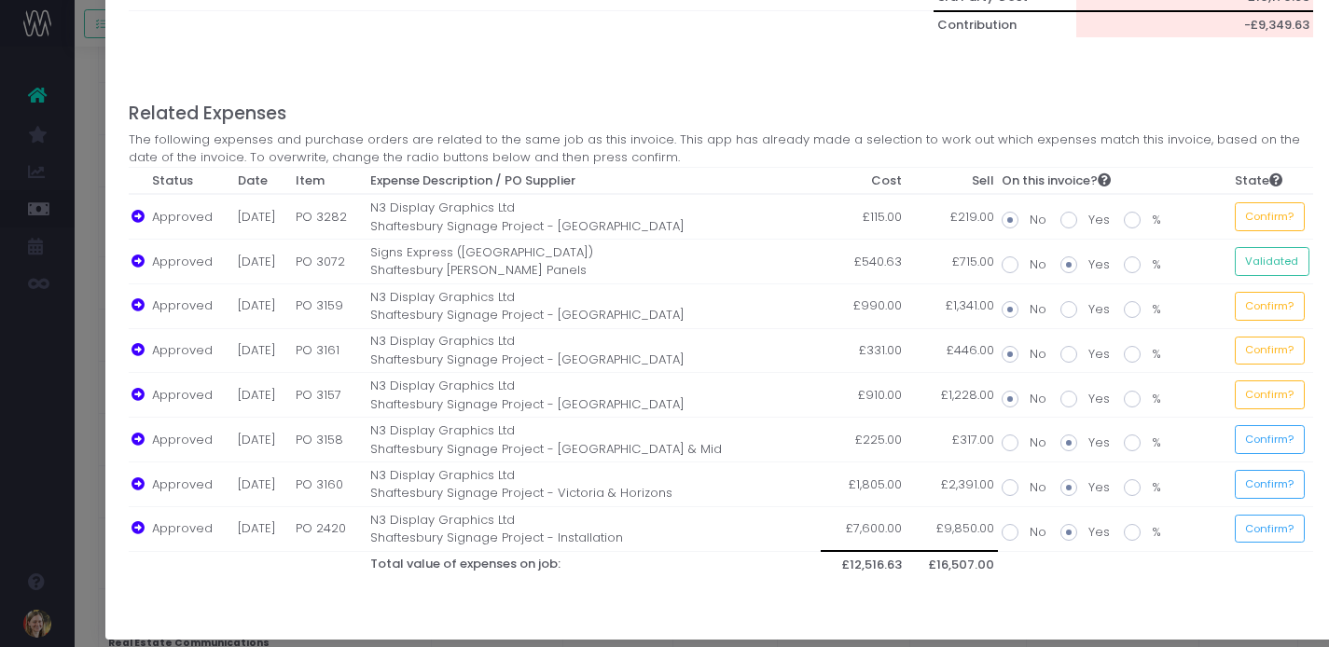
radio input "true"
click at [1017, 480] on span at bounding box center [1010, 487] width 17 height 17
click at [1030, 480] on input "No" at bounding box center [1036, 484] width 12 height 12
radio input "true"
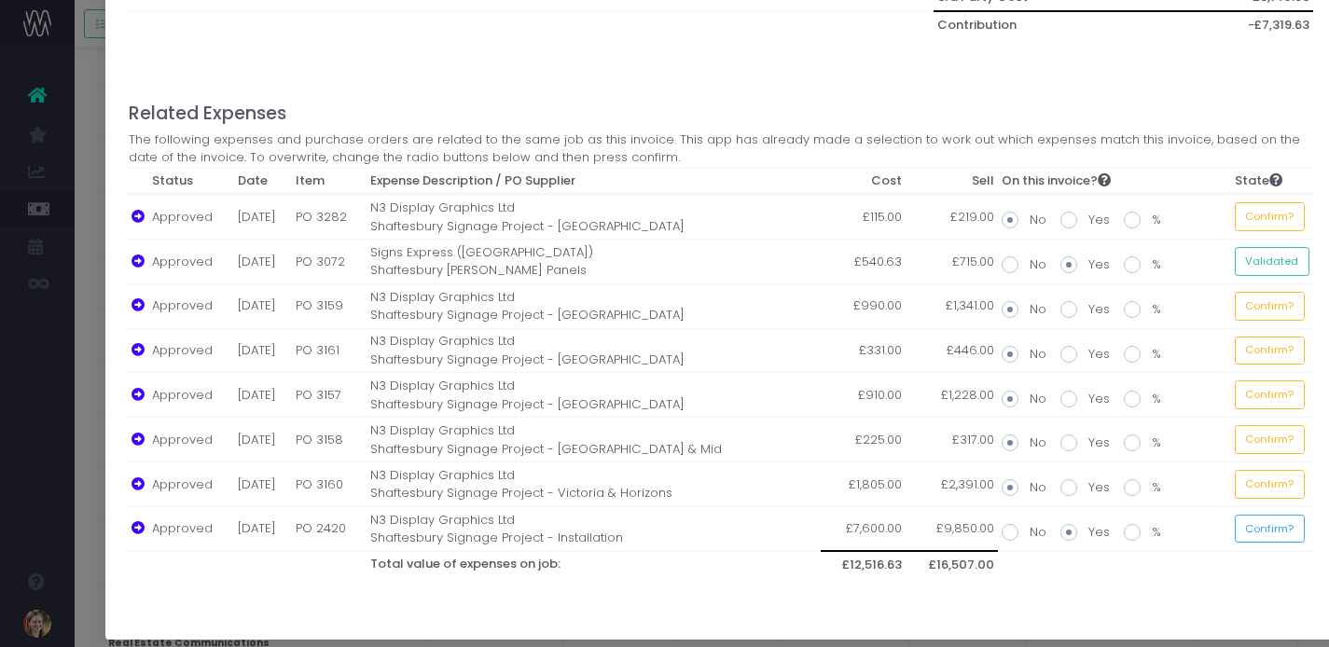
click at [1013, 530] on span at bounding box center [1010, 532] width 17 height 17
click at [1030, 530] on input "No" at bounding box center [1036, 529] width 12 height 12
radio input "true"
click at [1292, 217] on button "Confirm?" at bounding box center [1270, 216] width 70 height 29
click at [1290, 305] on button "Confirm?" at bounding box center [1270, 306] width 70 height 29
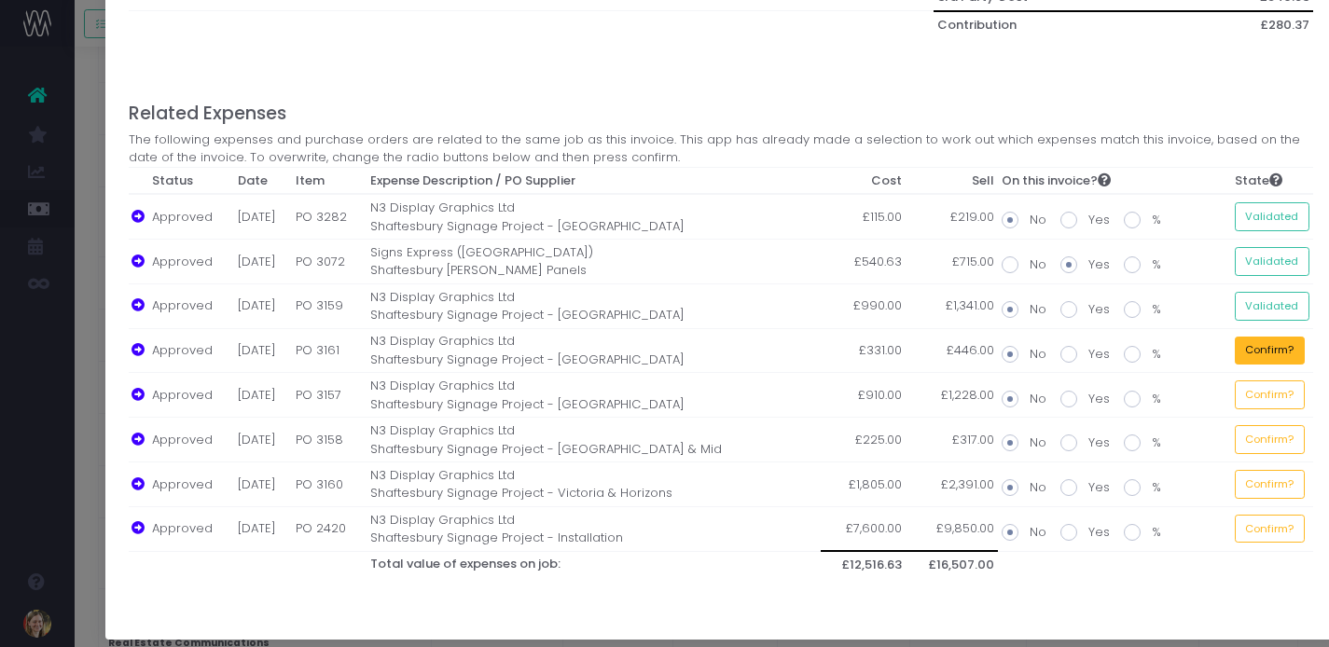
click at [1291, 362] on button "Confirm?" at bounding box center [1270, 351] width 70 height 29
click at [1293, 396] on button "Confirm?" at bounding box center [1270, 395] width 70 height 29
click at [1290, 435] on button "Confirm?" at bounding box center [1270, 439] width 70 height 29
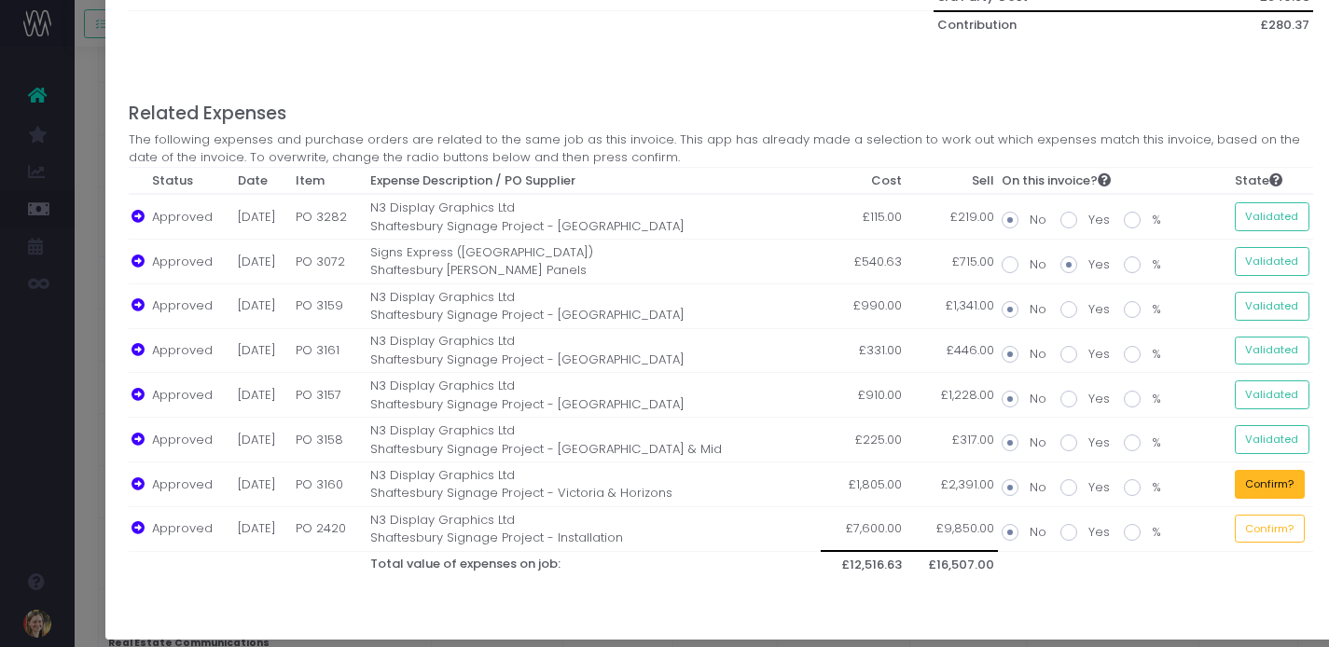
click at [1285, 481] on button "Confirm?" at bounding box center [1270, 484] width 70 height 29
click at [1279, 524] on button "Confirm?" at bounding box center [1270, 529] width 70 height 29
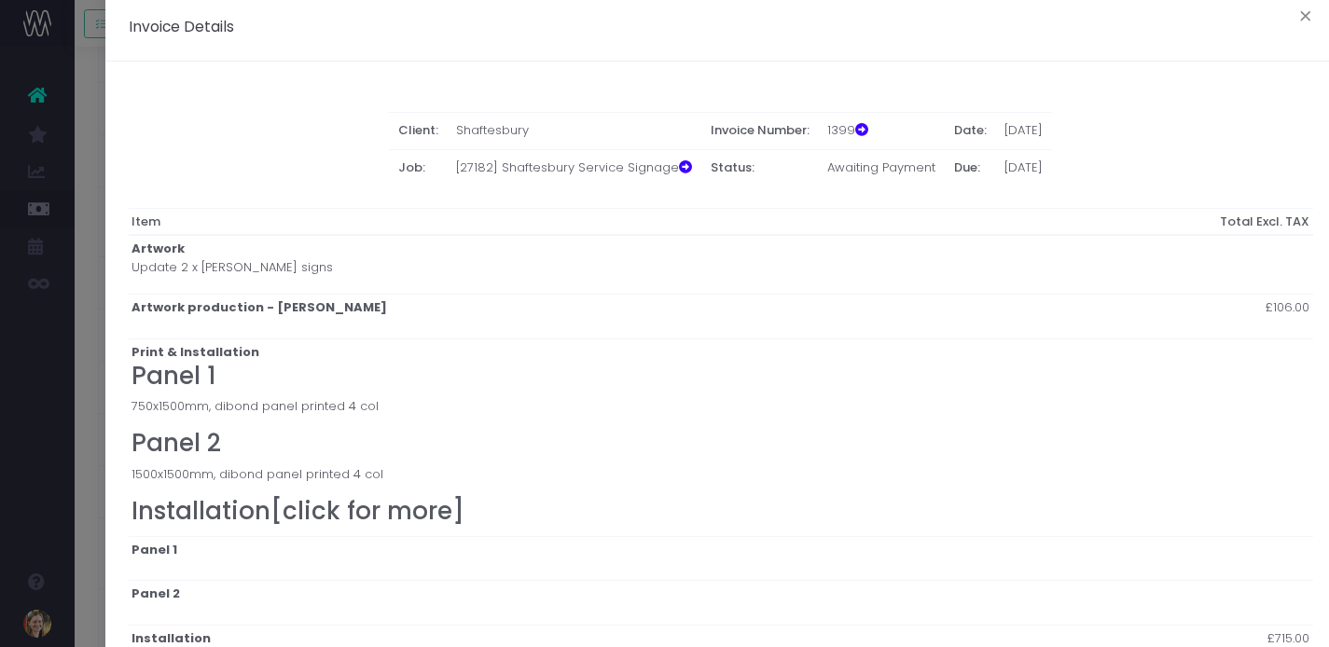
scroll to position [0, 0]
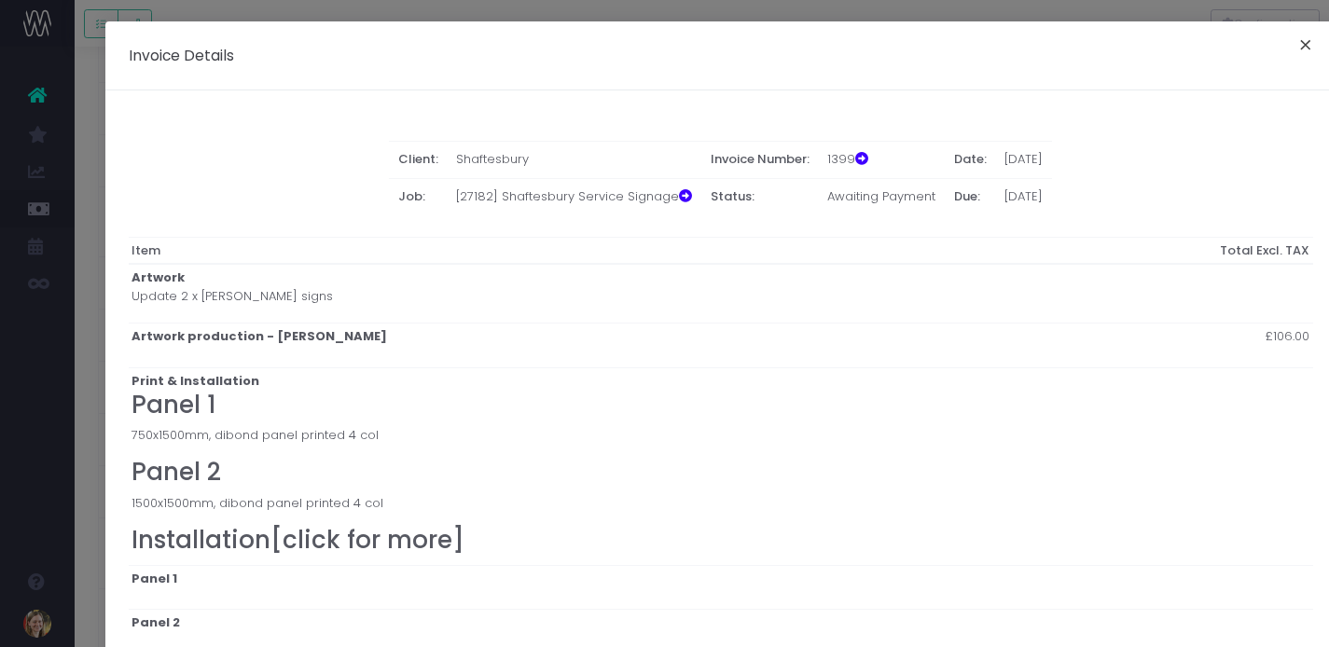
click at [1310, 48] on button "×" at bounding box center [1305, 48] width 39 height 30
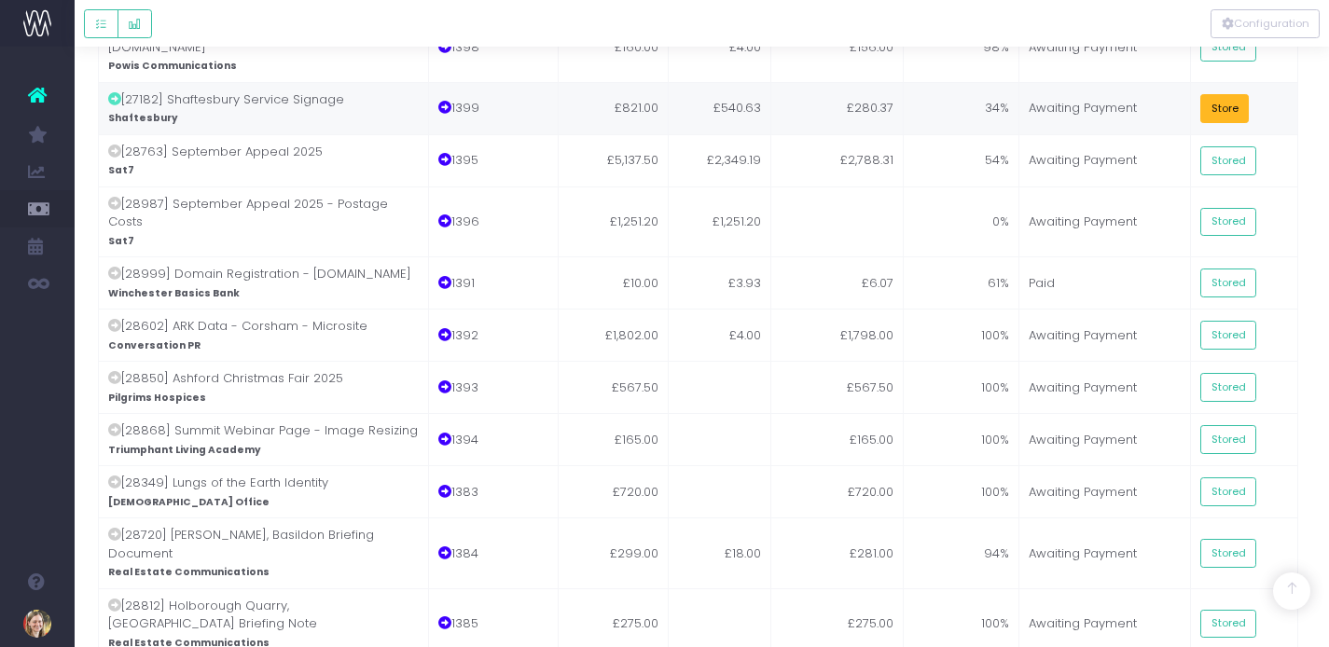
click at [1222, 94] on button "Store" at bounding box center [1224, 108] width 49 height 29
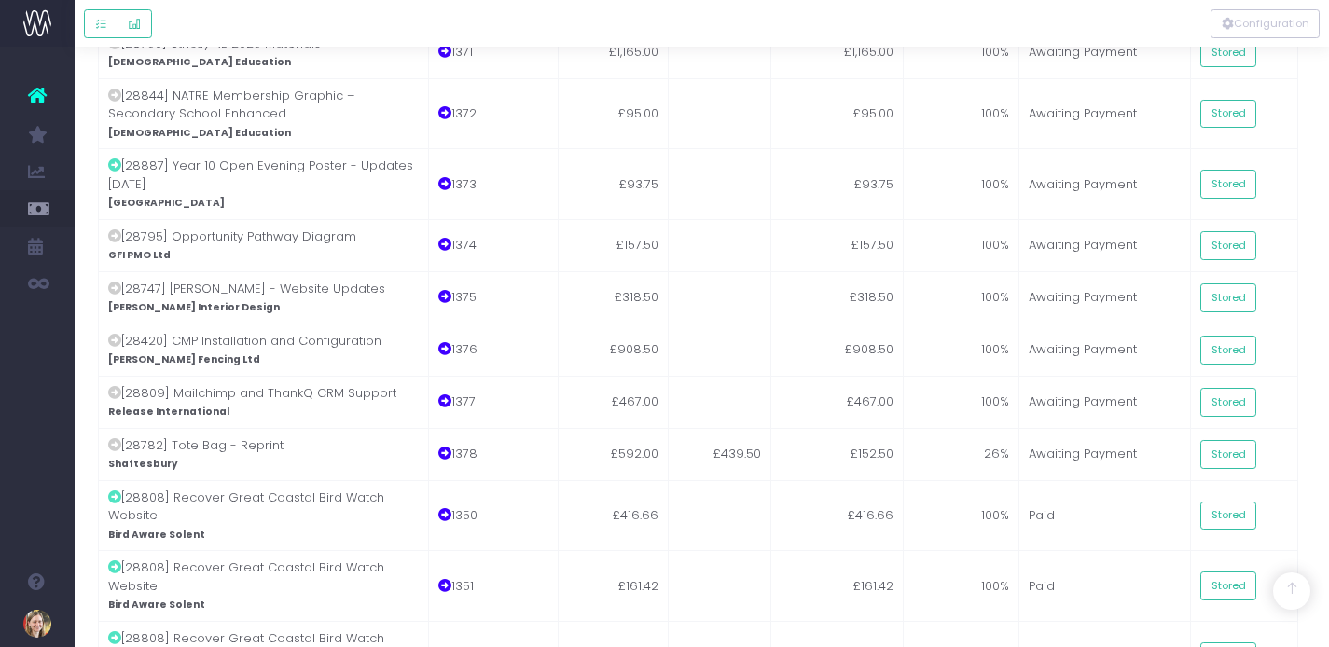
scroll to position [2523, 4]
